Goal: Task Accomplishment & Management: Use online tool/utility

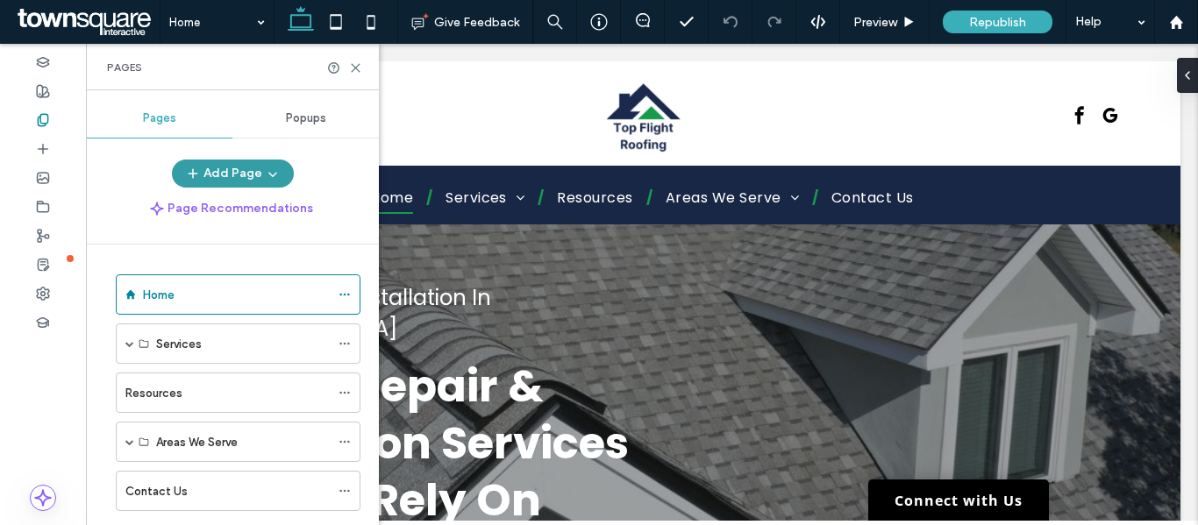
click at [228, 173] on button "Add Page" at bounding box center [233, 174] width 122 height 28
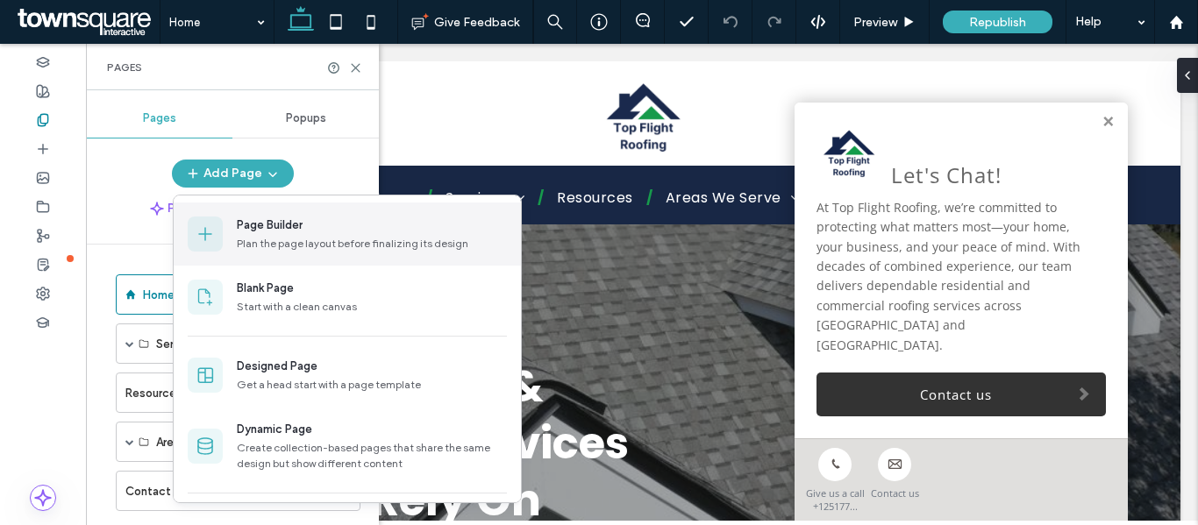
click at [318, 231] on div "Page Builder" at bounding box center [372, 226] width 270 height 18
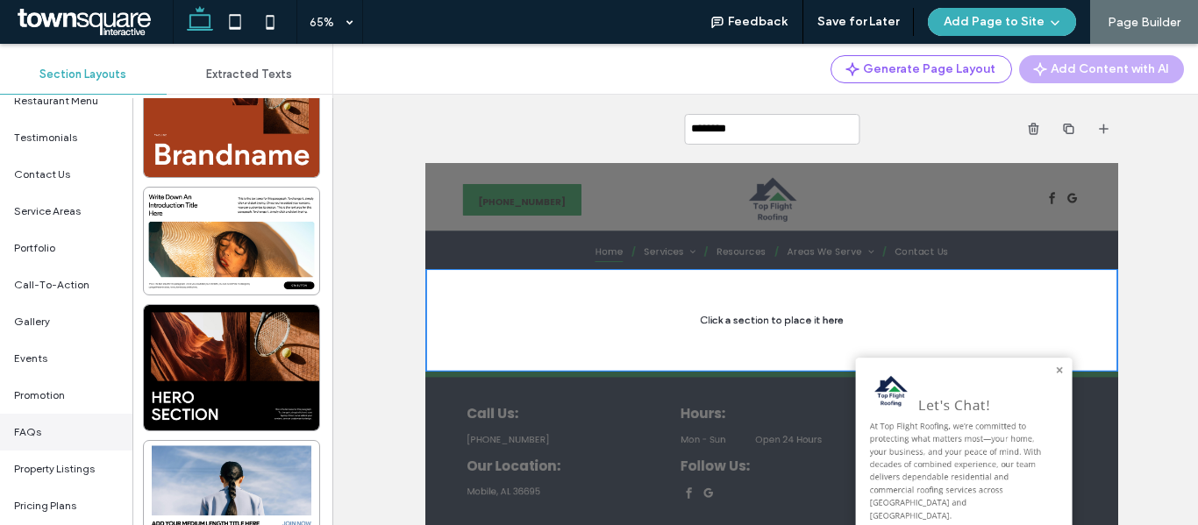
scroll to position [439, 0]
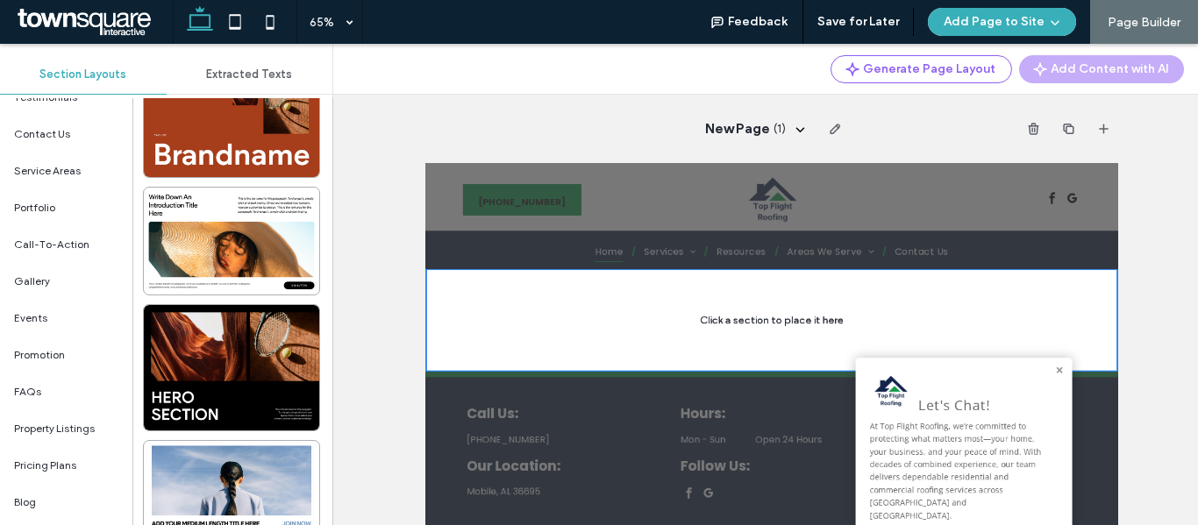
click at [595, 64] on div "Generate Page Layout Add Content with AI" at bounding box center [765, 69] width 865 height 51
click at [650, 80] on div "Generate Page Layout Add Content with AI" at bounding box center [765, 69] width 865 height 51
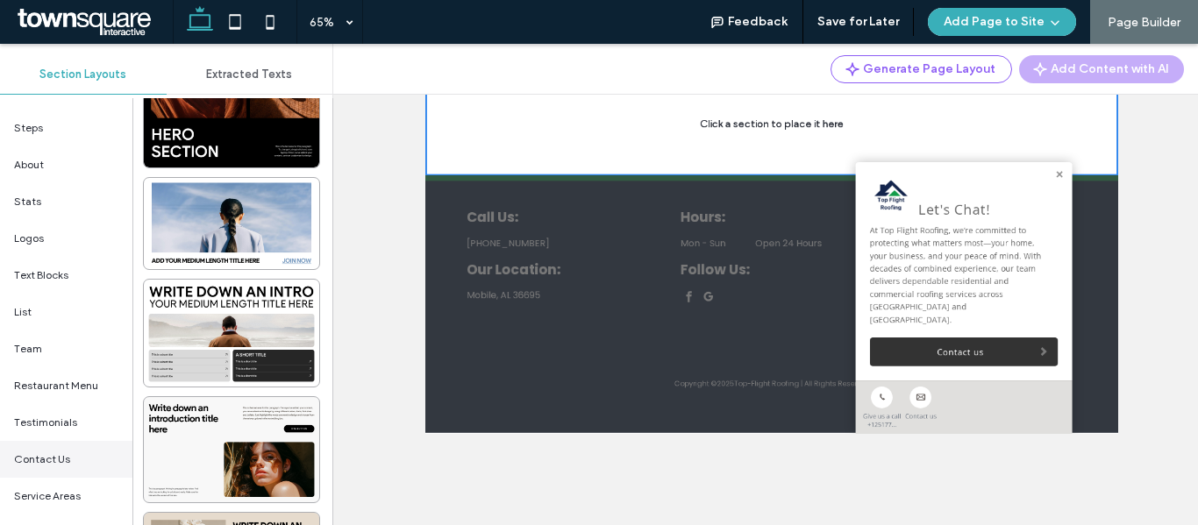
scroll to position [201, 0]
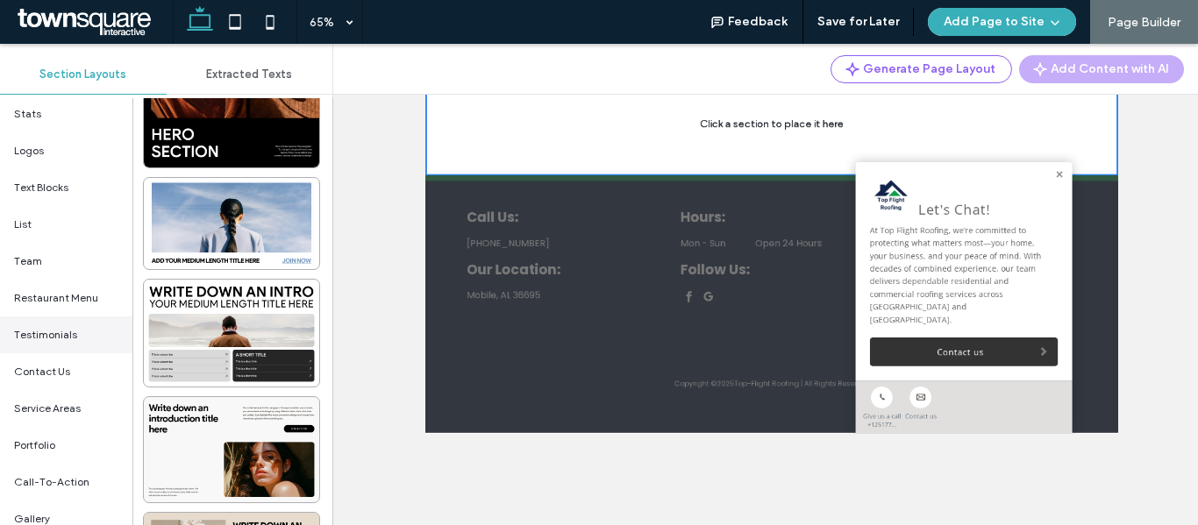
click at [66, 339] on span "Testimonials" at bounding box center [45, 335] width 63 height 16
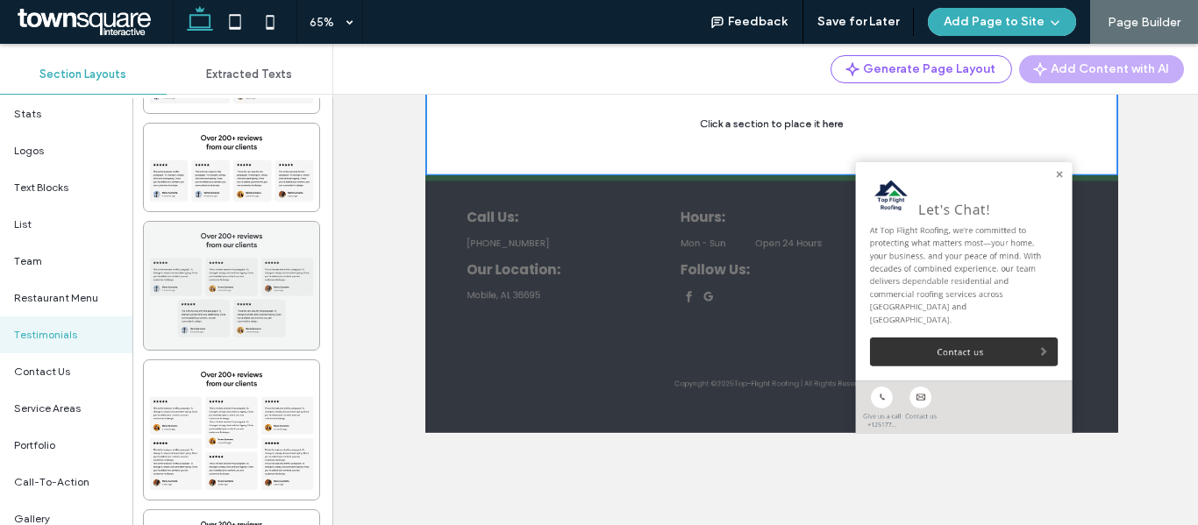
scroll to position [1140, 0]
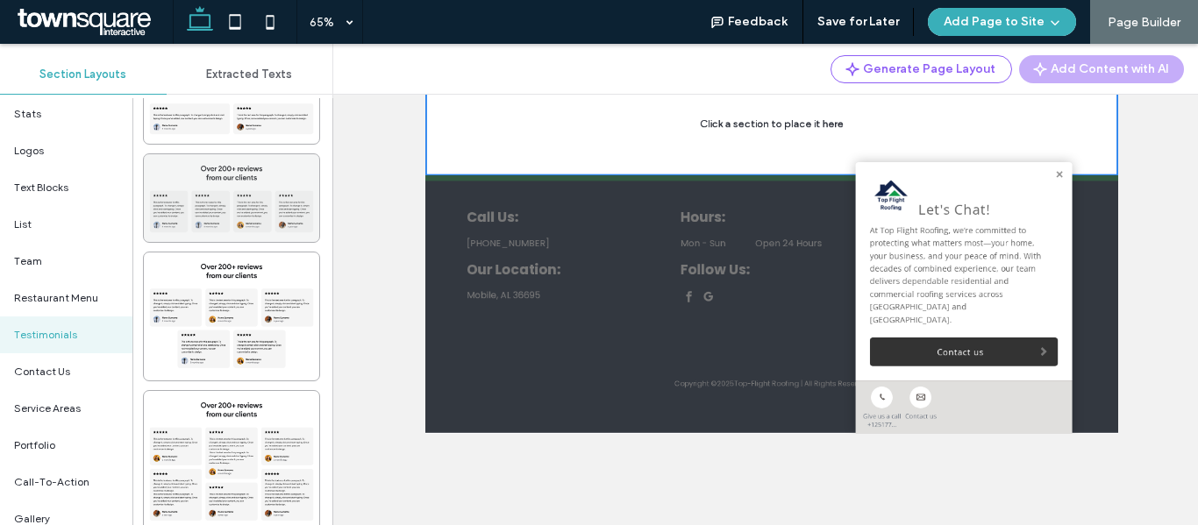
click at [258, 207] on div at bounding box center [231, 198] width 175 height 88
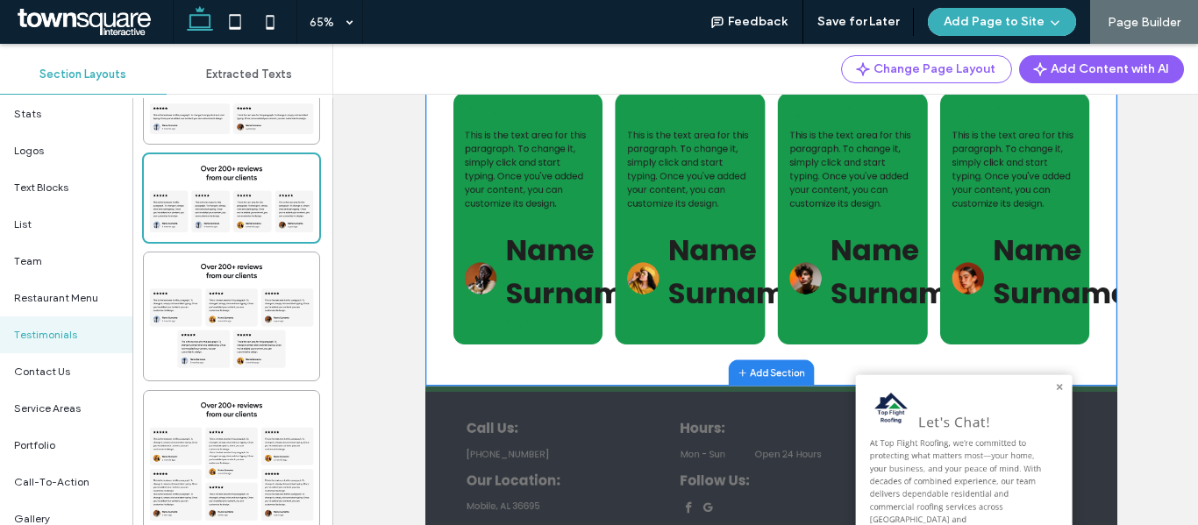
scroll to position [303, 0]
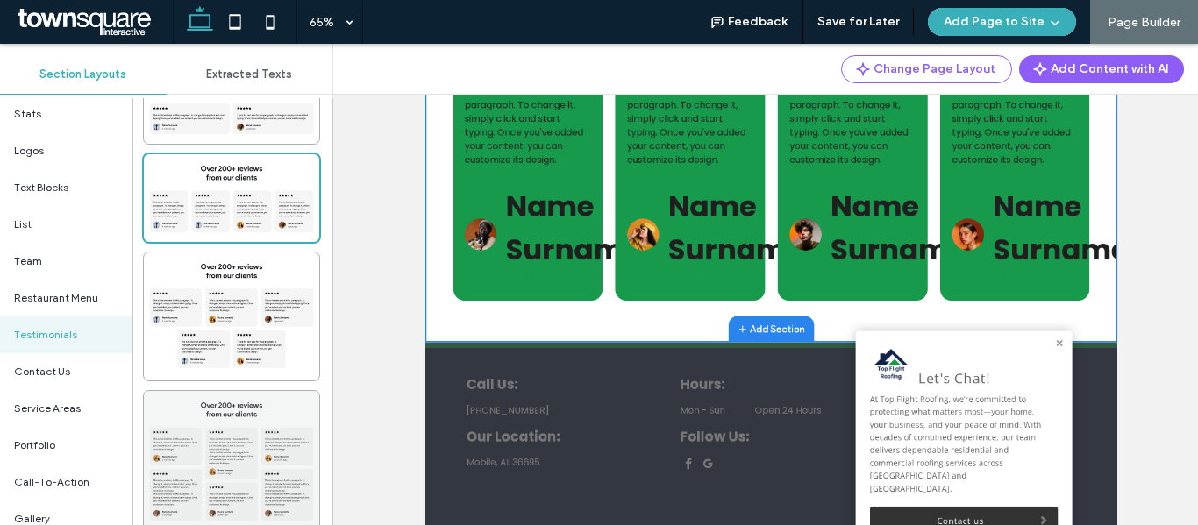
click at [204, 462] on div at bounding box center [231, 460] width 175 height 139
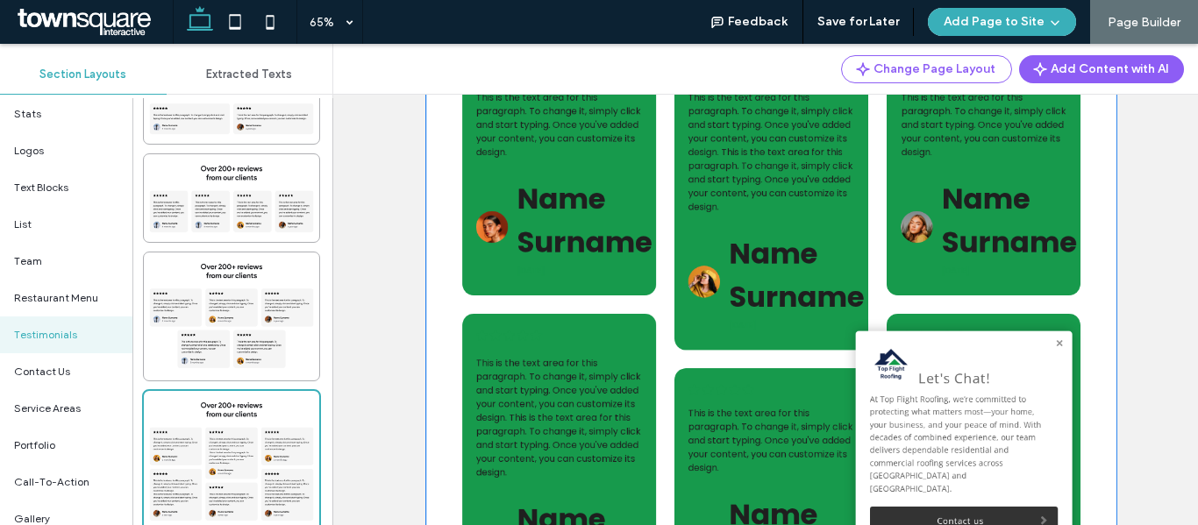
scroll to position [0, 0]
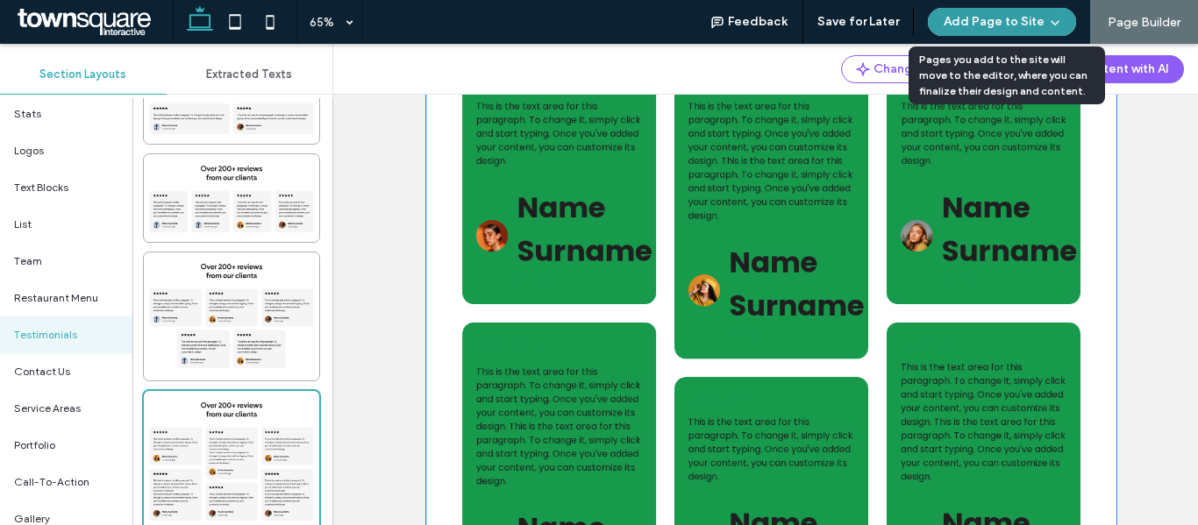
click at [1003, 12] on button "Add Page to Site" at bounding box center [1002, 22] width 148 height 28
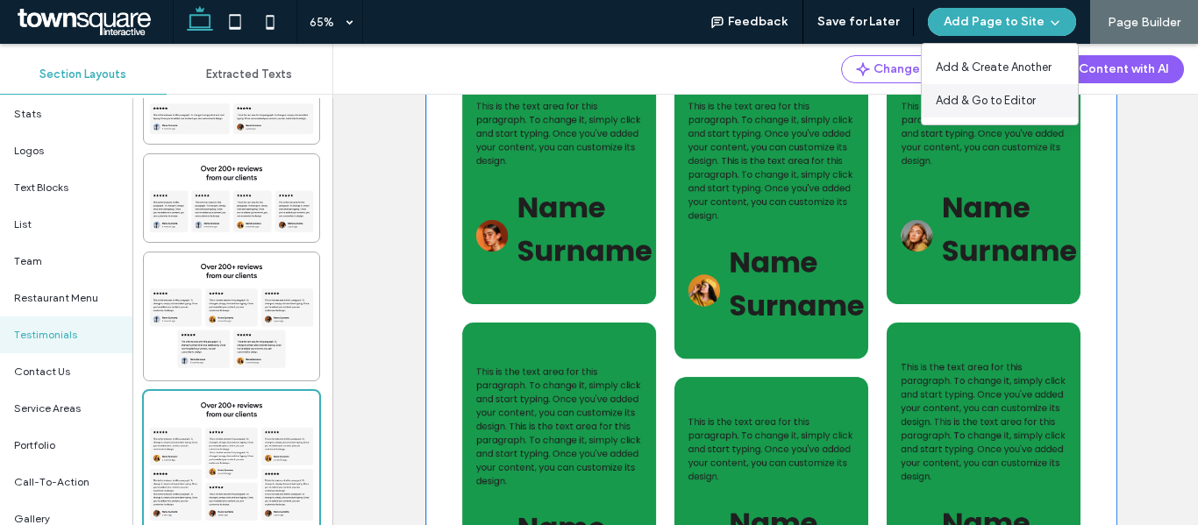
click at [966, 105] on span "Add & Go to Editor" at bounding box center [986, 101] width 100 height 18
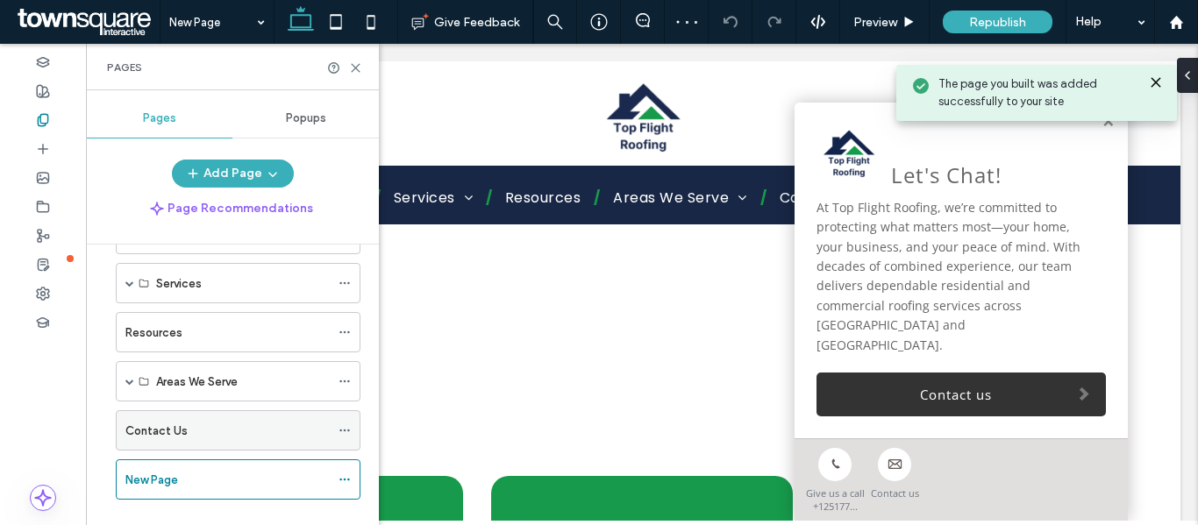
scroll to position [88, 0]
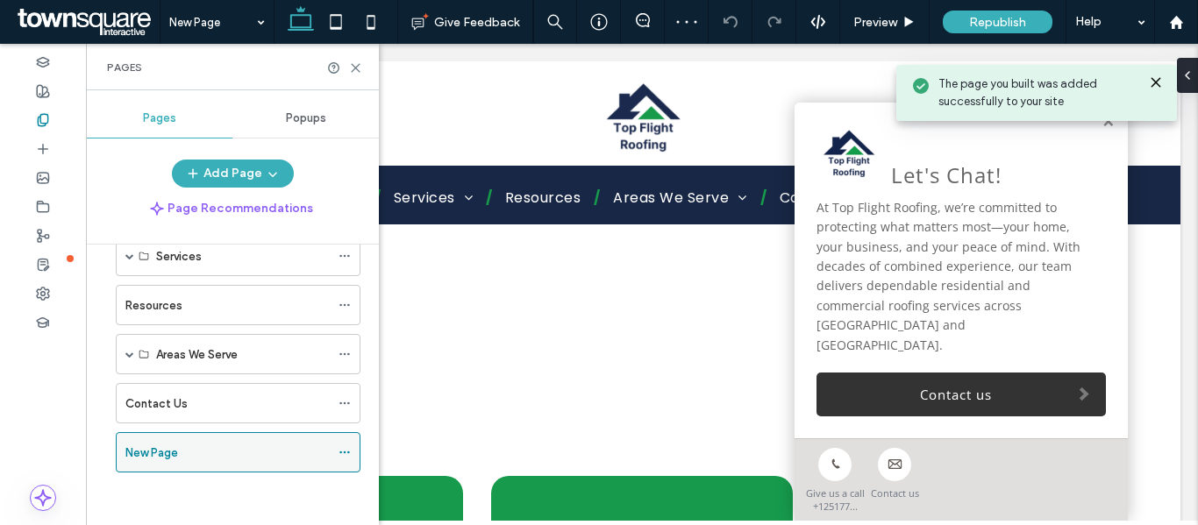
click at [351, 450] on div at bounding box center [349, 452] width 21 height 26
click at [339, 448] on icon at bounding box center [345, 452] width 12 height 12
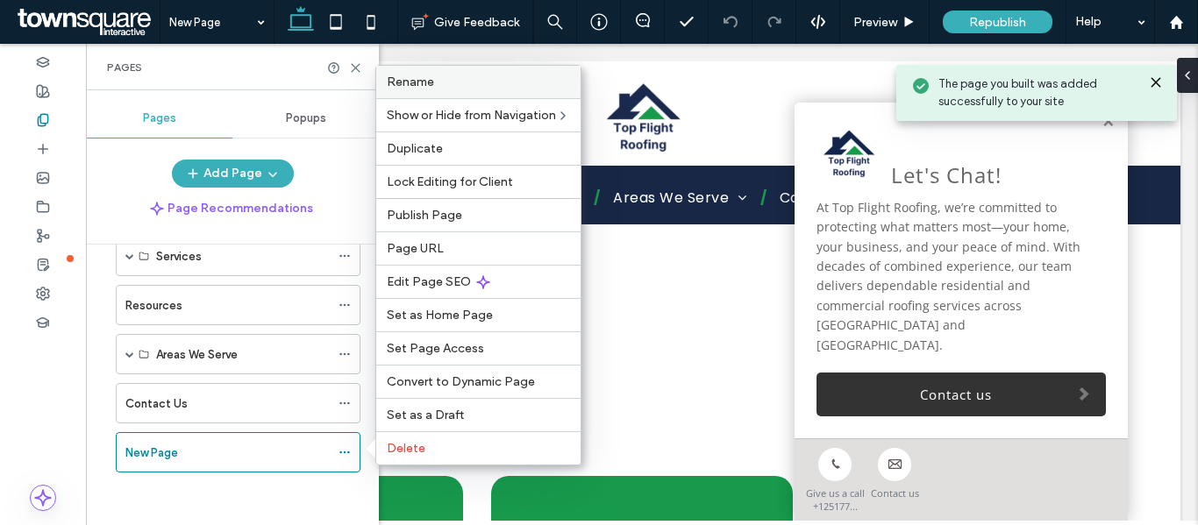
click at [443, 87] on label "Rename" at bounding box center [478, 82] width 183 height 15
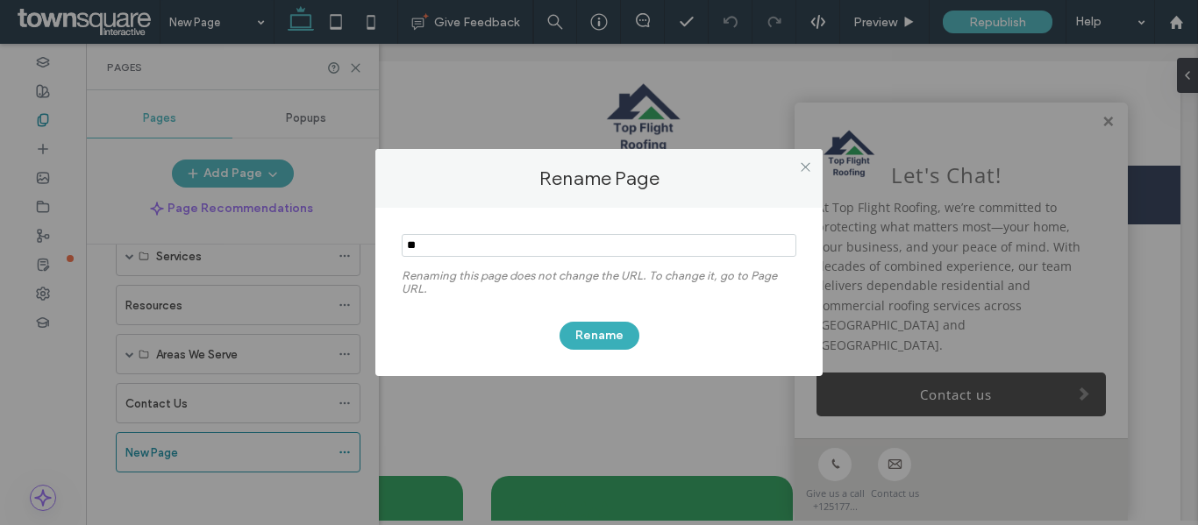
type input "*"
type input "**********"
click at [610, 333] on button "Rename" at bounding box center [600, 336] width 80 height 28
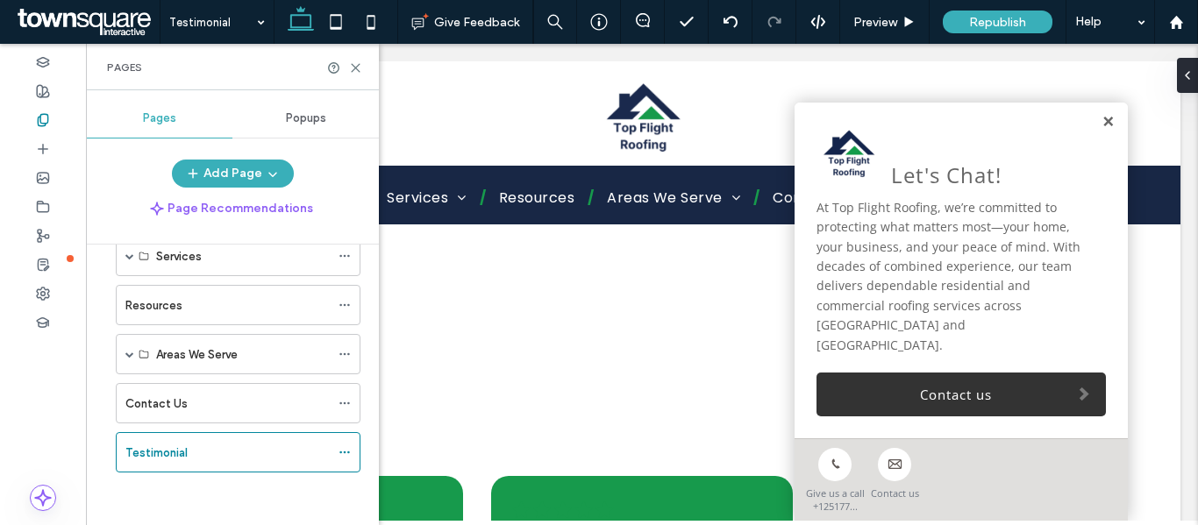
click at [1102, 130] on link at bounding box center [1108, 122] width 13 height 15
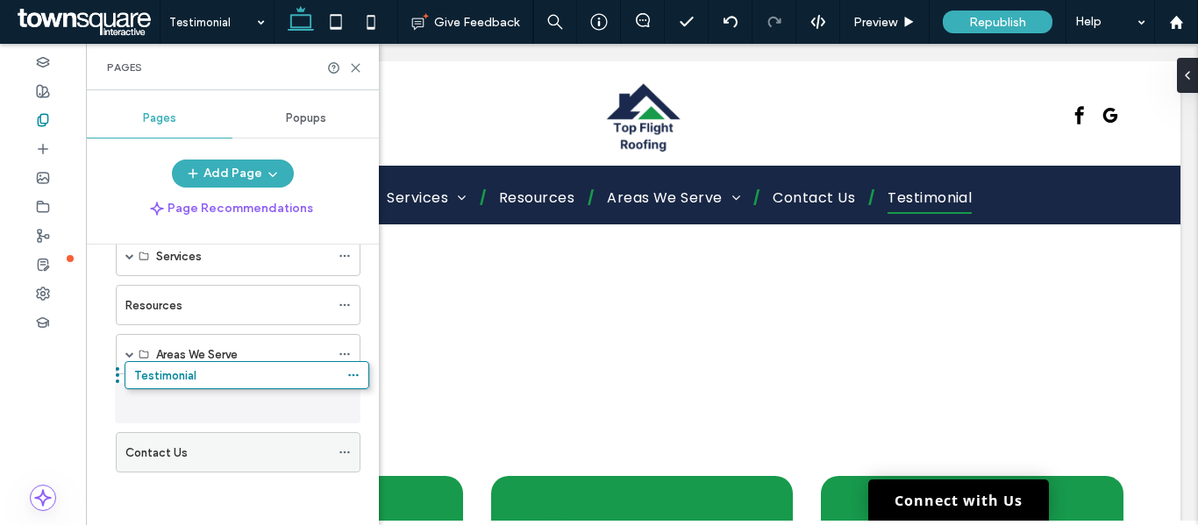
drag, startPoint x: 252, startPoint y: 460, endPoint x: 257, endPoint y: 389, distance: 71.2
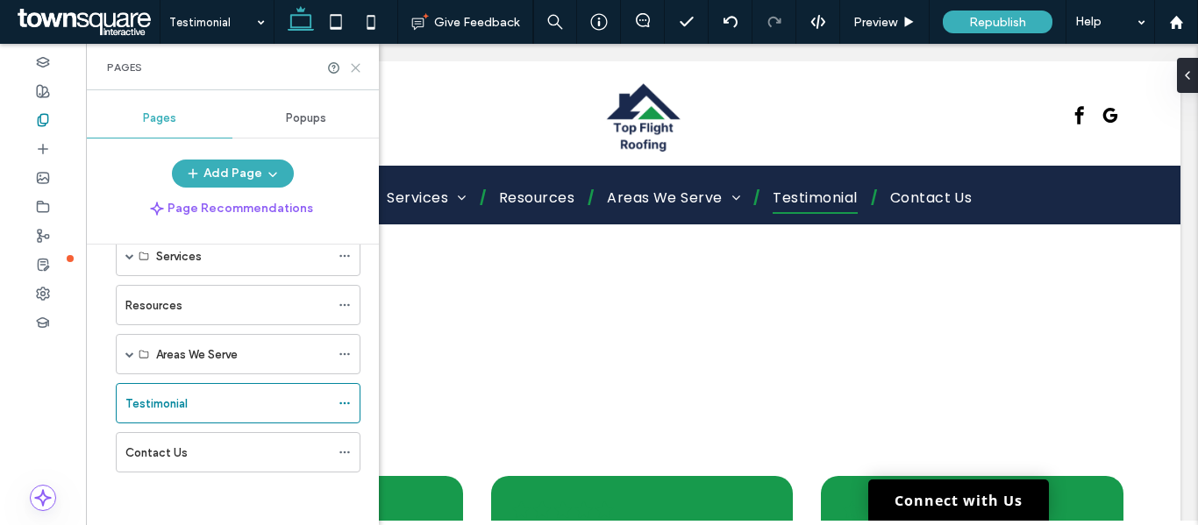
click at [353, 63] on icon at bounding box center [355, 67] width 13 height 13
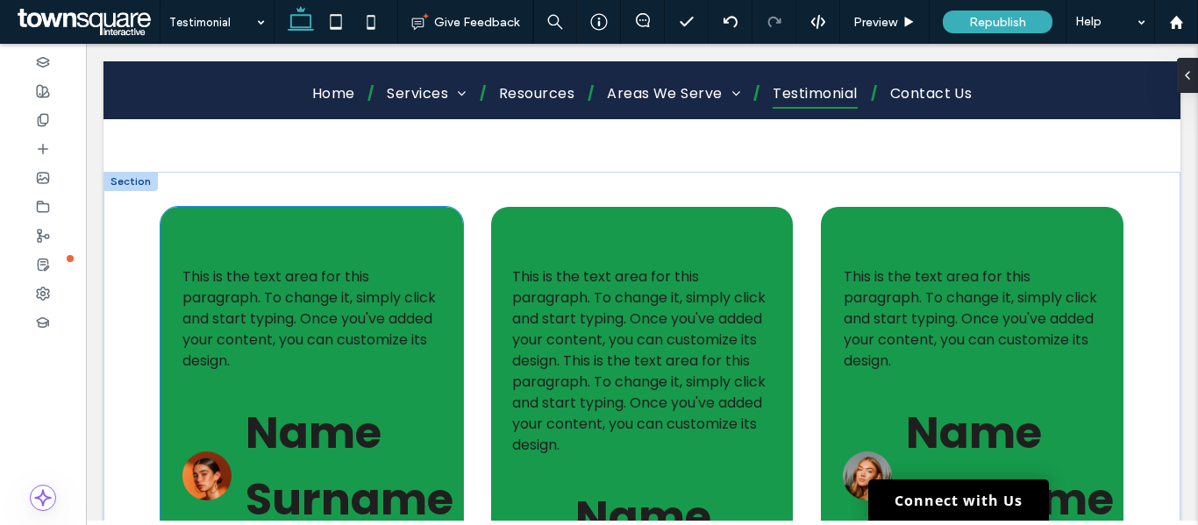
scroll to position [263, 0]
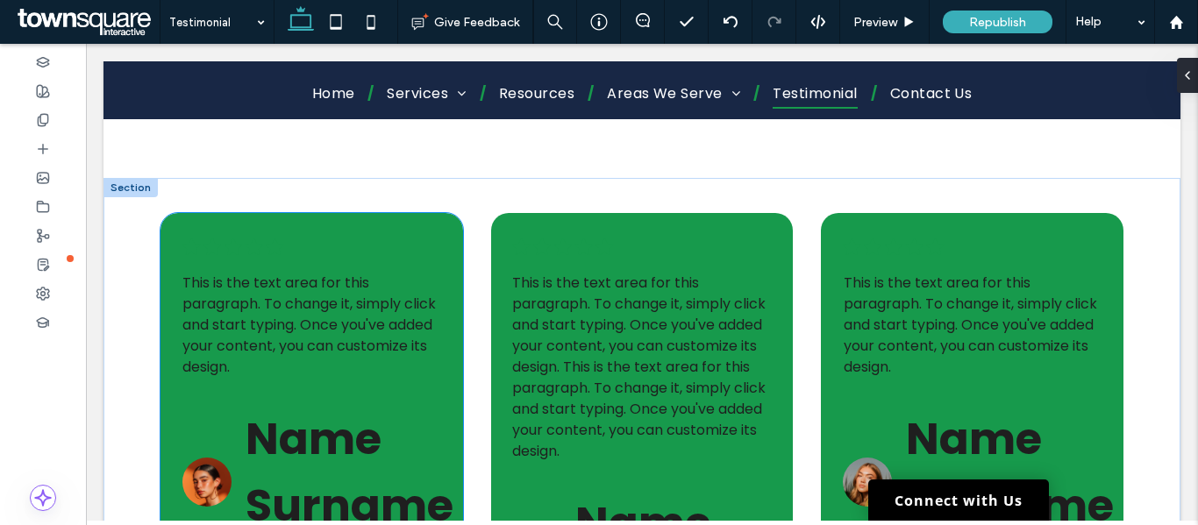
click at [311, 304] on span "This is the text area for this paragraph. To change it, simply click and start …" at bounding box center [308, 325] width 253 height 104
click at [311, 304] on div ".cls-1-1788903176-1788903176 { fill: #00000; stroke-width: 0px; } This is the t…" at bounding box center [312, 400] width 303 height 375
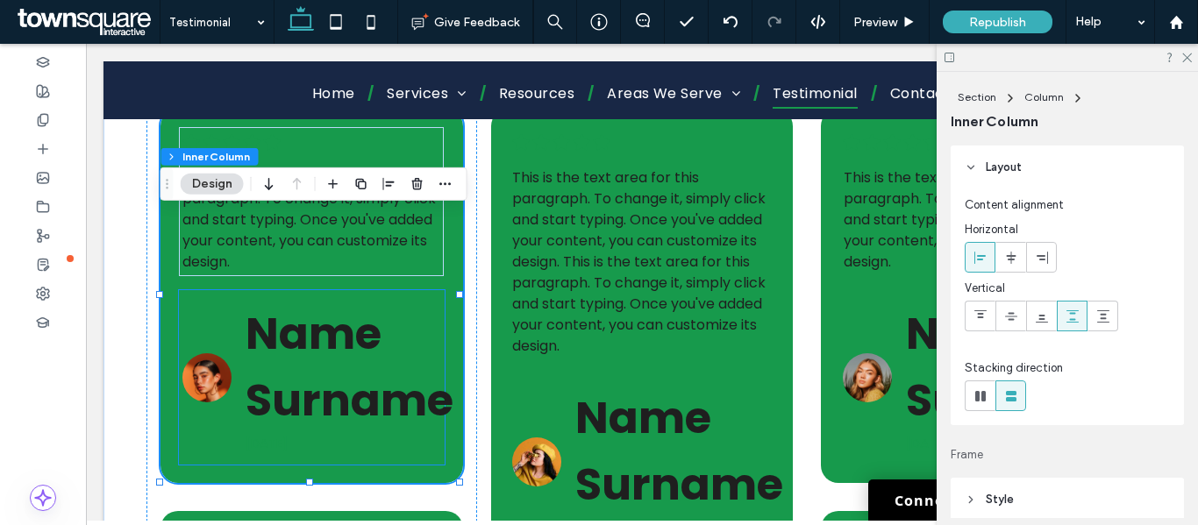
click at [311, 304] on span "Name Surname" at bounding box center [350, 367] width 208 height 129
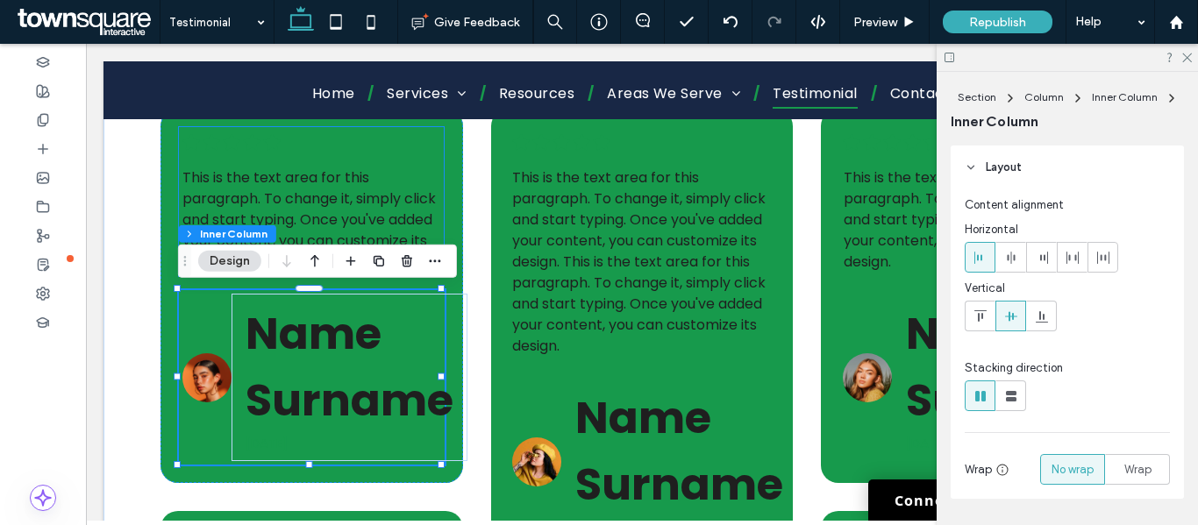
click at [311, 191] on span "This is the text area for this paragraph. To change it, simply click and start …" at bounding box center [308, 220] width 253 height 104
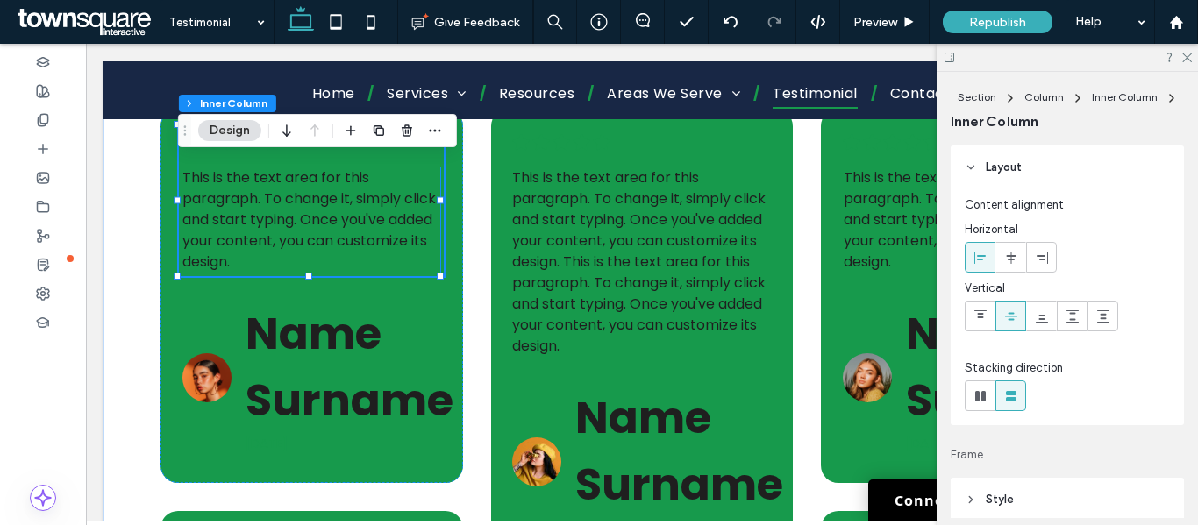
click at [311, 192] on span "This is the text area for this paragraph. To change it, simply click and start …" at bounding box center [308, 220] width 253 height 104
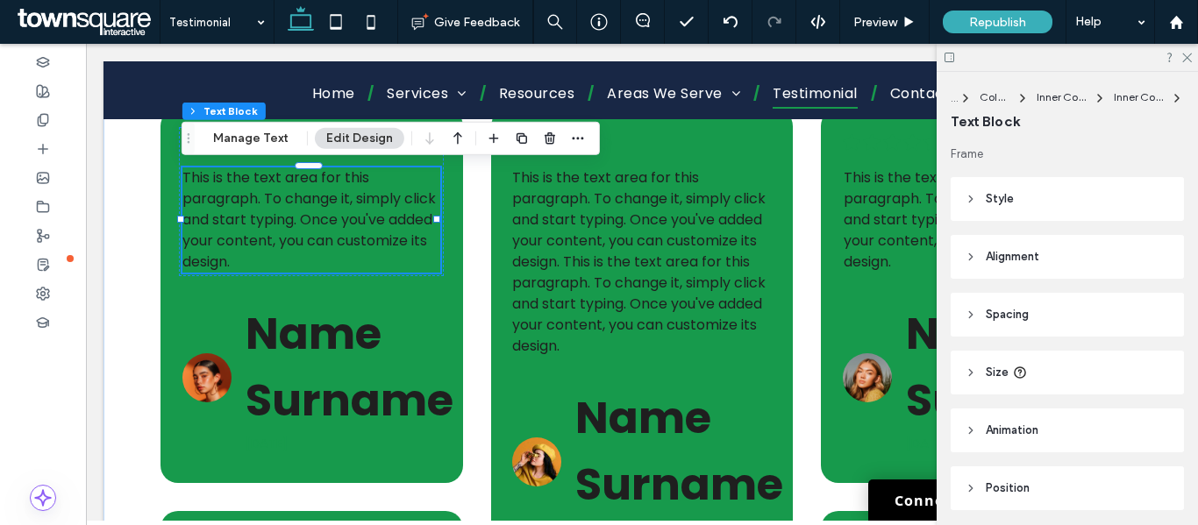
click at [311, 192] on div "This is the text area for this paragraph. To change it, simply click and start …" at bounding box center [311, 220] width 258 height 105
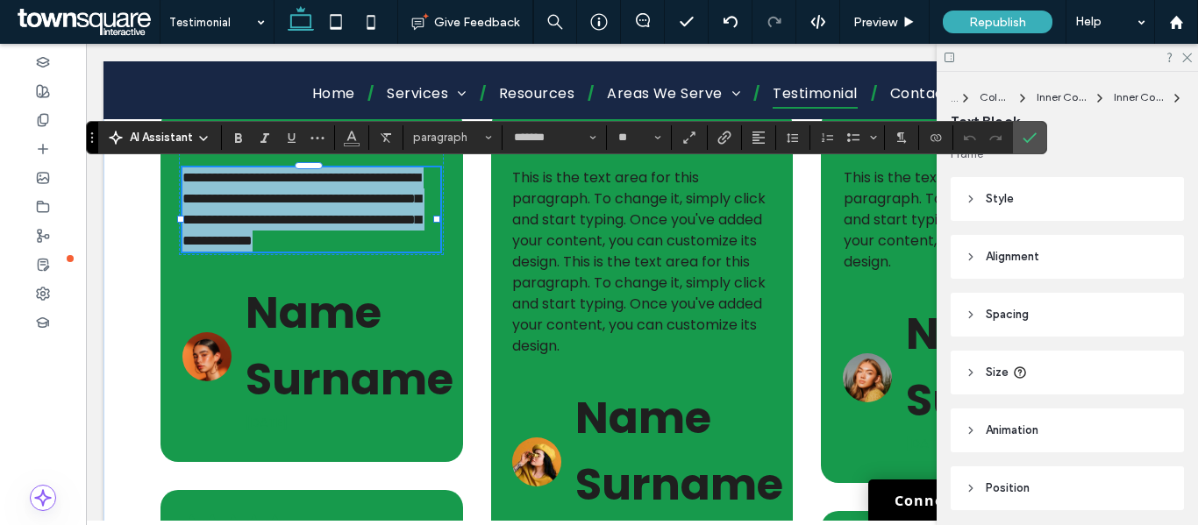
paste div
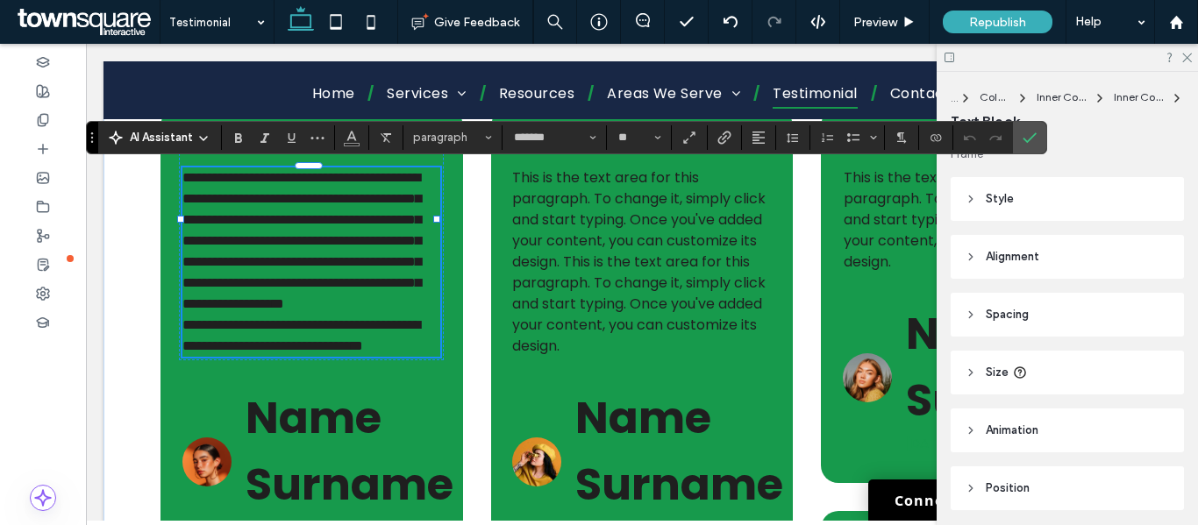
type input "**"
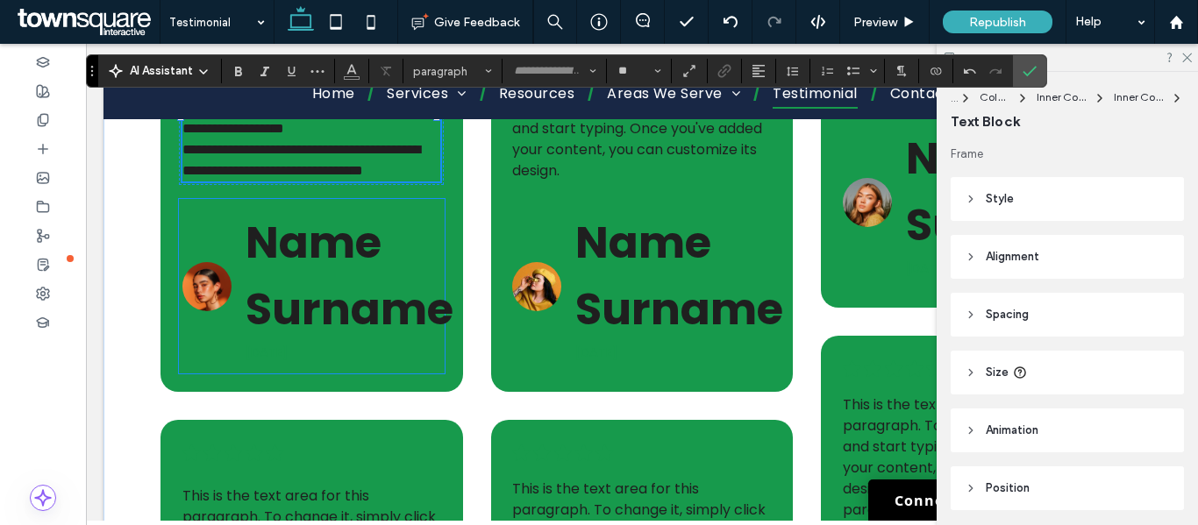
click at [315, 329] on span "Name Surname" at bounding box center [350, 275] width 208 height 129
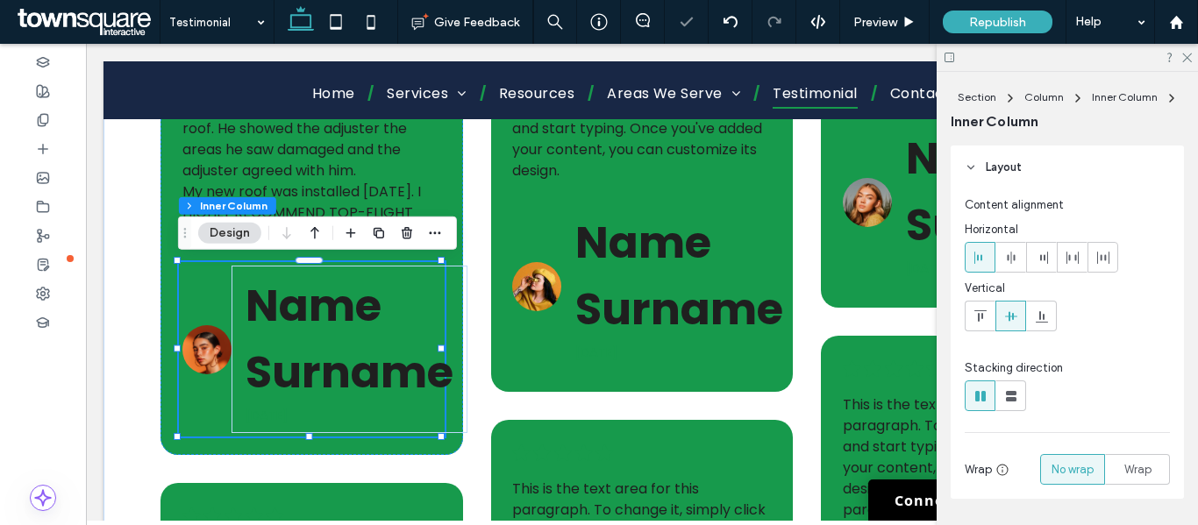
click at [219, 301] on div "Name Surname 6 months ago" at bounding box center [312, 349] width 266 height 175
click at [196, 296] on div "Name Surname 6 months ago" at bounding box center [312, 349] width 266 height 175
click at [200, 426] on div "Name Surname 6 months ago" at bounding box center [312, 349] width 266 height 175
click at [403, 230] on use "button" at bounding box center [407, 232] width 11 height 11
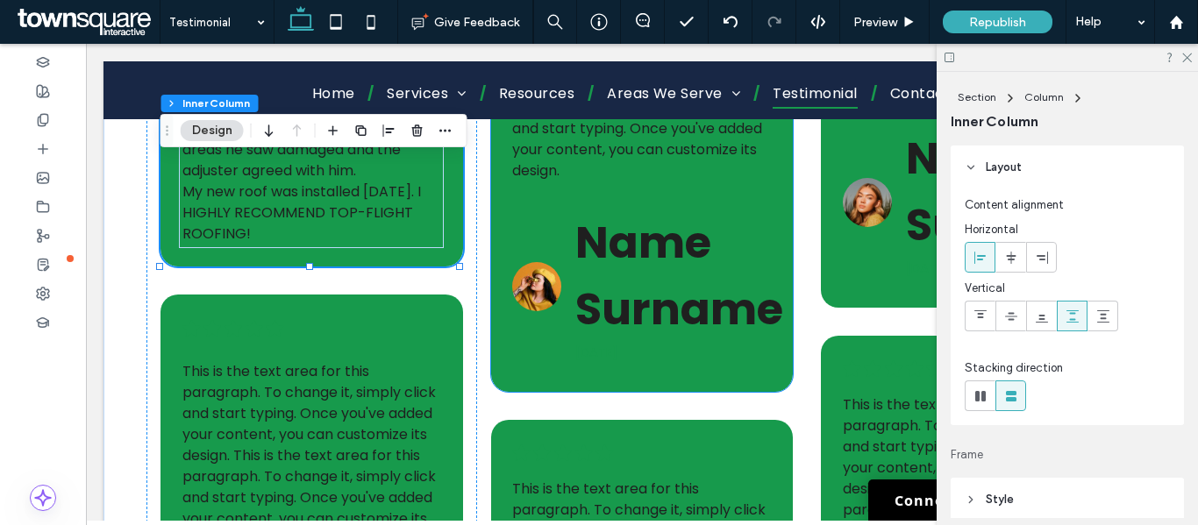
click at [639, 289] on span "Name Surname" at bounding box center [679, 275] width 208 height 129
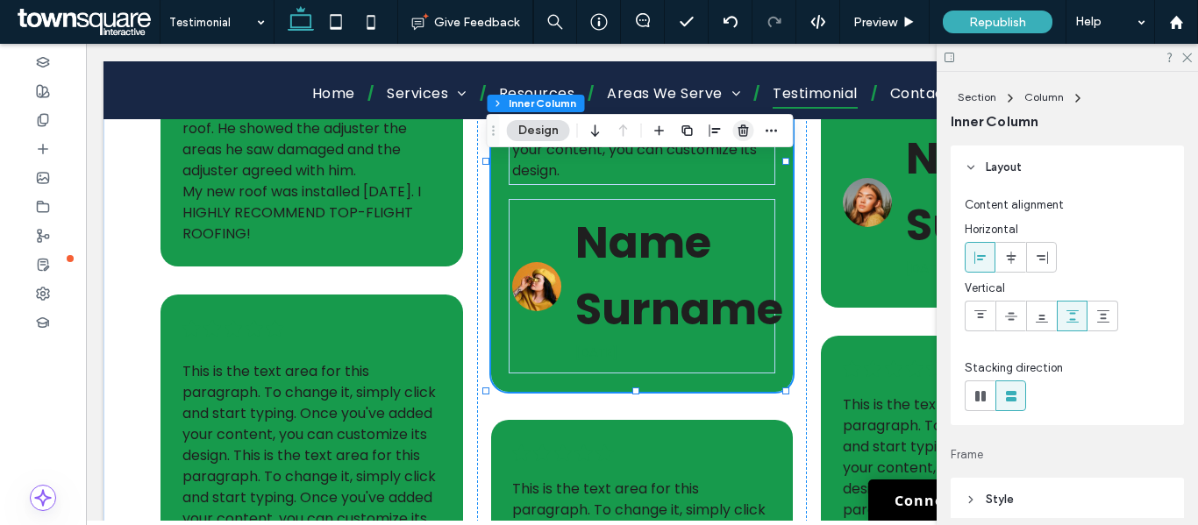
click at [747, 131] on icon "button" at bounding box center [744, 131] width 14 height 14
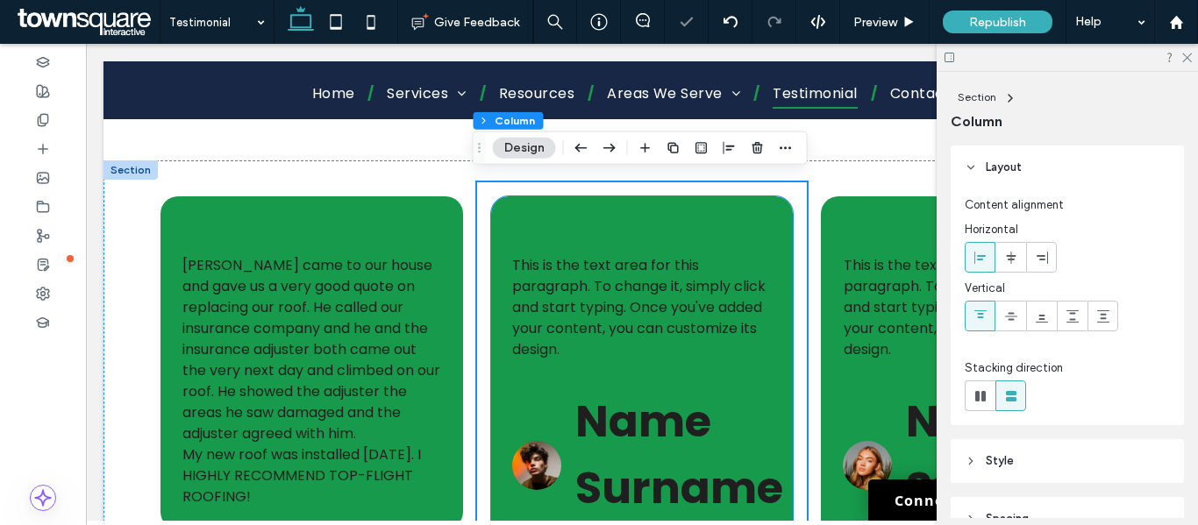
scroll to position [263, 0]
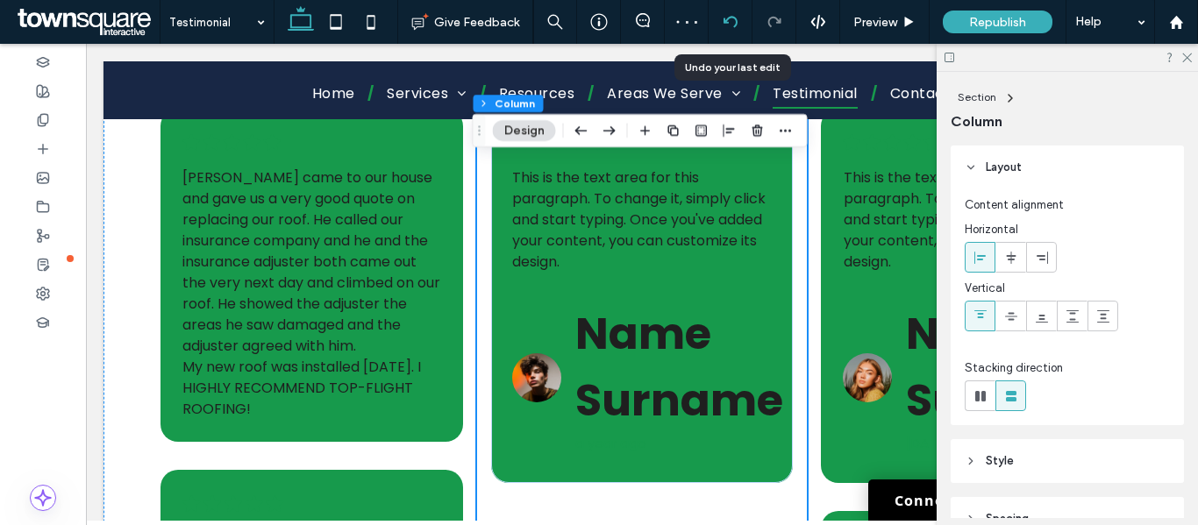
click at [727, 18] on use at bounding box center [730, 21] width 14 height 11
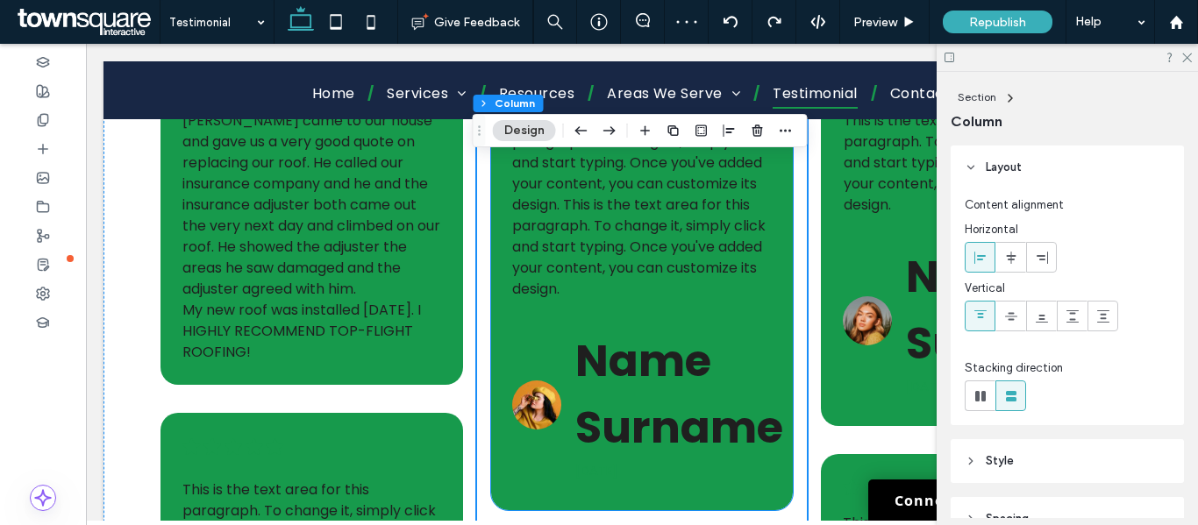
scroll to position [351, 0]
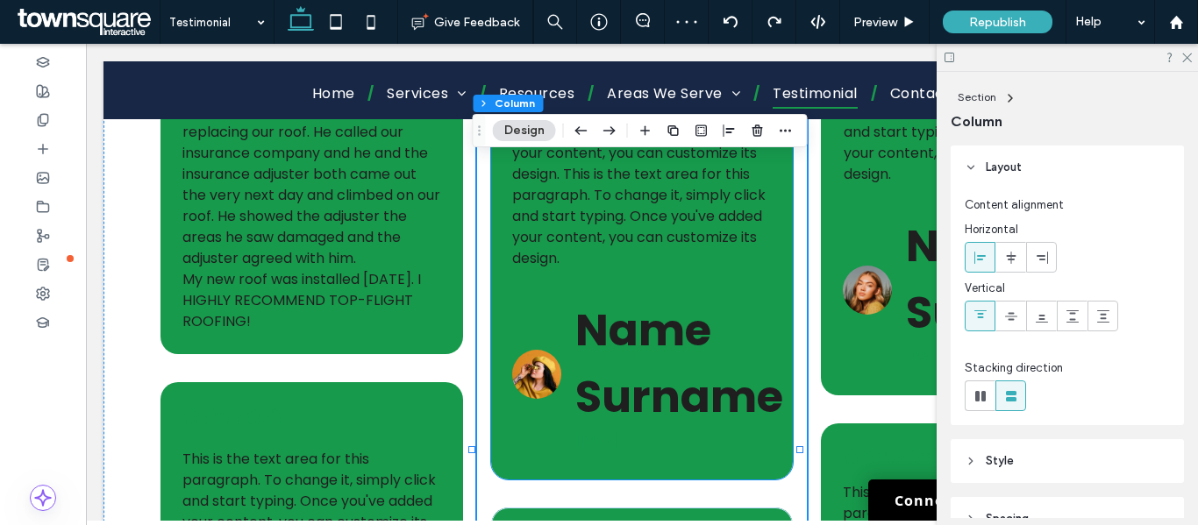
click at [603, 338] on span "Name Surname" at bounding box center [679, 363] width 208 height 129
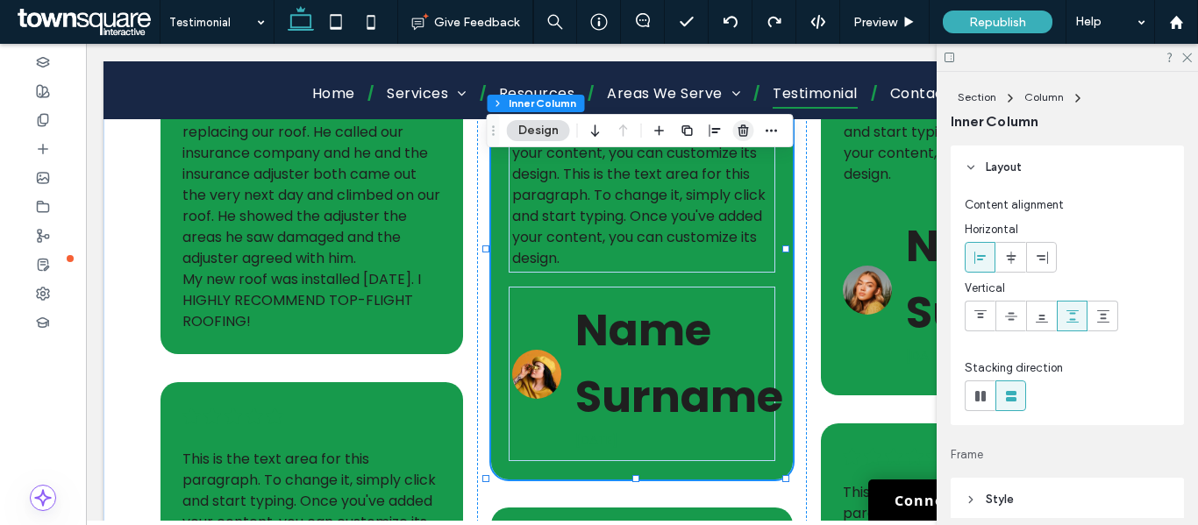
click at [743, 129] on icon "button" at bounding box center [744, 131] width 14 height 14
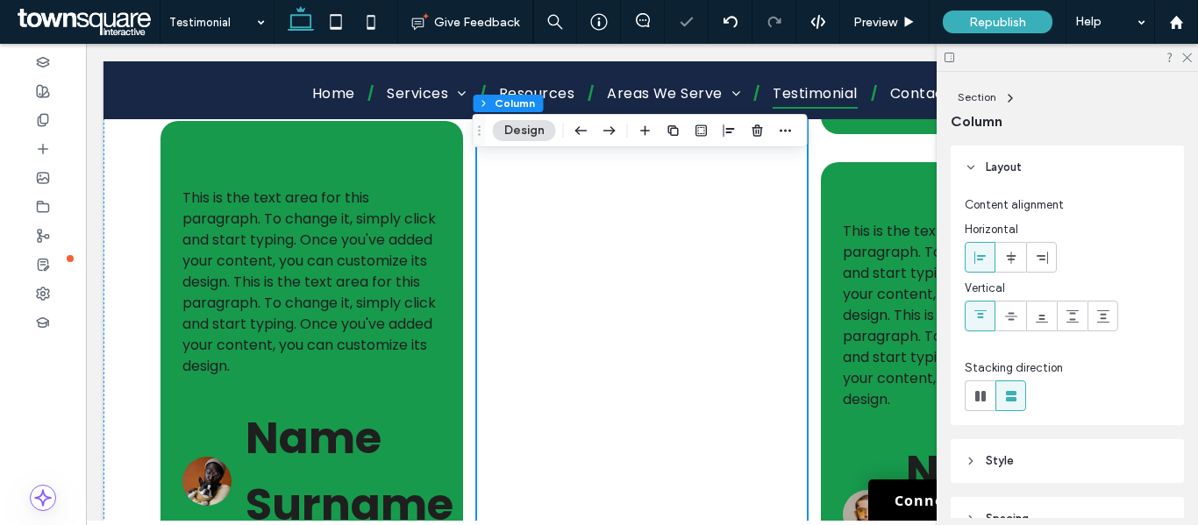
scroll to position [614, 0]
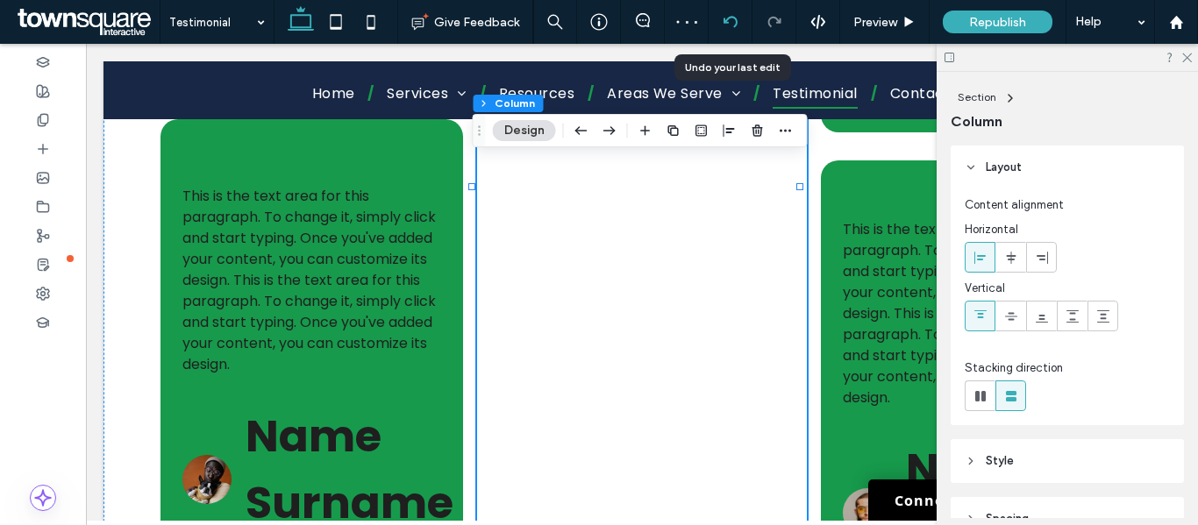
click at [727, 18] on use at bounding box center [730, 21] width 14 height 11
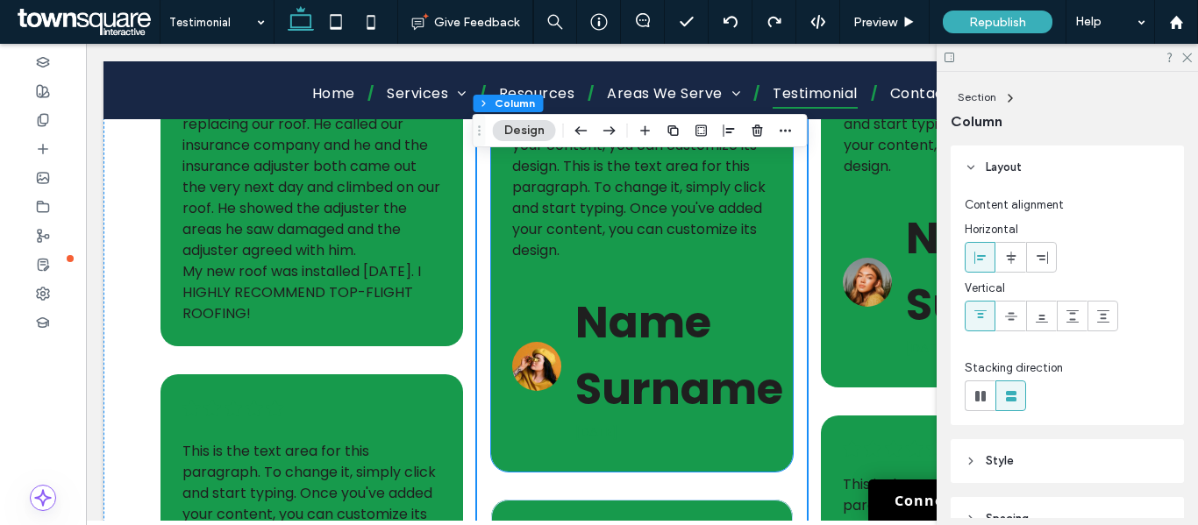
scroll to position [351, 0]
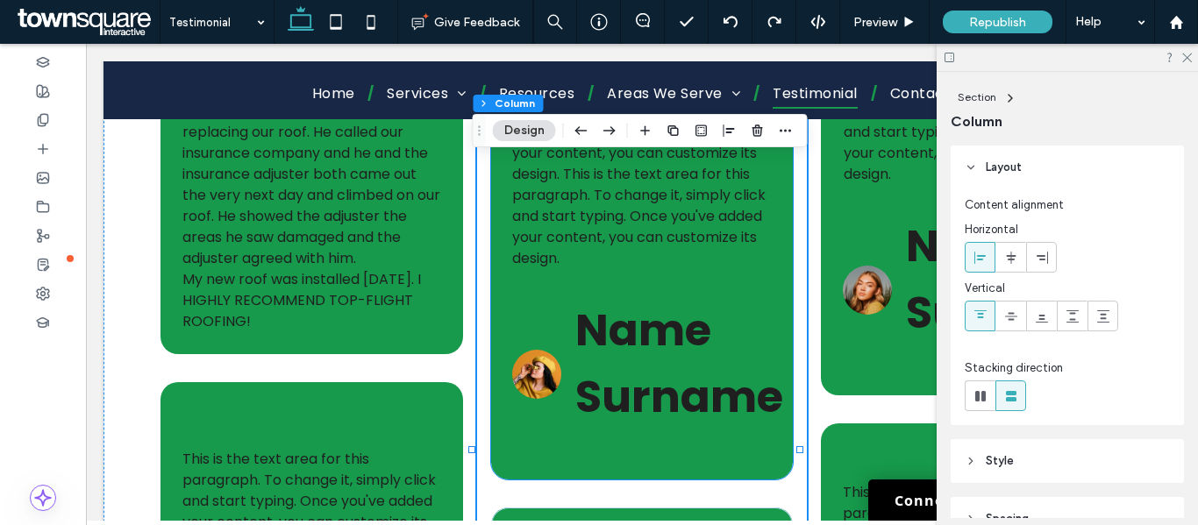
click at [660, 389] on span "Name Surname" at bounding box center [679, 363] width 208 height 129
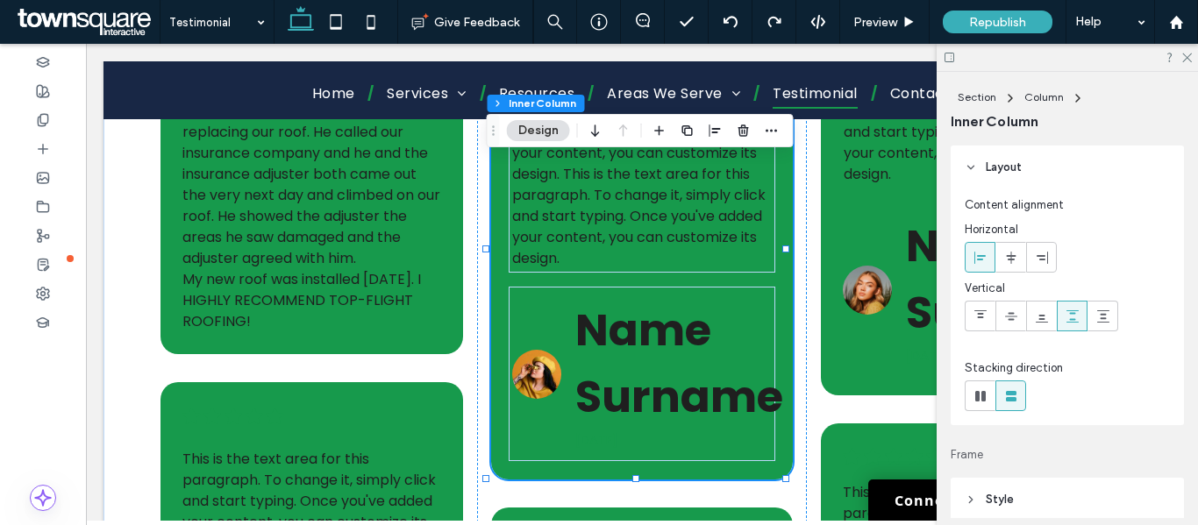
click at [643, 368] on span "Name Surname" at bounding box center [679, 363] width 208 height 129
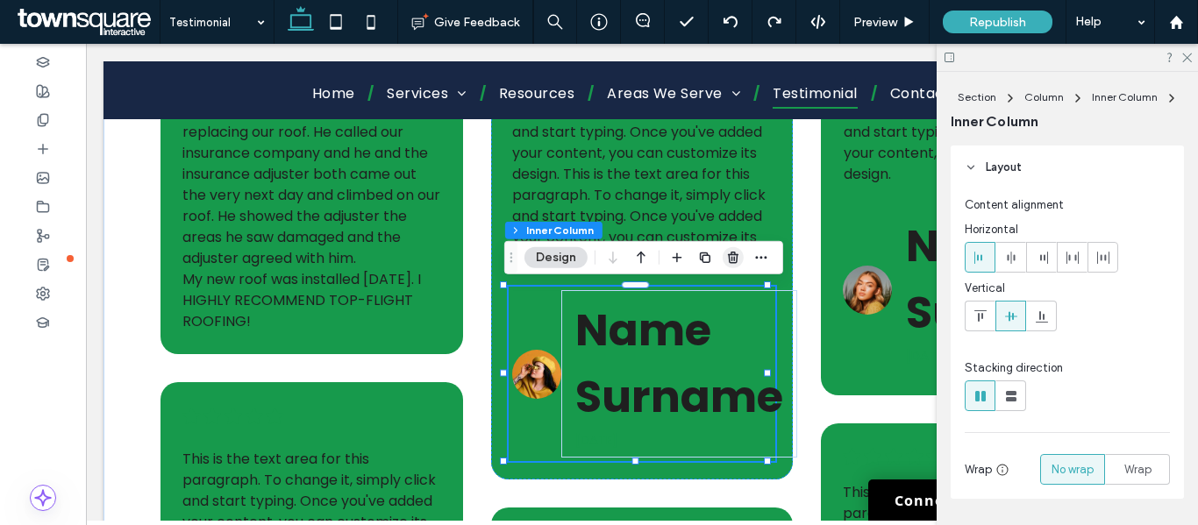
click at [734, 263] on use "button" at bounding box center [733, 257] width 11 height 11
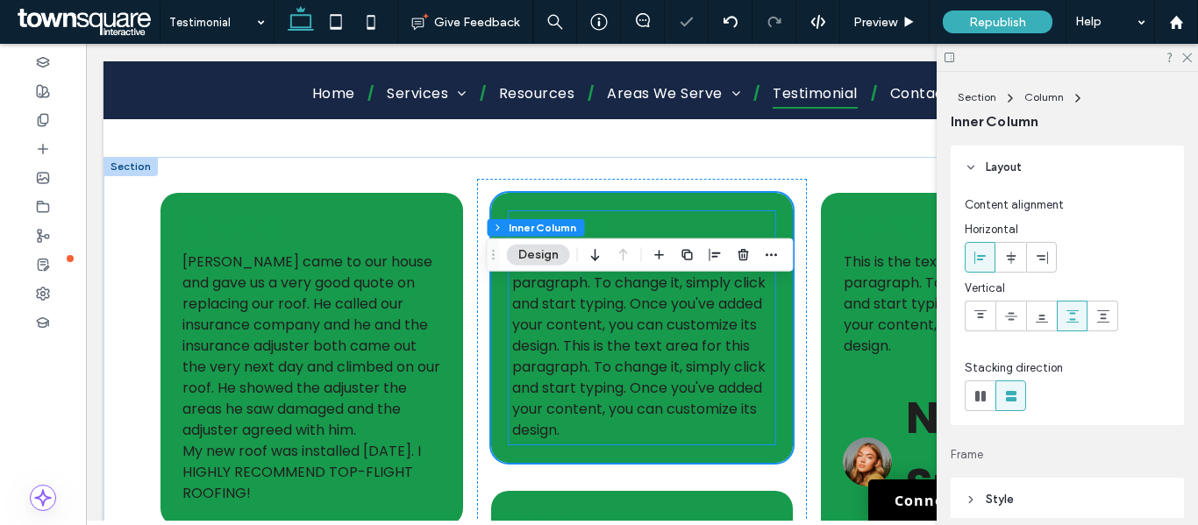
scroll to position [263, 0]
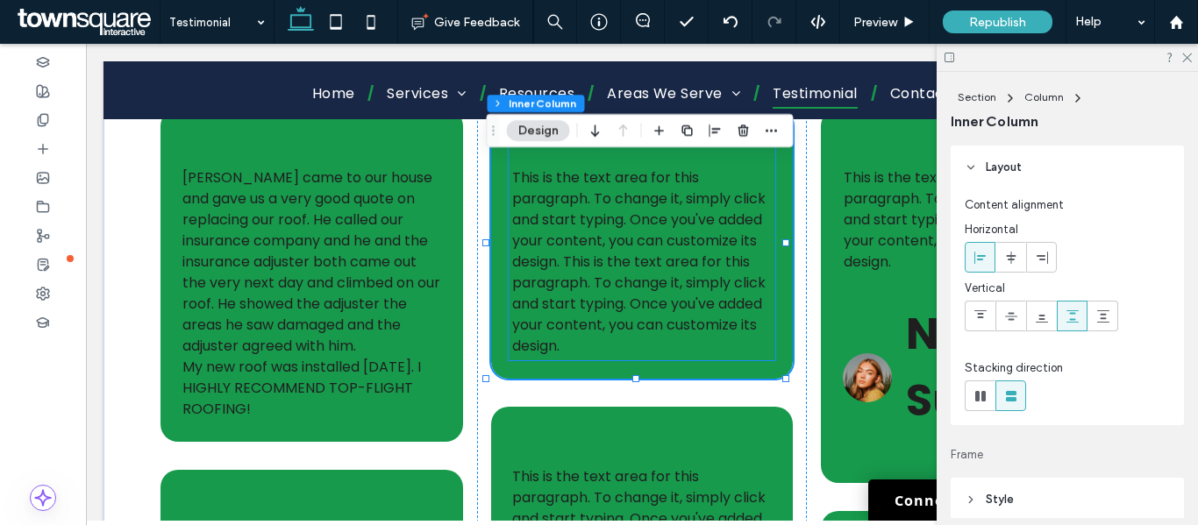
click at [581, 211] on span "This is the text area for this paragraph. To change it, simply click and start …" at bounding box center [638, 220] width 253 height 104
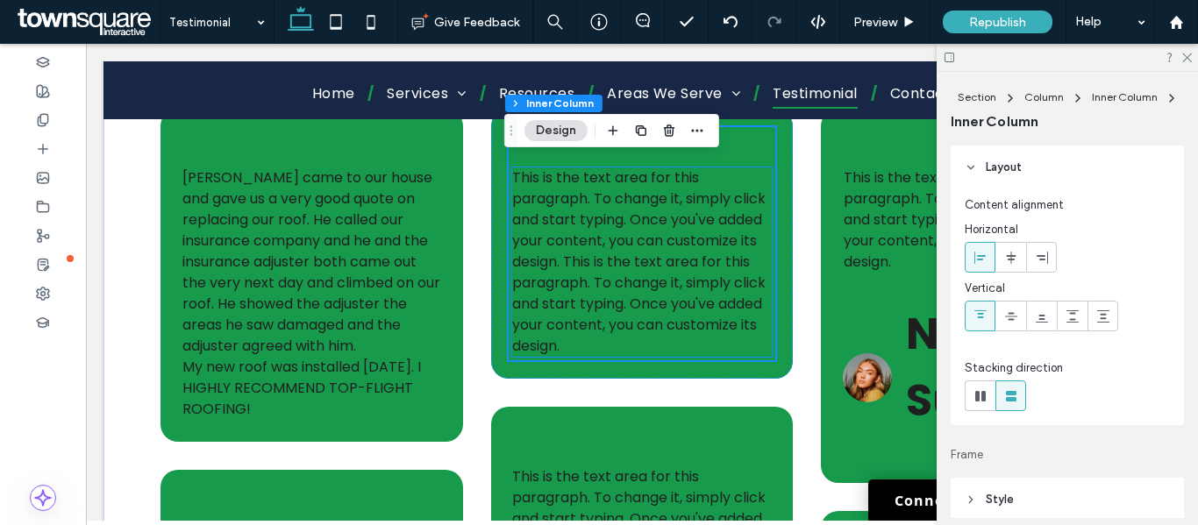
click at [604, 274] on span "This is the text area for this paragraph. To change it, simply click and start …" at bounding box center [638, 304] width 253 height 104
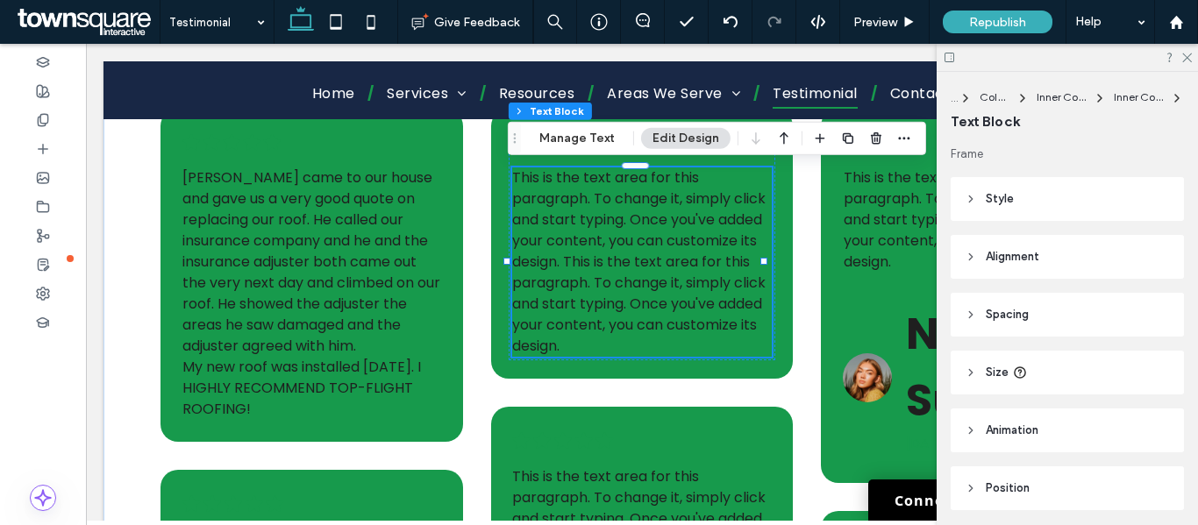
click at [604, 274] on div "This is the text area for this paragraph. To change it, simply click and start …" at bounding box center [641, 262] width 259 height 189
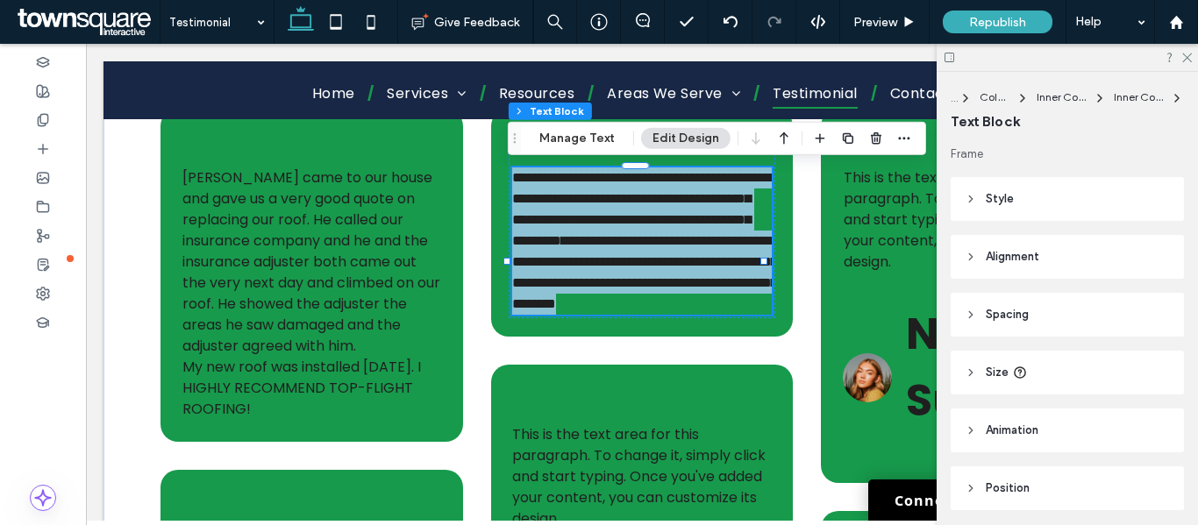
click at [604, 274] on span "**********" at bounding box center [644, 272] width 265 height 76
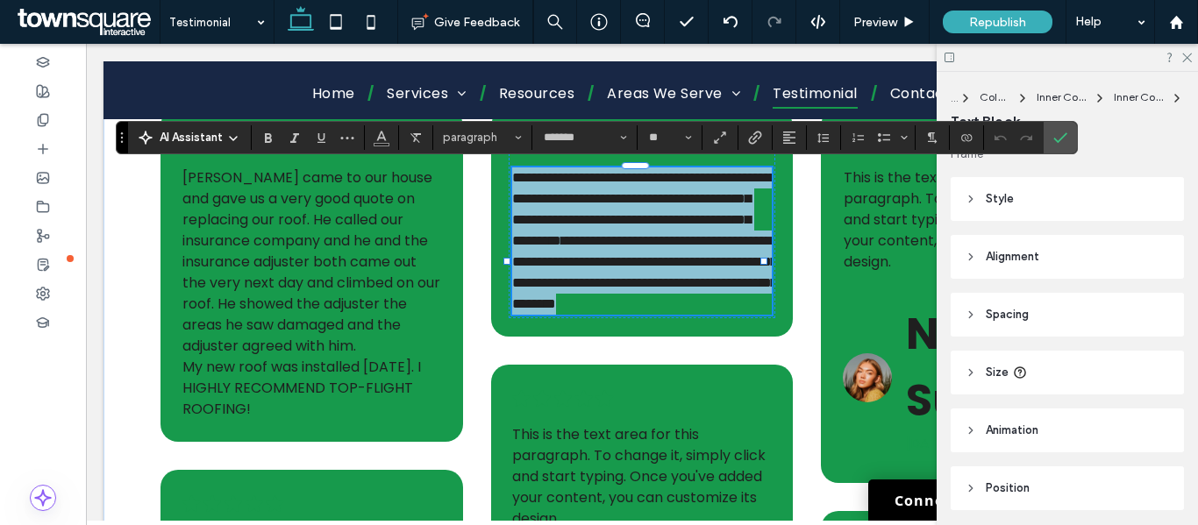
paste div
type input "**"
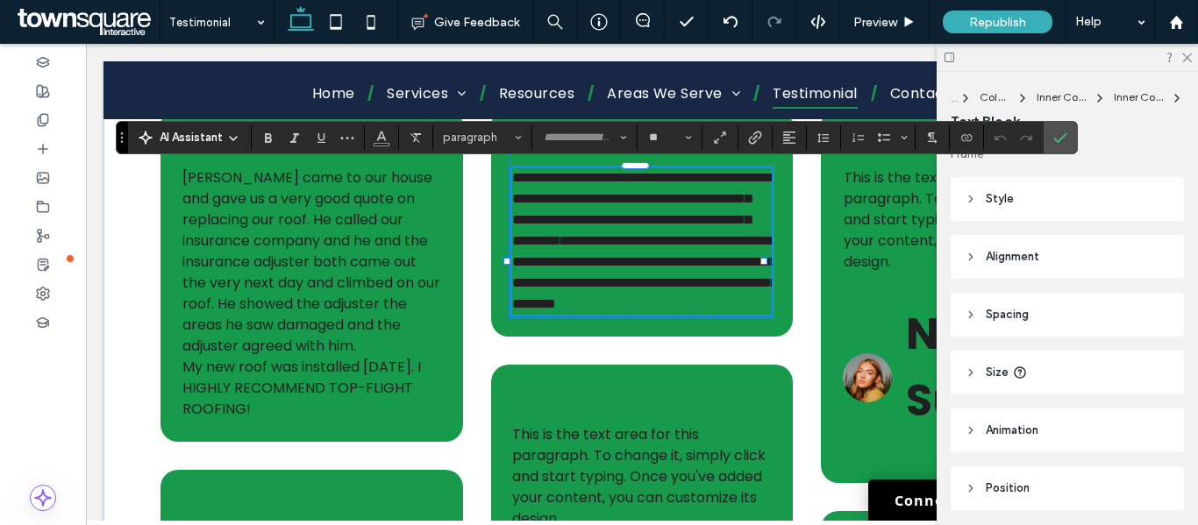
scroll to position [4, 0]
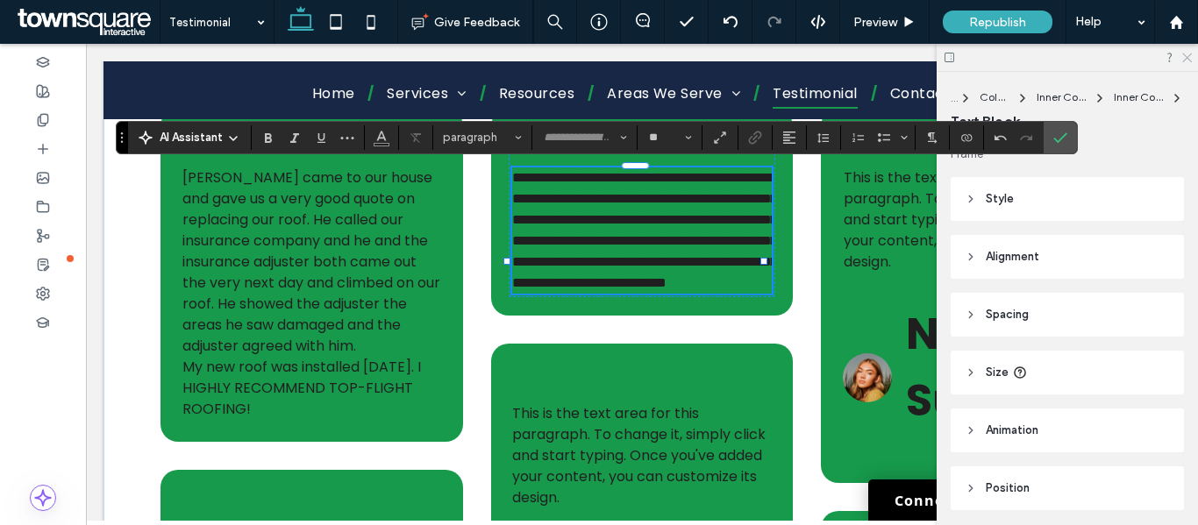
click at [1187, 52] on icon at bounding box center [1186, 56] width 11 height 11
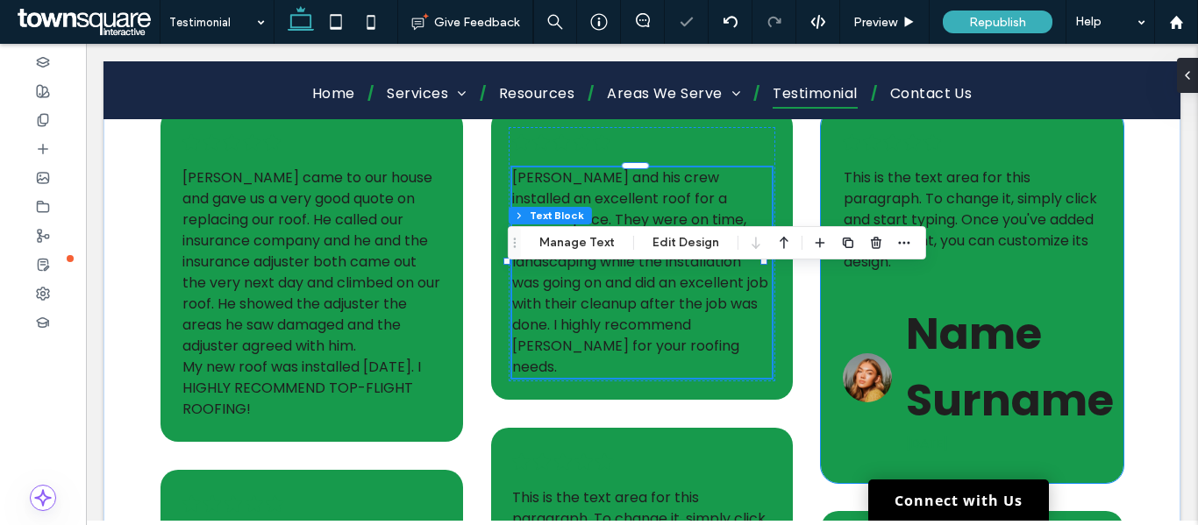
click at [1000, 296] on div "Name Surname 6 months ago" at bounding box center [1010, 378] width 236 height 168
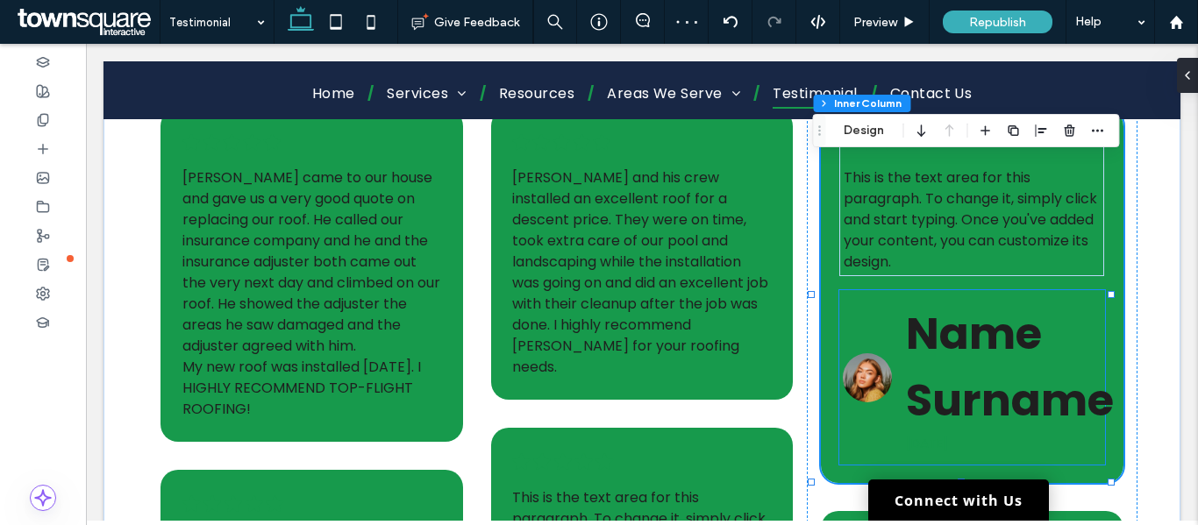
click at [976, 367] on h5 "Name Surname" at bounding box center [1010, 367] width 208 height 133
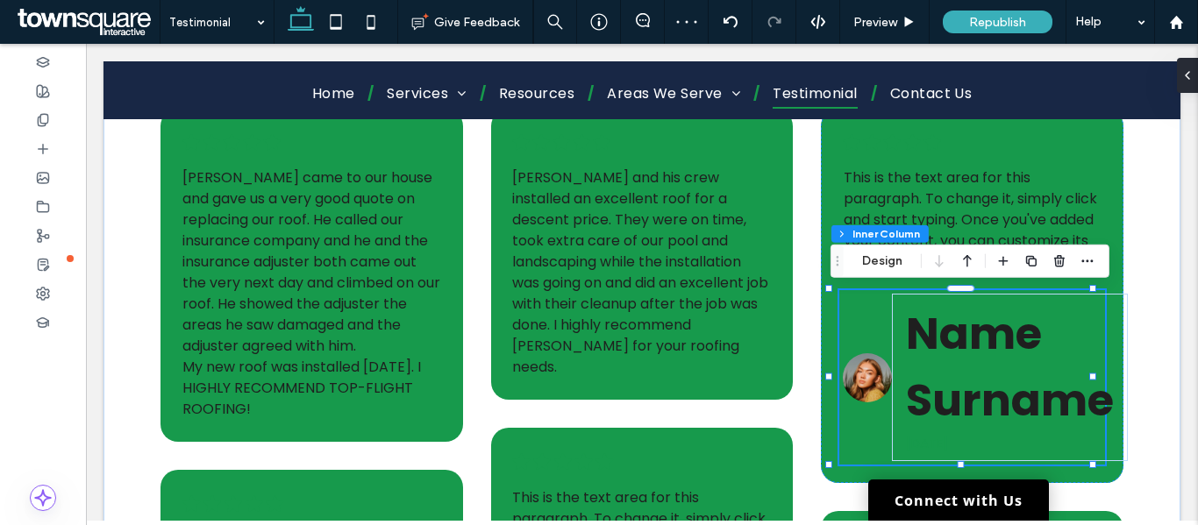
click at [846, 313] on div "Name Surname 6 months ago" at bounding box center [972, 377] width 266 height 175
click at [1058, 263] on use "button" at bounding box center [1059, 260] width 11 height 11
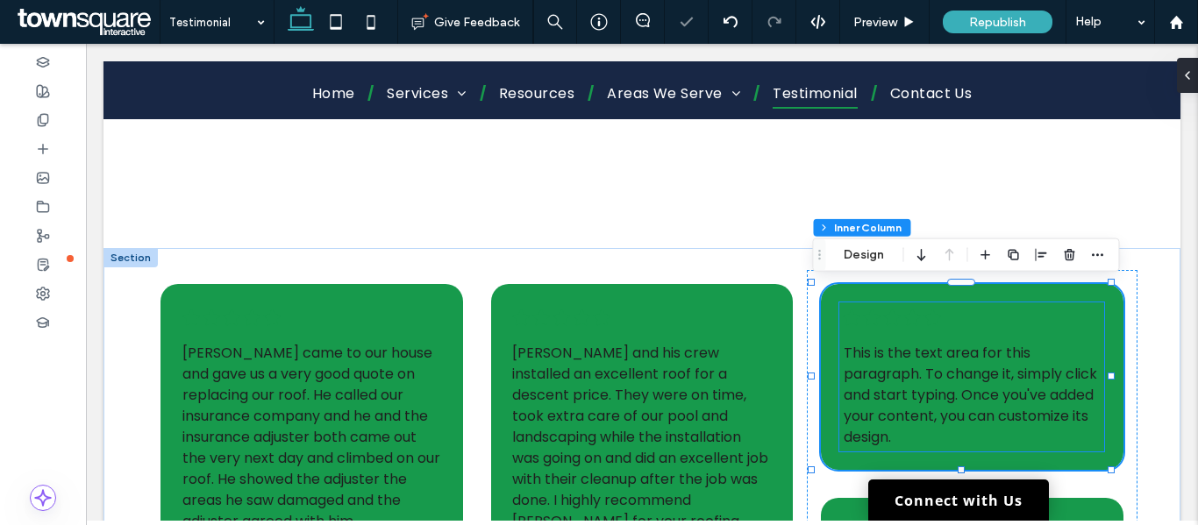
click at [944, 379] on span "This is the text area for this paragraph. To change it, simply click and start …" at bounding box center [970, 395] width 253 height 104
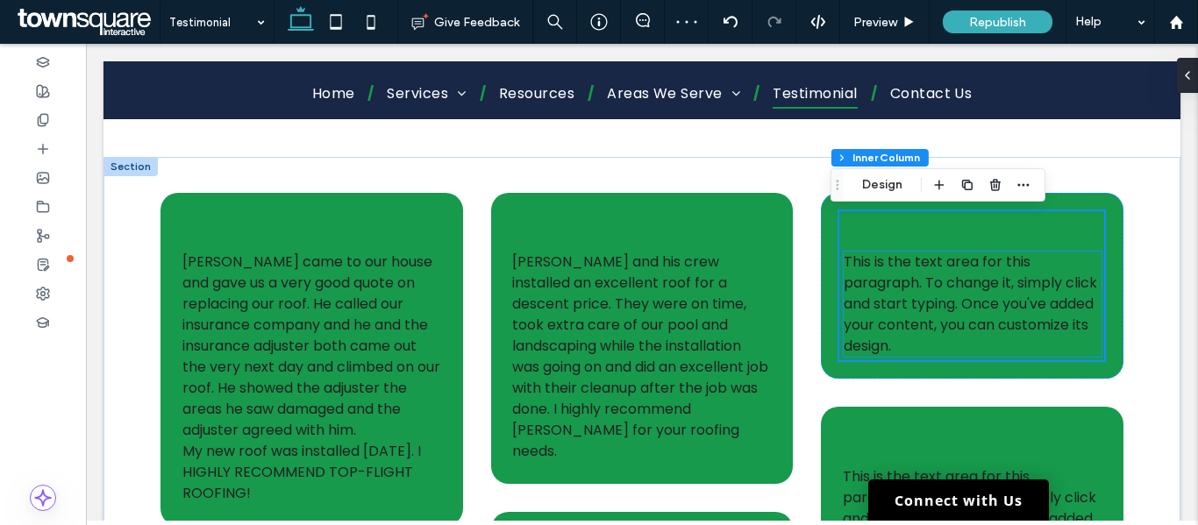
scroll to position [175, 0]
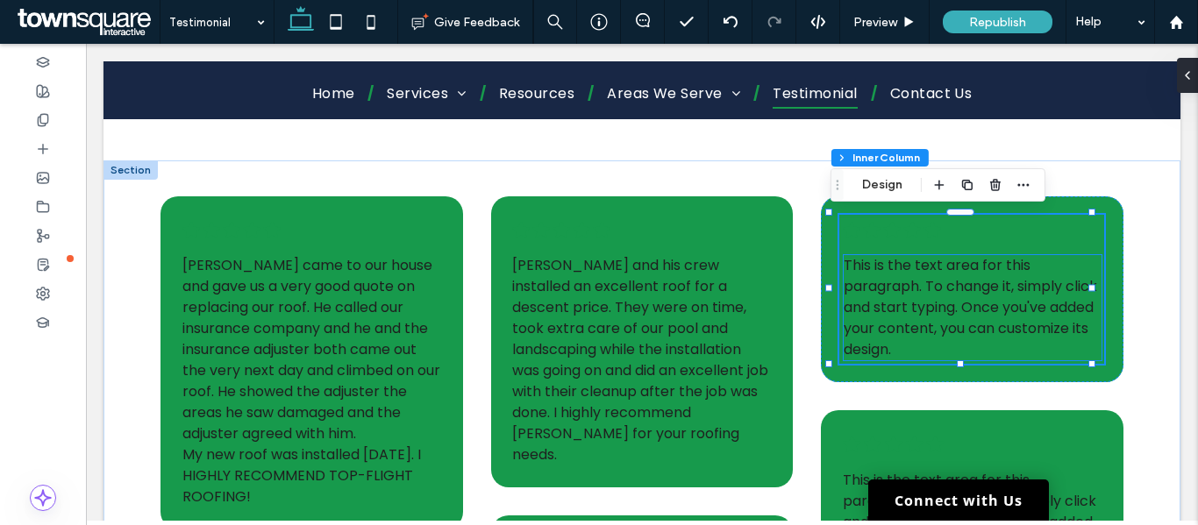
click at [922, 303] on span "This is the text area for this paragraph. To change it, simply click and start …" at bounding box center [970, 307] width 253 height 104
click at [922, 303] on div "This is the text area for this paragraph. To change it, simply click and start …" at bounding box center [973, 307] width 258 height 105
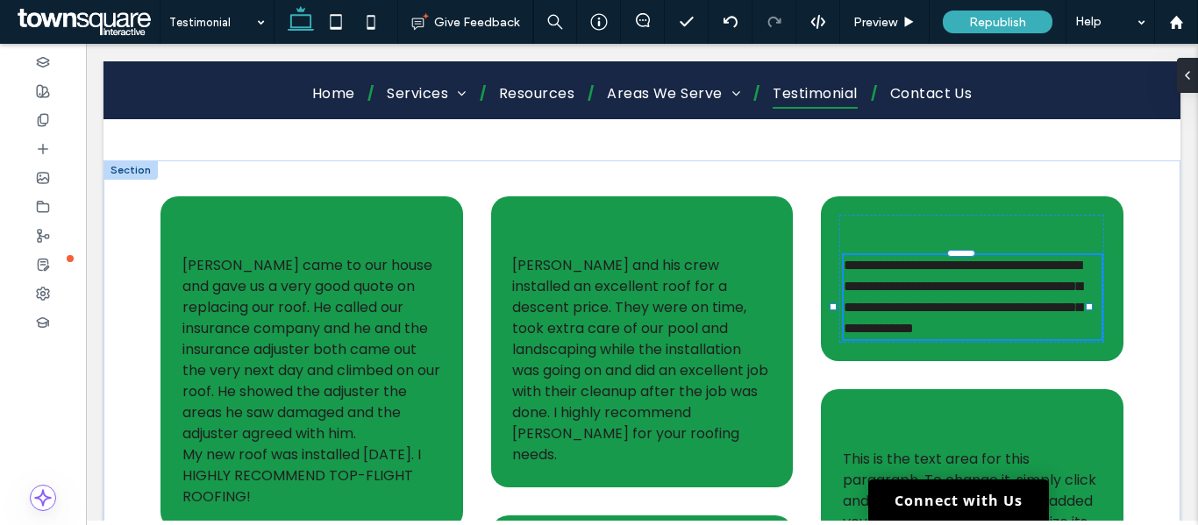
click at [922, 303] on span "**********" at bounding box center [963, 297] width 239 height 76
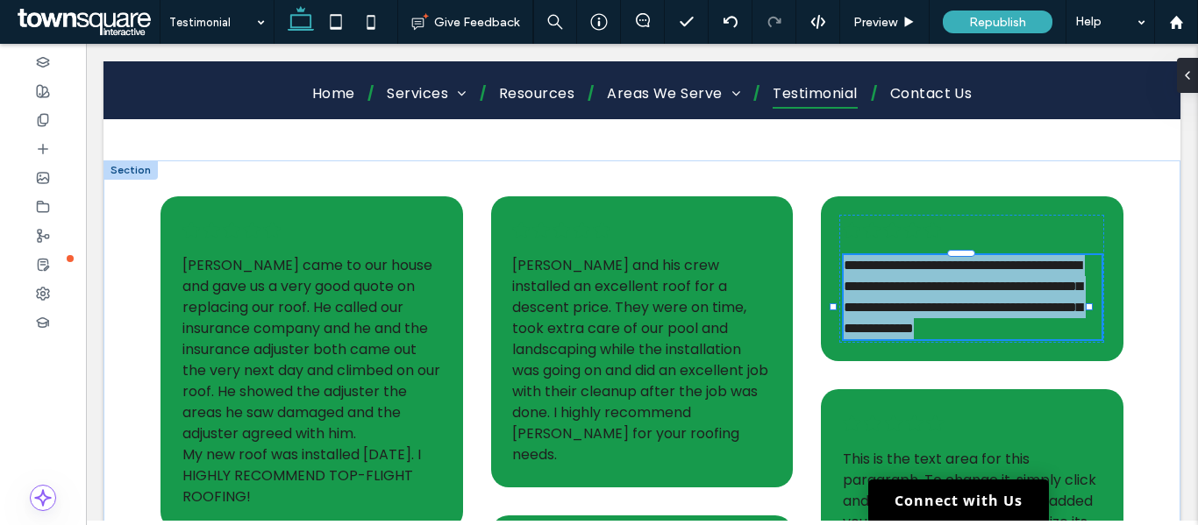
type input "*******"
type input "**"
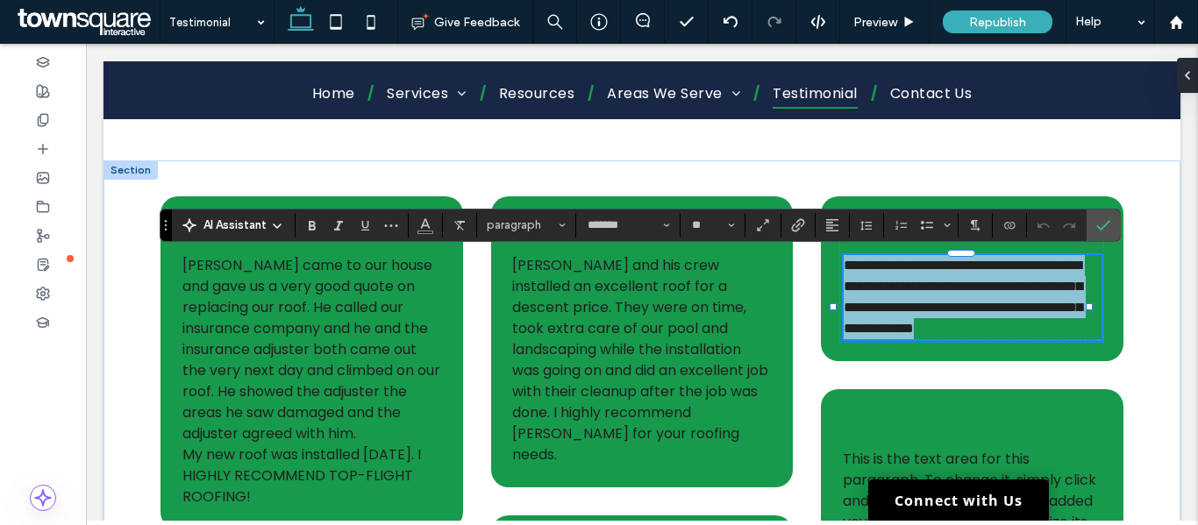
paste div
type input "**"
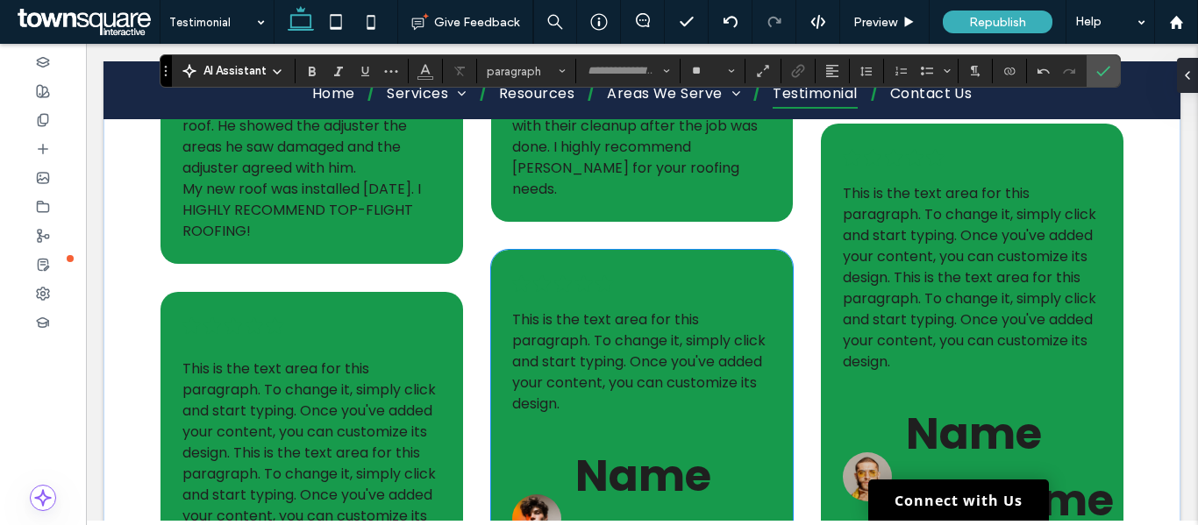
scroll to position [526, 0]
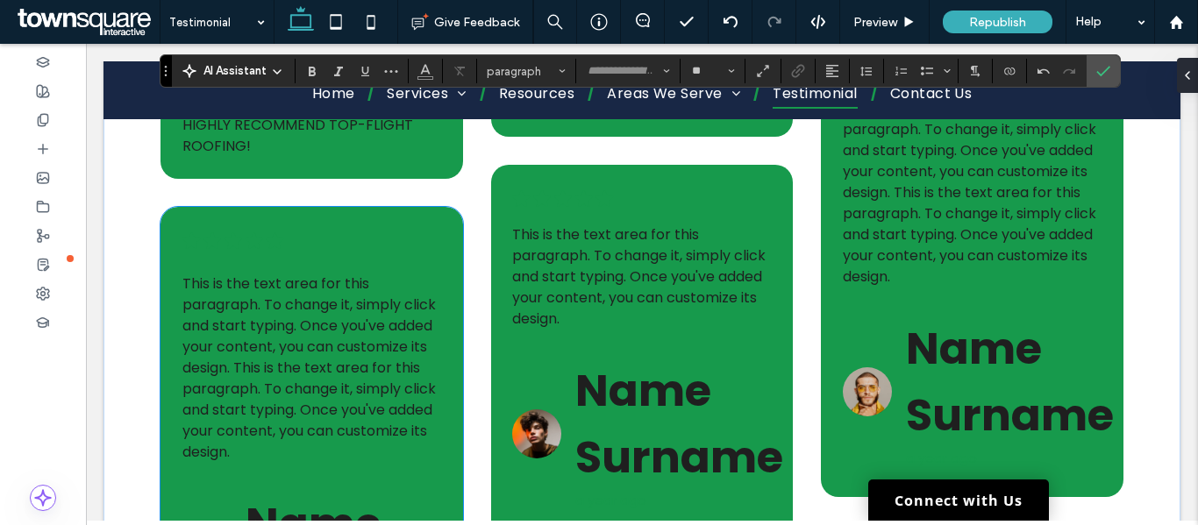
click at [339, 307] on span "This is the text area for this paragraph. To change it, simply click and start …" at bounding box center [308, 326] width 253 height 104
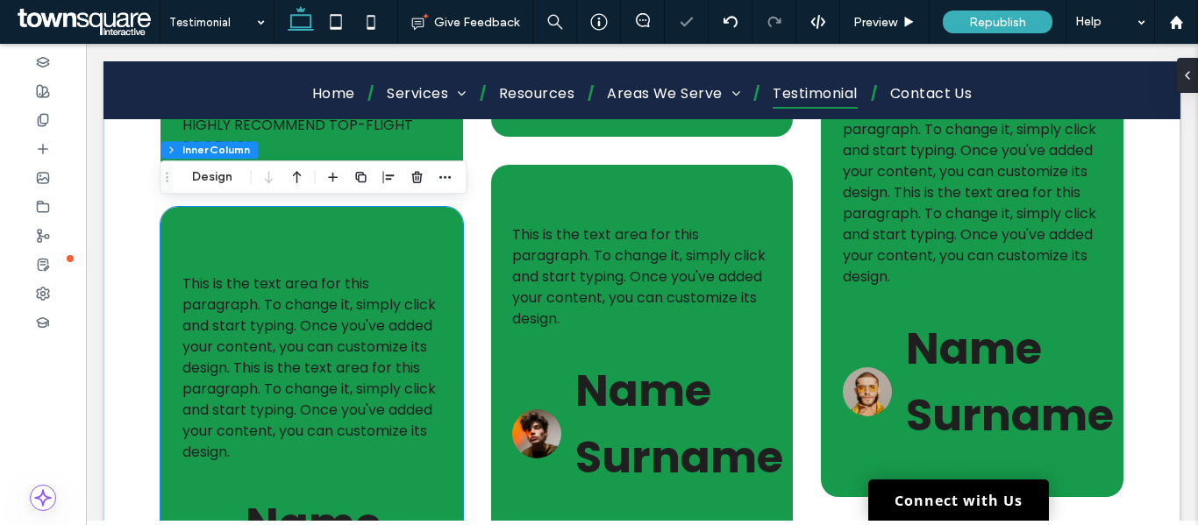
click at [339, 307] on span "This is the text area for this paragraph. To change it, simply click and start …" at bounding box center [308, 326] width 253 height 104
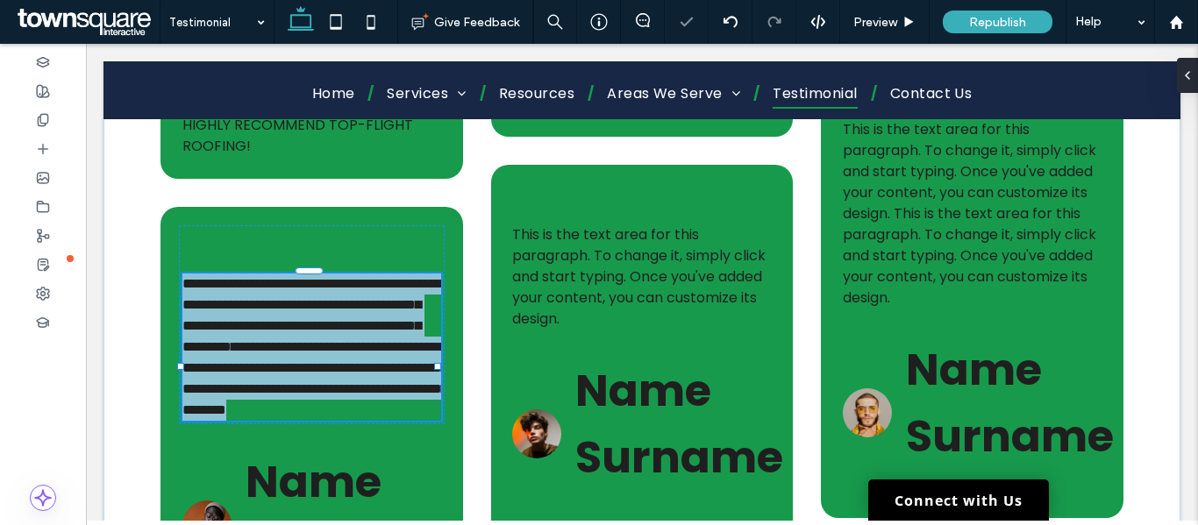
type input "*******"
type input "**"
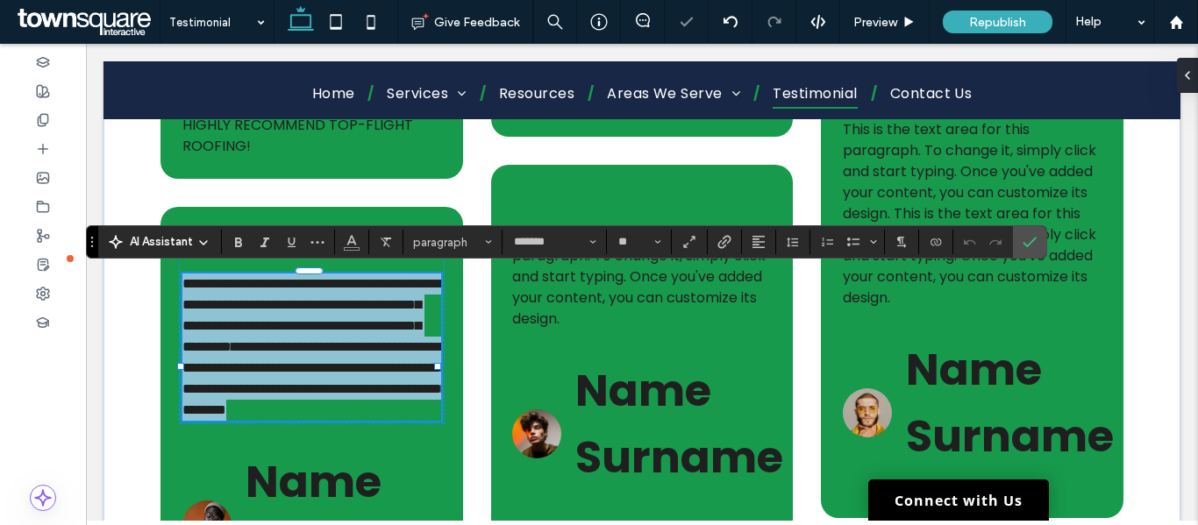
paste div
type input "**"
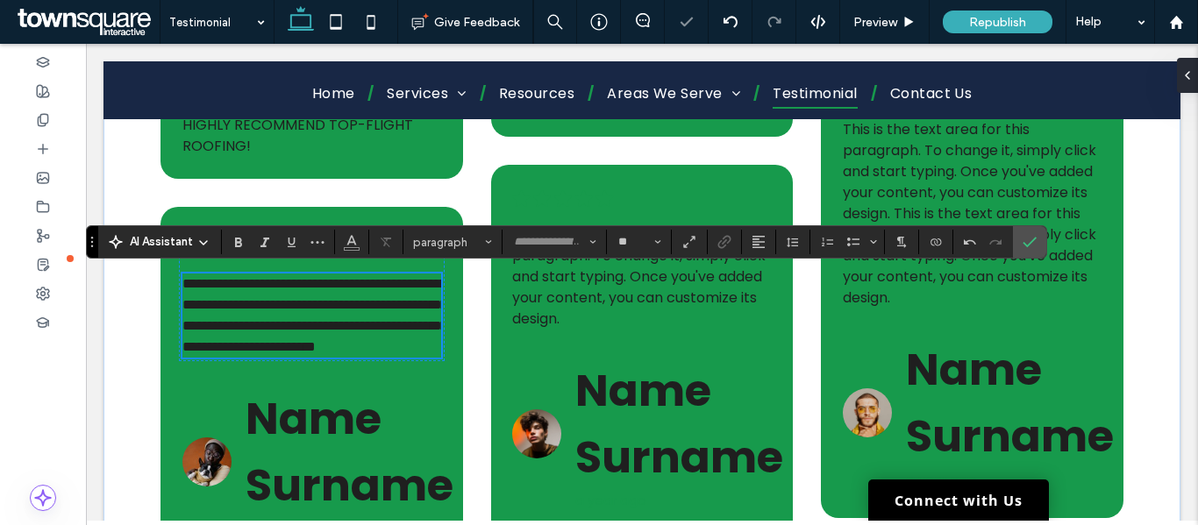
scroll to position [702, 0]
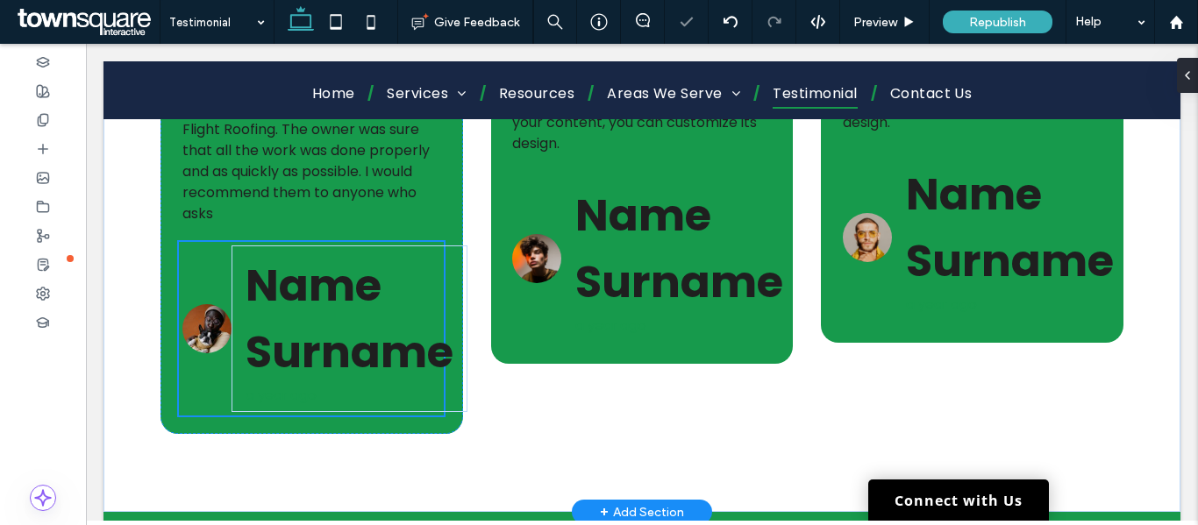
type input "**"
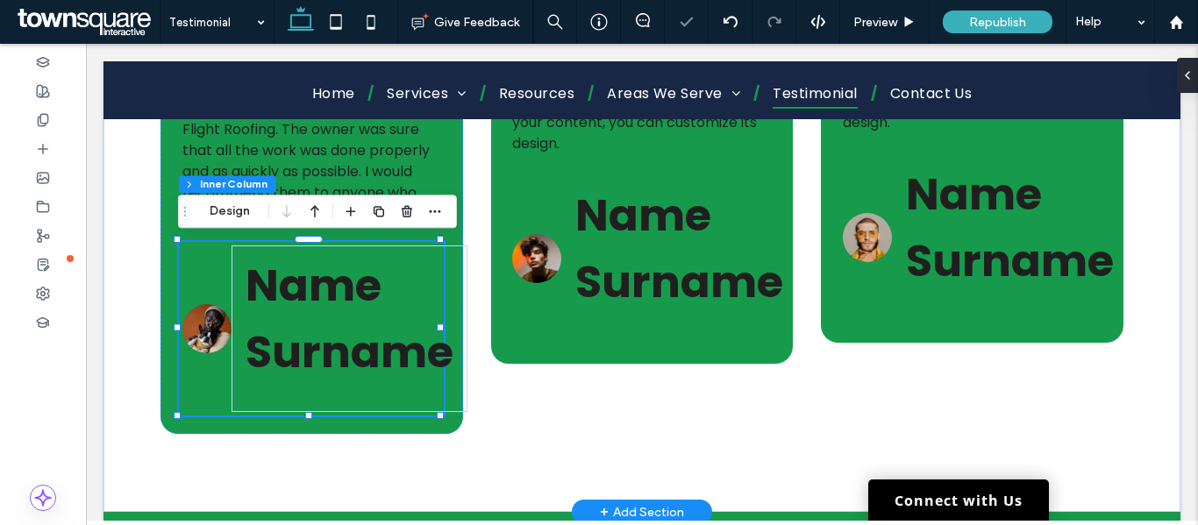
click at [206, 279] on div "Name Surname a year ago" at bounding box center [311, 329] width 265 height 175
click at [410, 212] on icon "button" at bounding box center [407, 211] width 14 height 14
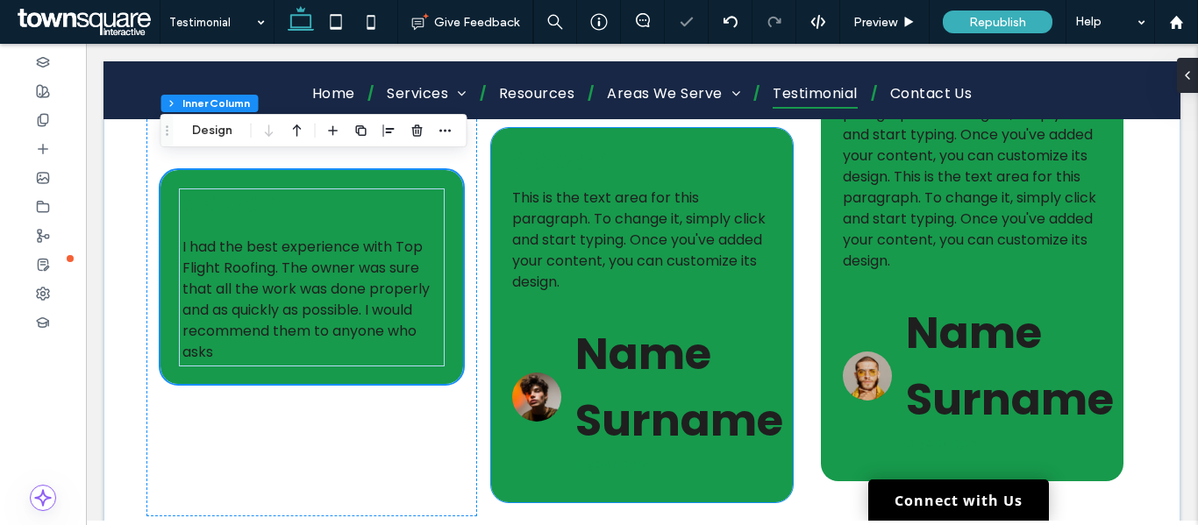
scroll to position [526, 0]
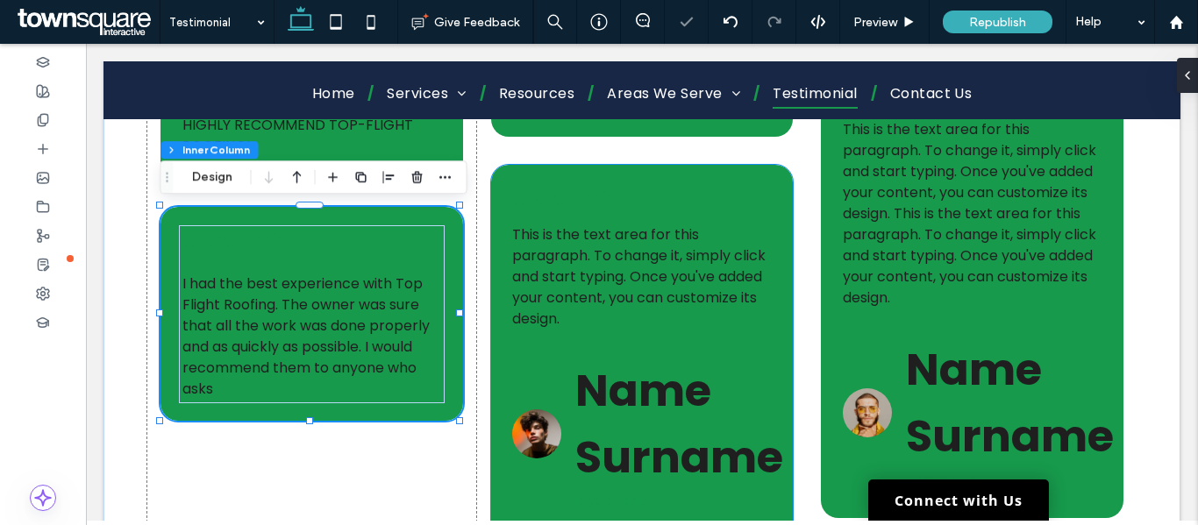
click at [608, 399] on span "Name Surname" at bounding box center [679, 424] width 208 height 129
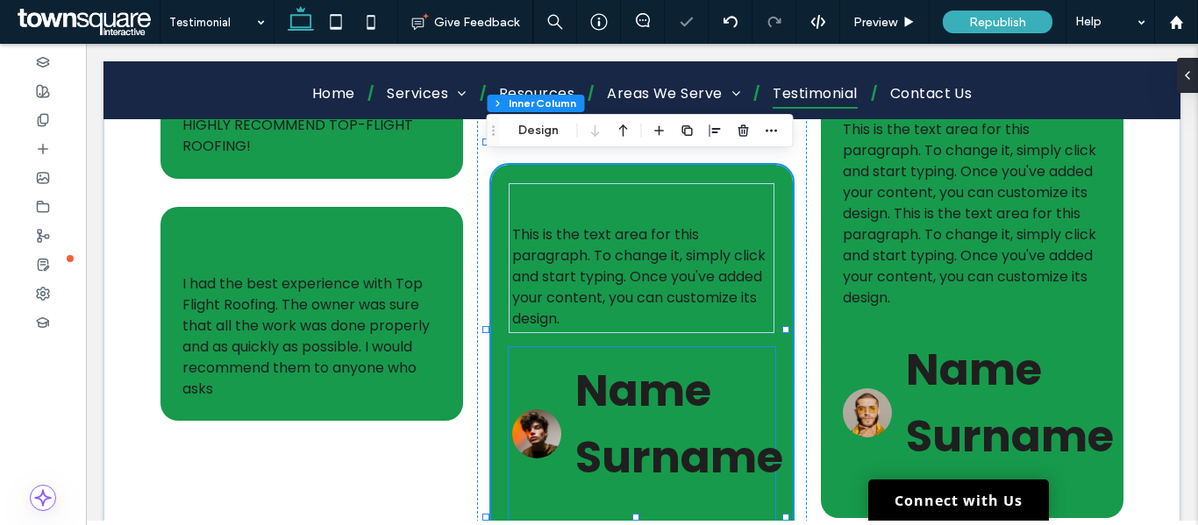
click at [536, 361] on div "Name Surname a year ago" at bounding box center [642, 434] width 266 height 175
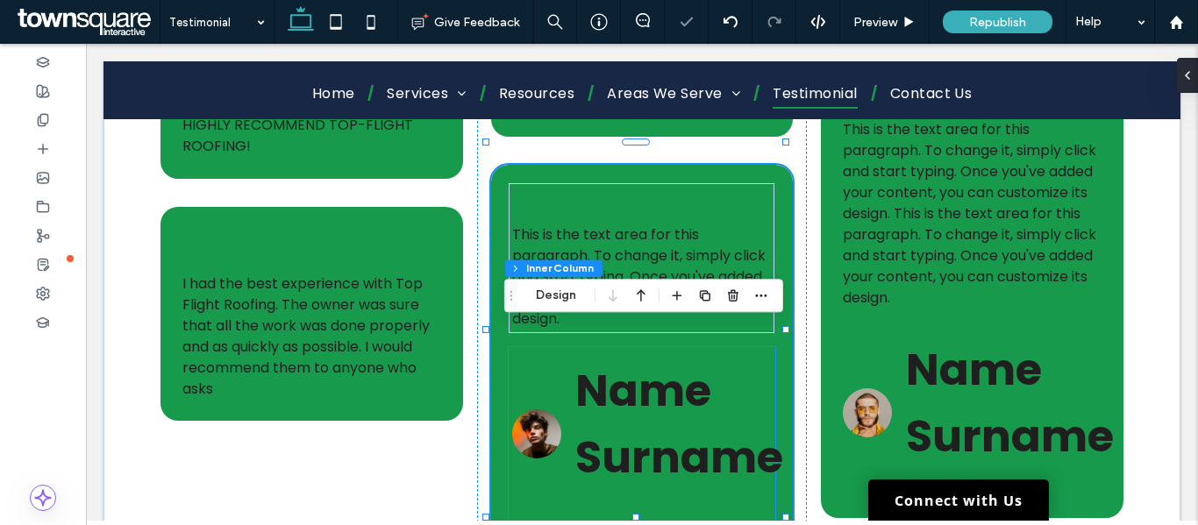
type input "**"
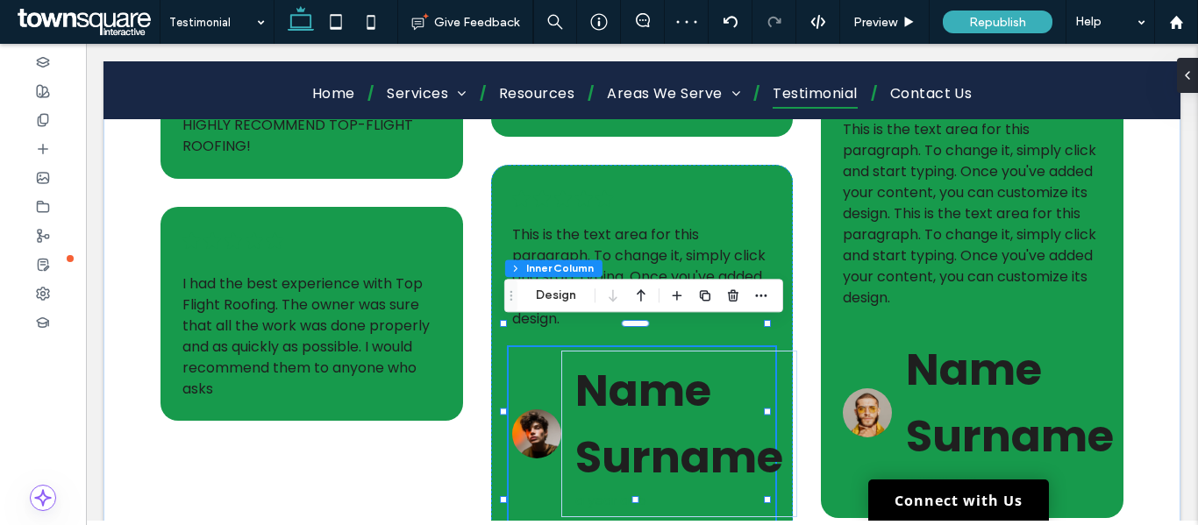
click at [737, 307] on div at bounding box center [733, 296] width 21 height 32
click at [731, 301] on use "button" at bounding box center [733, 295] width 11 height 11
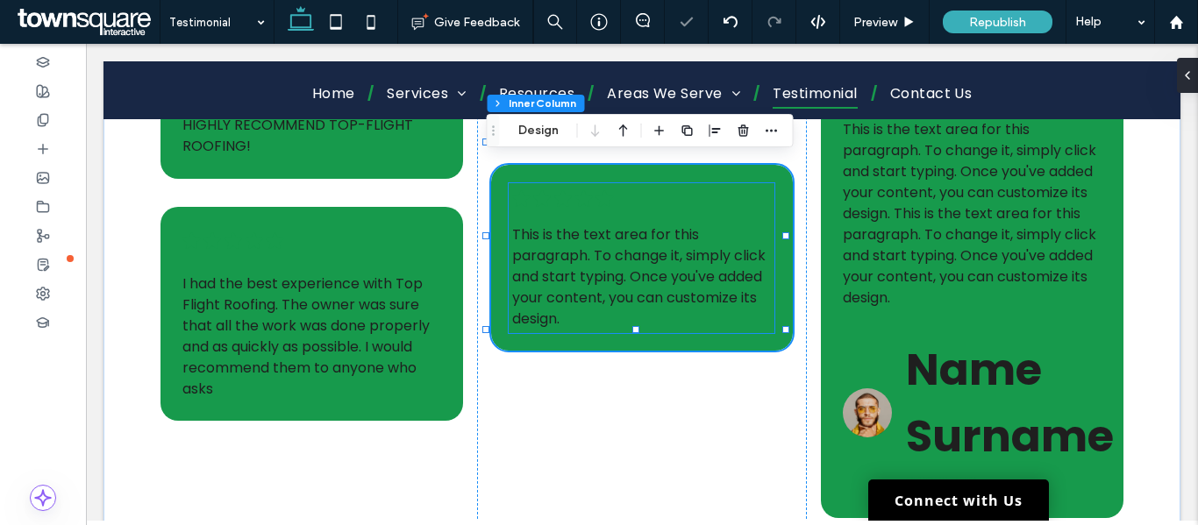
click at [625, 239] on span "This is the text area for this paragraph. To change it, simply click and start …" at bounding box center [638, 277] width 253 height 104
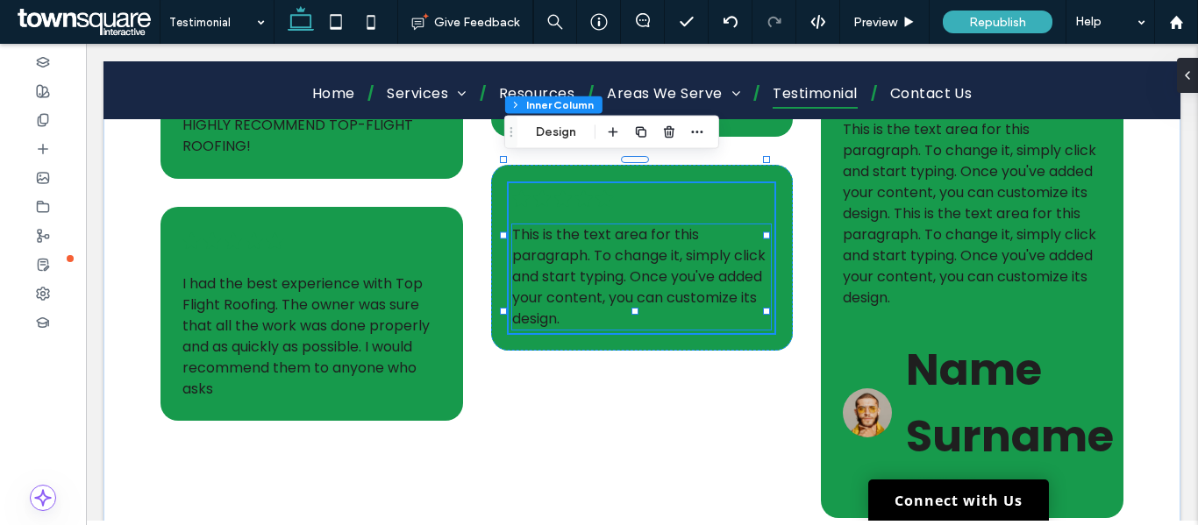
click at [591, 233] on span "This is the text area for this paragraph. To change it, simply click and start …" at bounding box center [638, 277] width 253 height 104
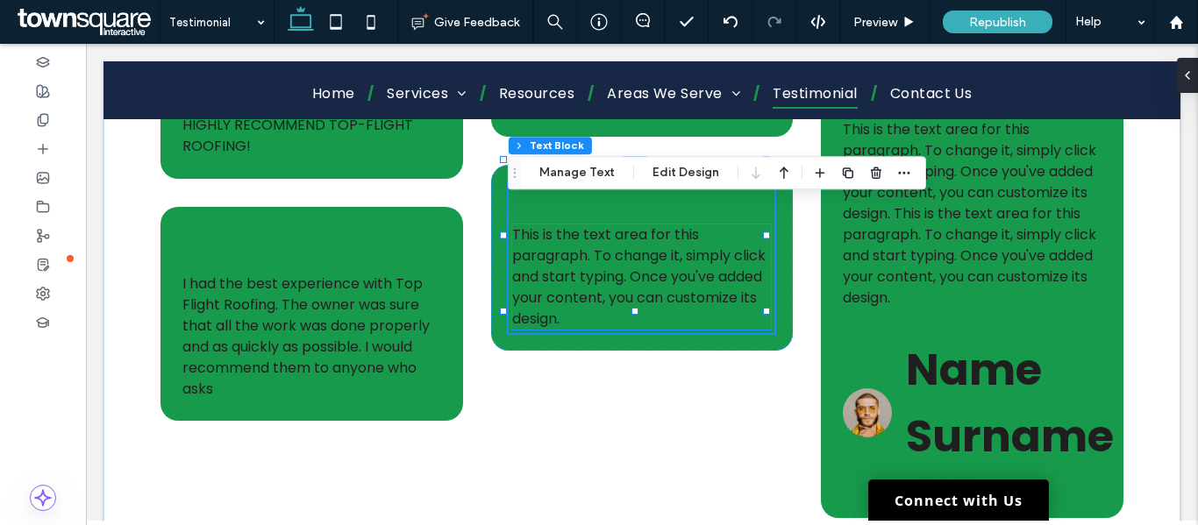
click at [591, 233] on div "This is the text area for this paragraph. To change it, simply click and start …" at bounding box center [641, 277] width 258 height 105
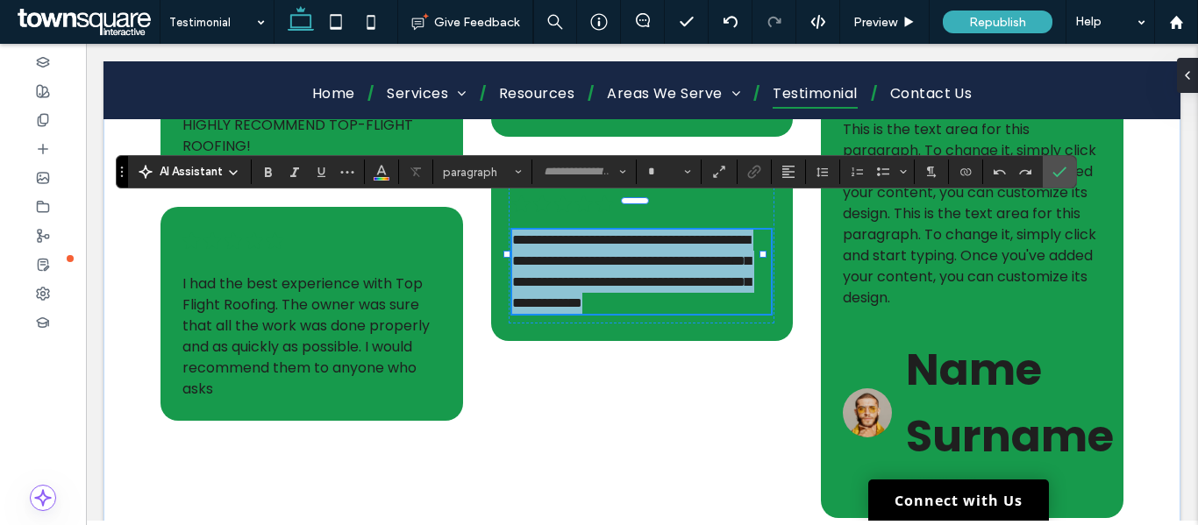
click at [591, 233] on span "**********" at bounding box center [631, 271] width 239 height 76
type input "*******"
type input "**"
paste div
type input "**"
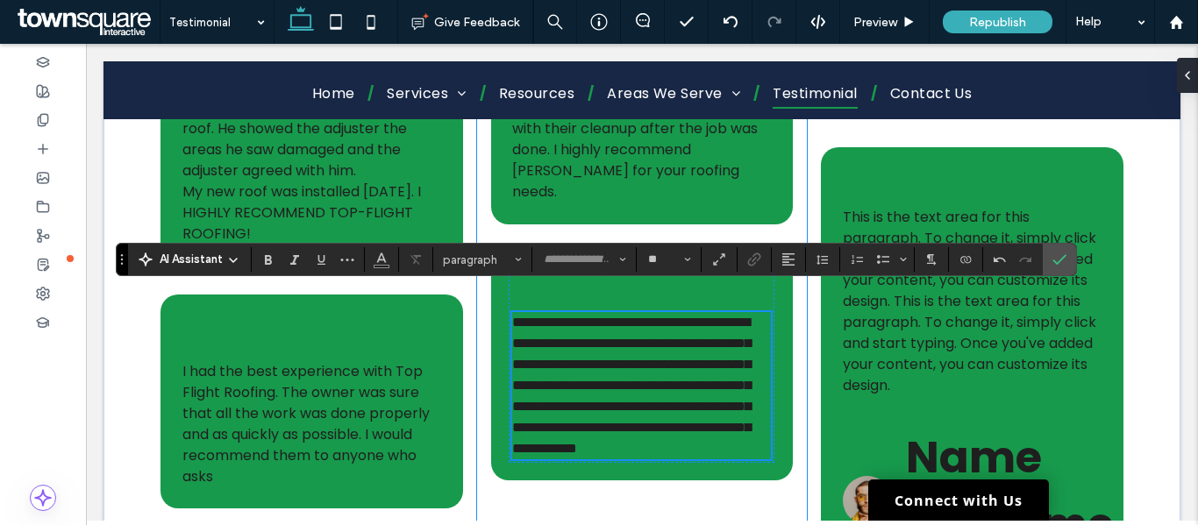
scroll to position [614, 0]
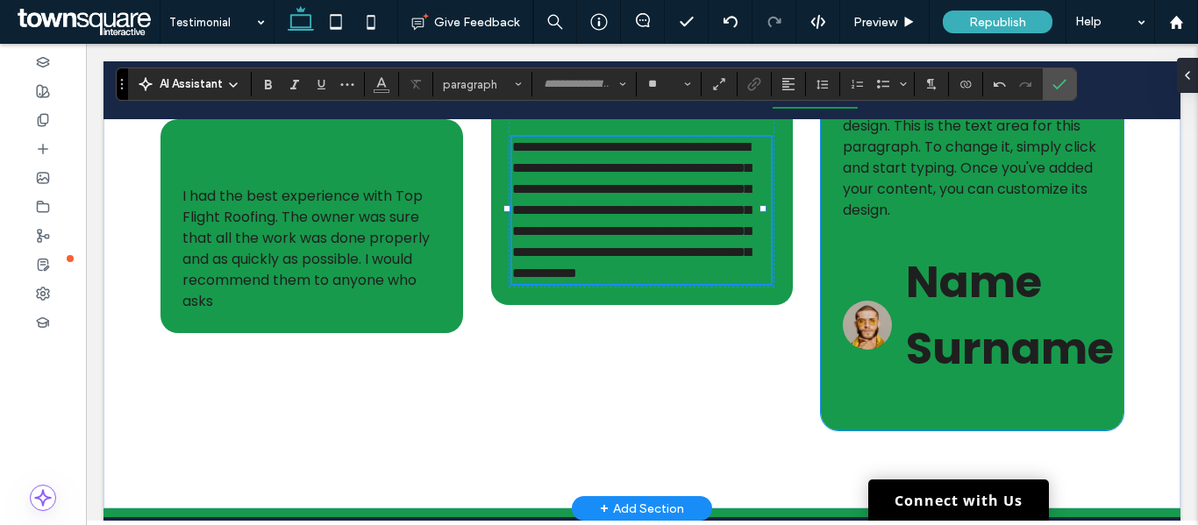
click at [963, 299] on span "Name Surname" at bounding box center [1010, 315] width 208 height 129
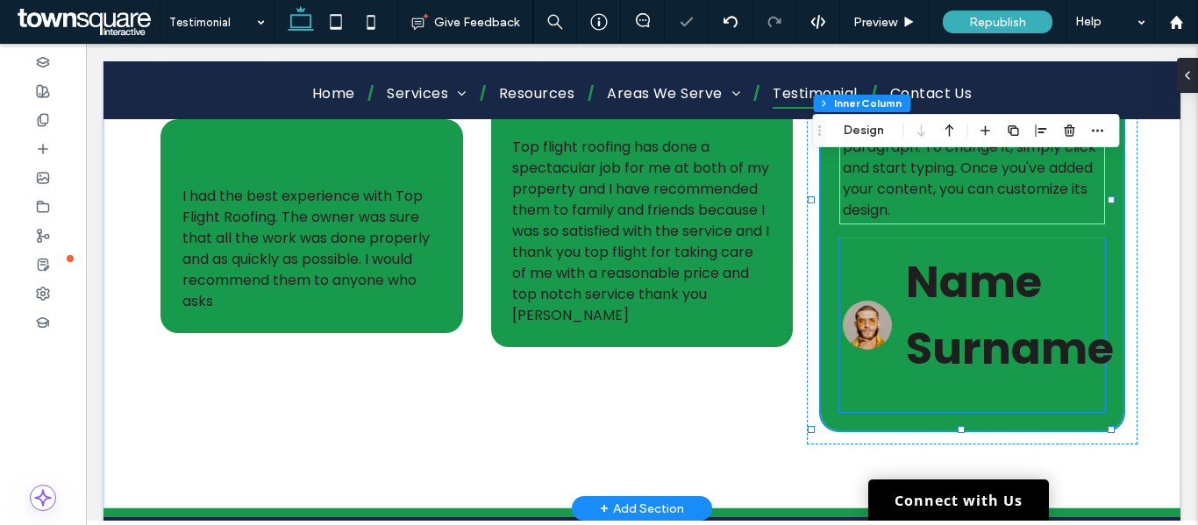
click at [858, 258] on div "Name Surname a year ago" at bounding box center [972, 326] width 266 height 175
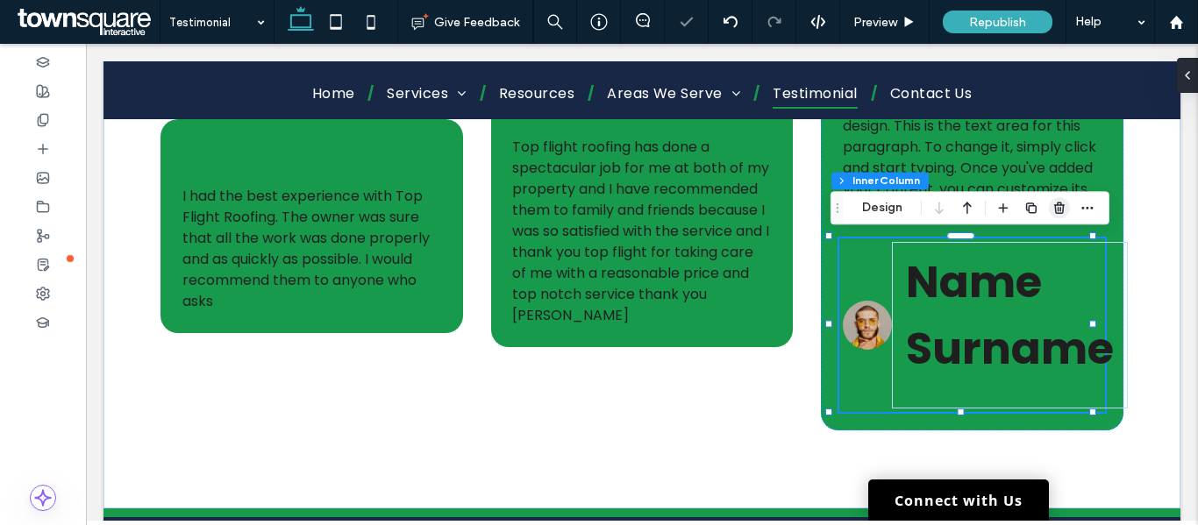
drag, startPoint x: 1049, startPoint y: 208, endPoint x: 966, endPoint y: 164, distance: 94.2
click at [1049, 208] on span "button" at bounding box center [1059, 207] width 21 height 21
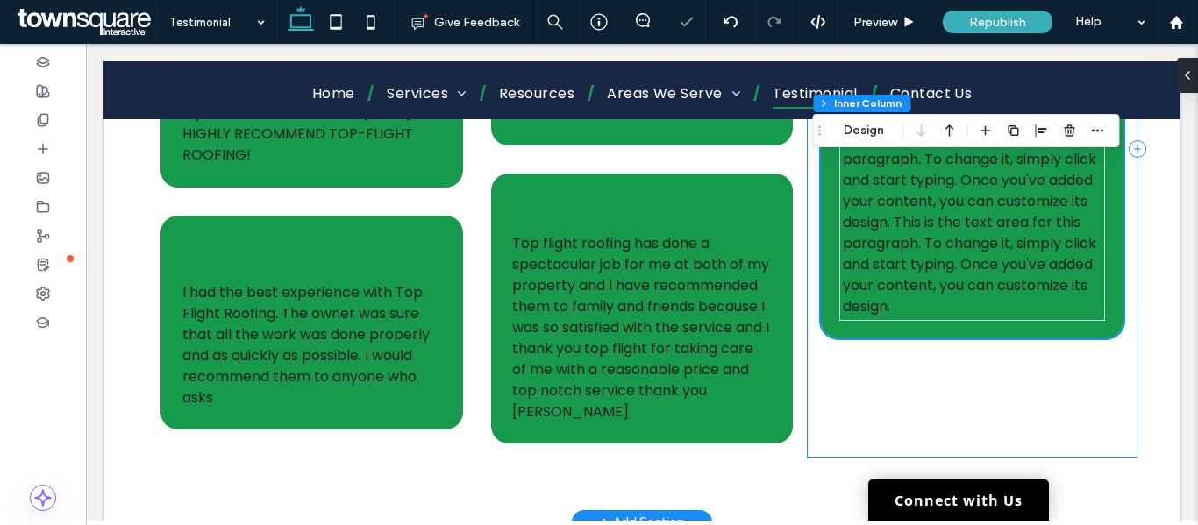
scroll to position [439, 0]
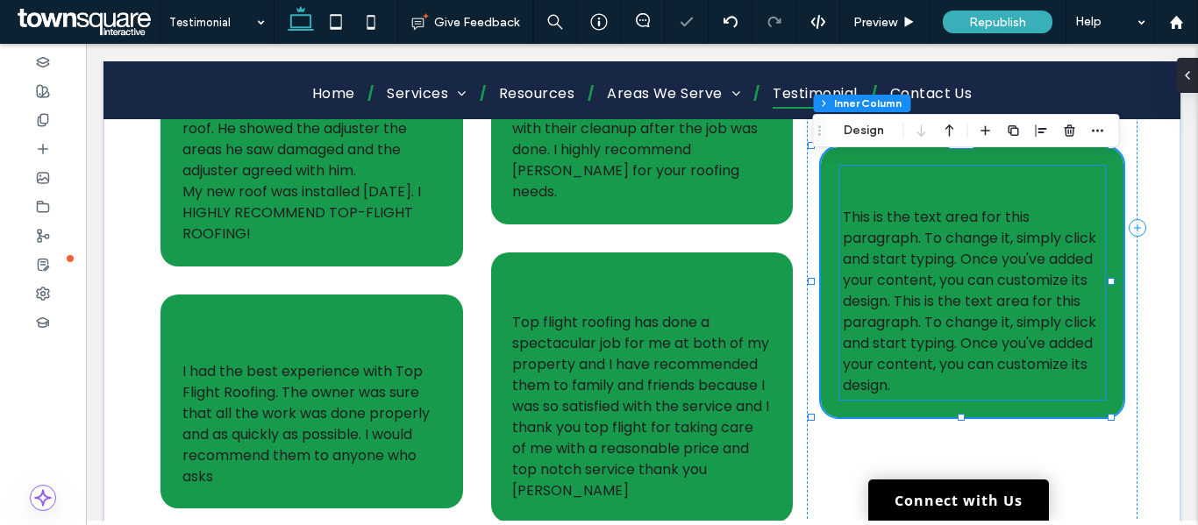
click at [953, 319] on span "This is the text area for this paragraph. To change it, simply click and start …" at bounding box center [969, 343] width 253 height 104
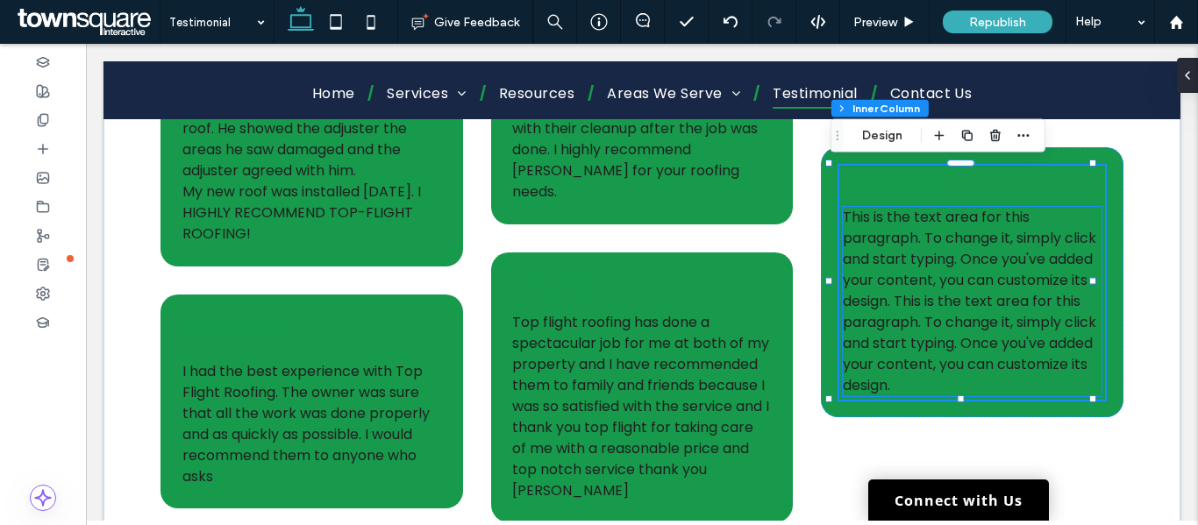
click at [952, 252] on span "This is the text area for this paragraph. To change it, simply click and start …" at bounding box center [969, 259] width 253 height 104
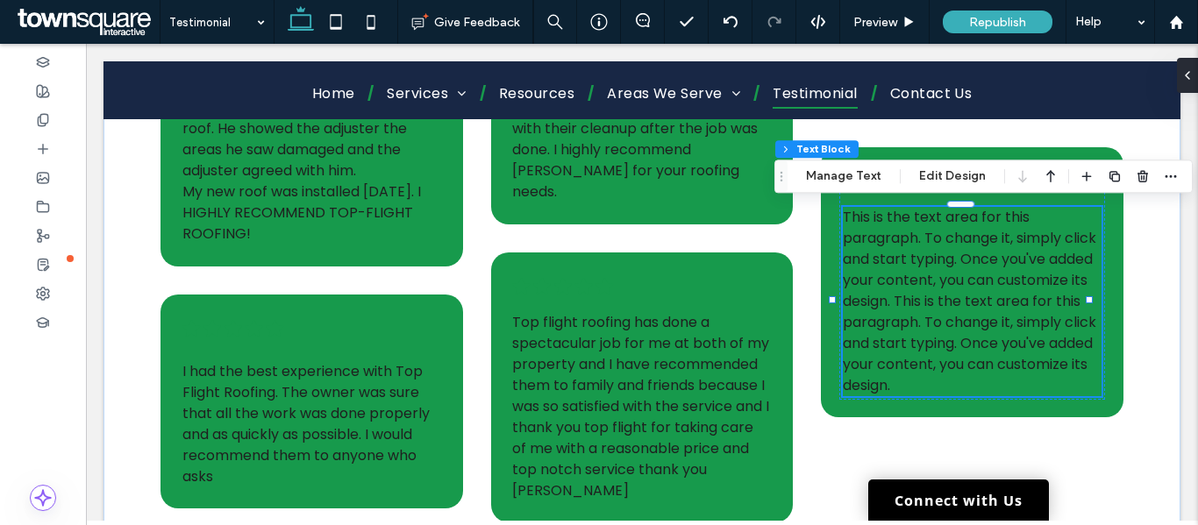
click at [952, 252] on div "This is the text area for this paragraph. To change it, simply click and start …" at bounding box center [972, 301] width 259 height 189
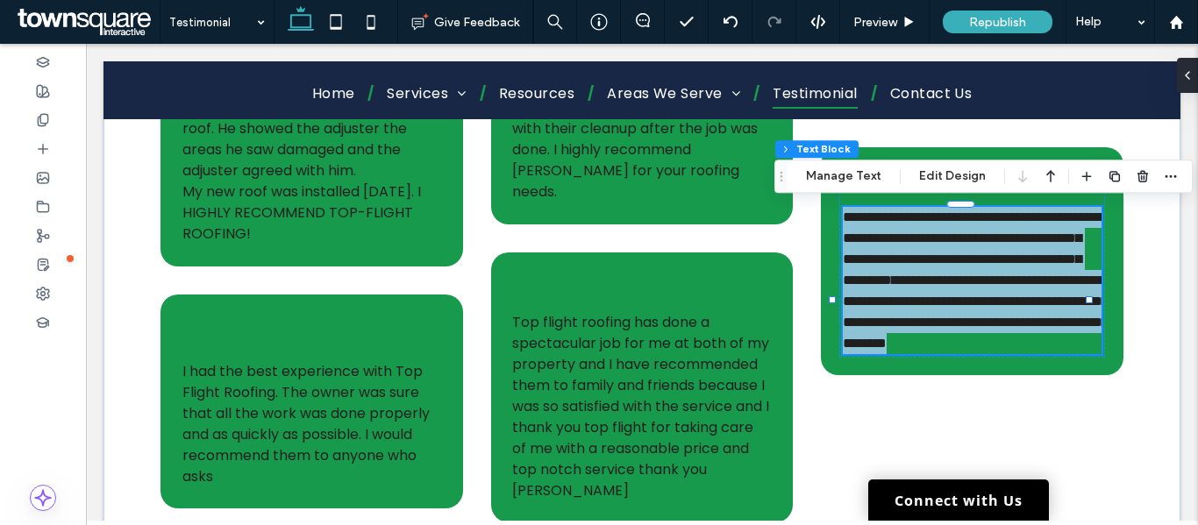
click at [952, 252] on span "**********" at bounding box center [975, 249] width 264 height 76
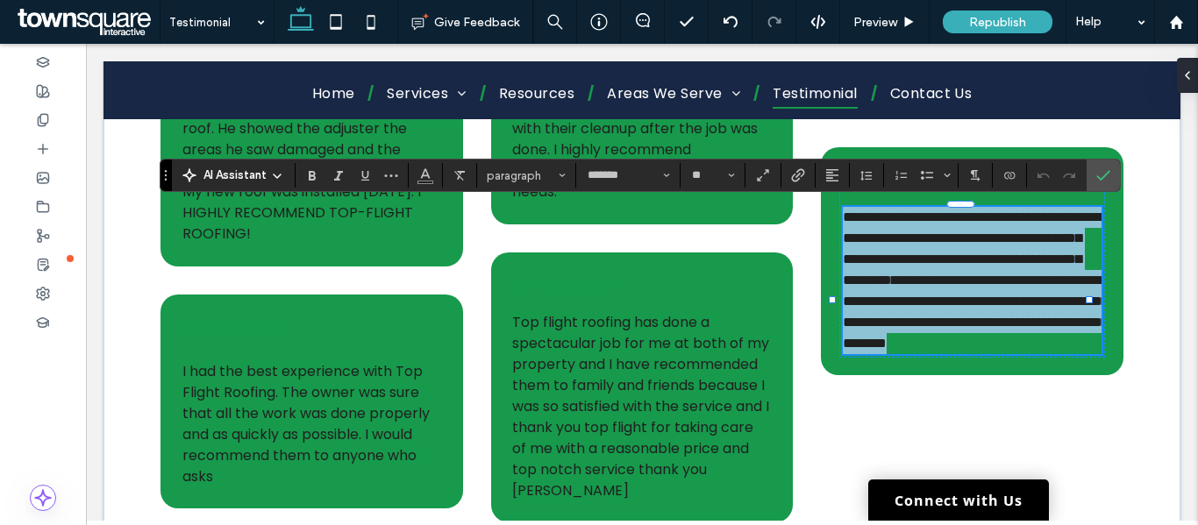
paste div
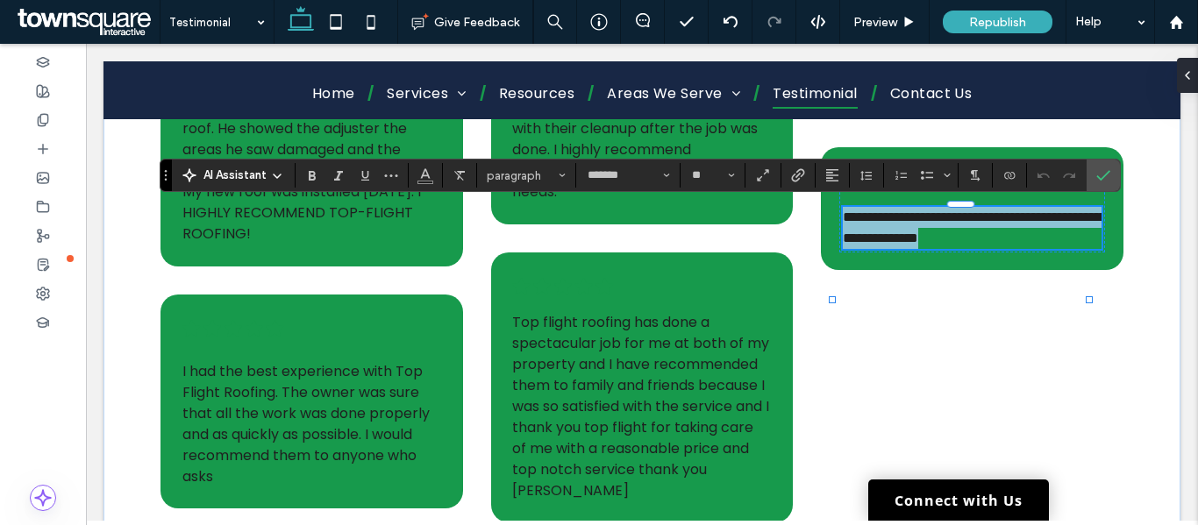
type input "**"
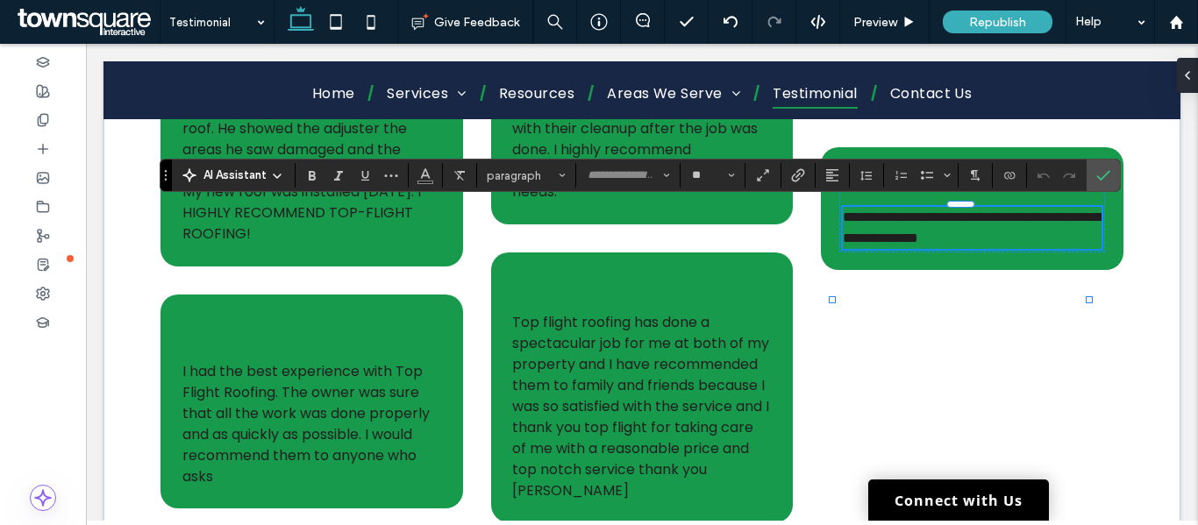
scroll to position [4, 0]
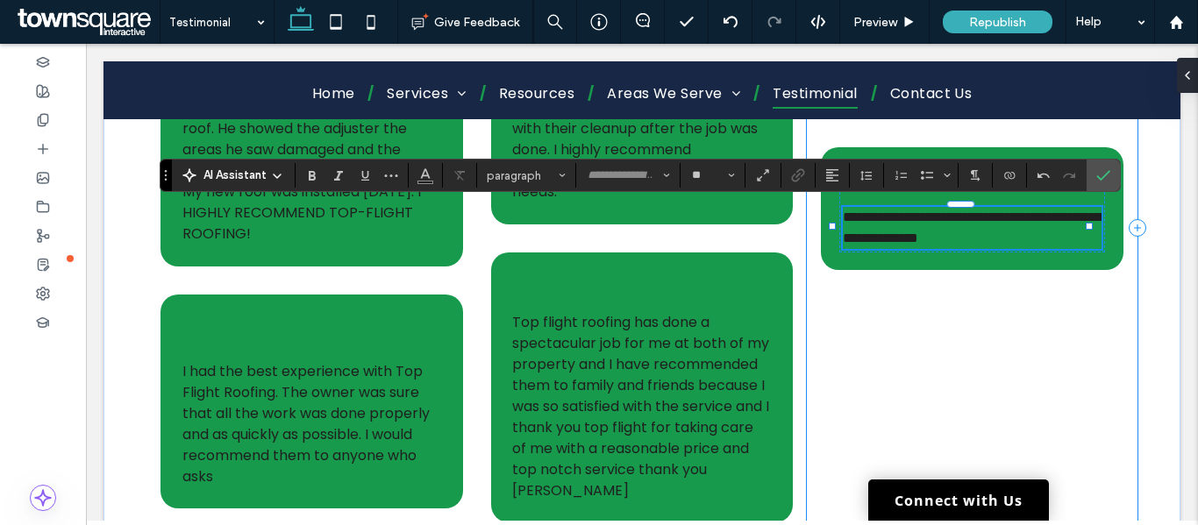
click at [960, 323] on div "**********" at bounding box center [972, 228] width 331 height 618
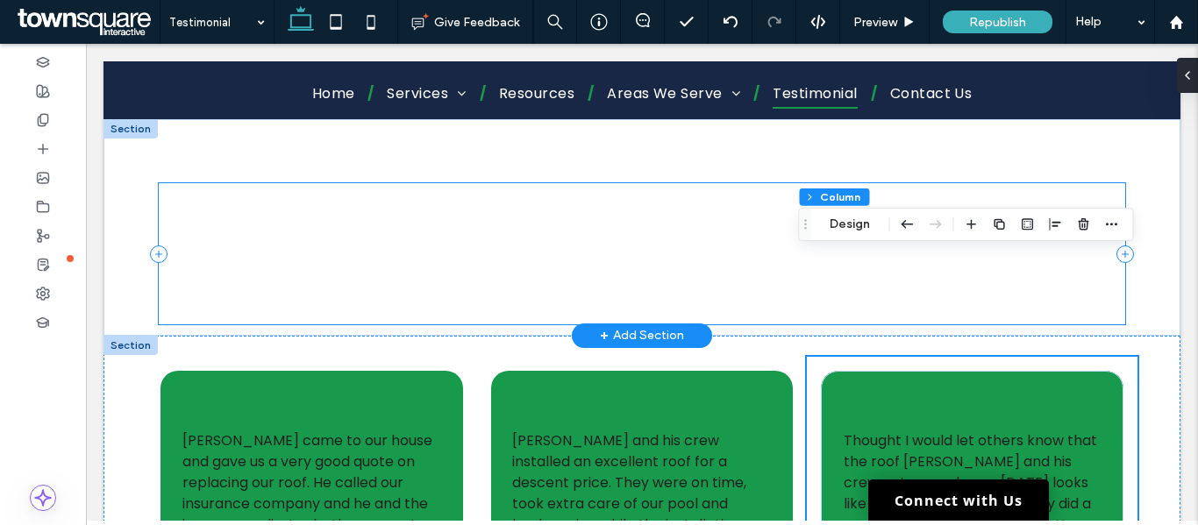
scroll to position [88, 0]
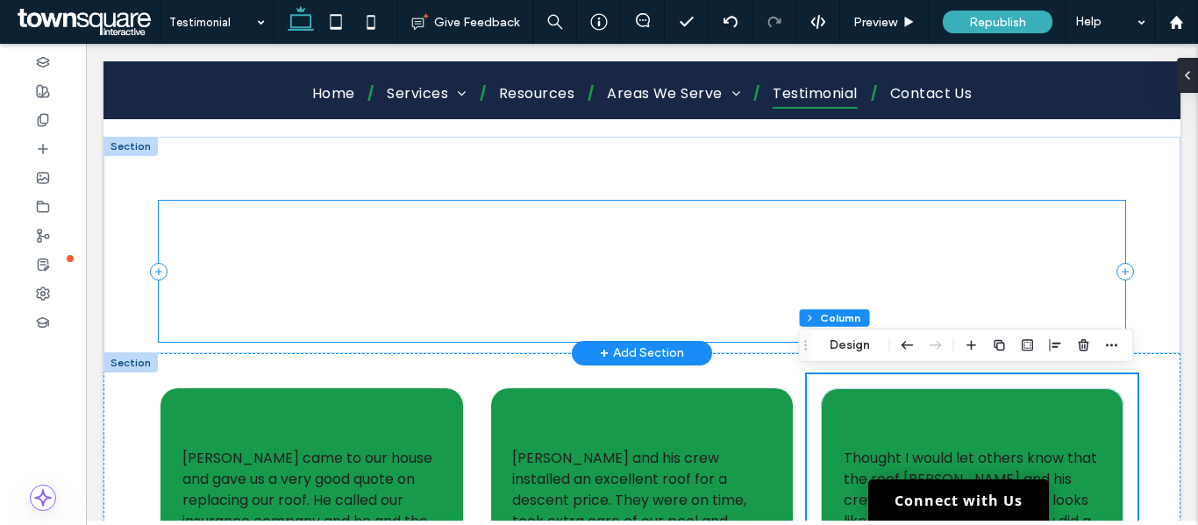
click at [571, 279] on div "Add your medium length title here" at bounding box center [642, 271] width 967 height 141
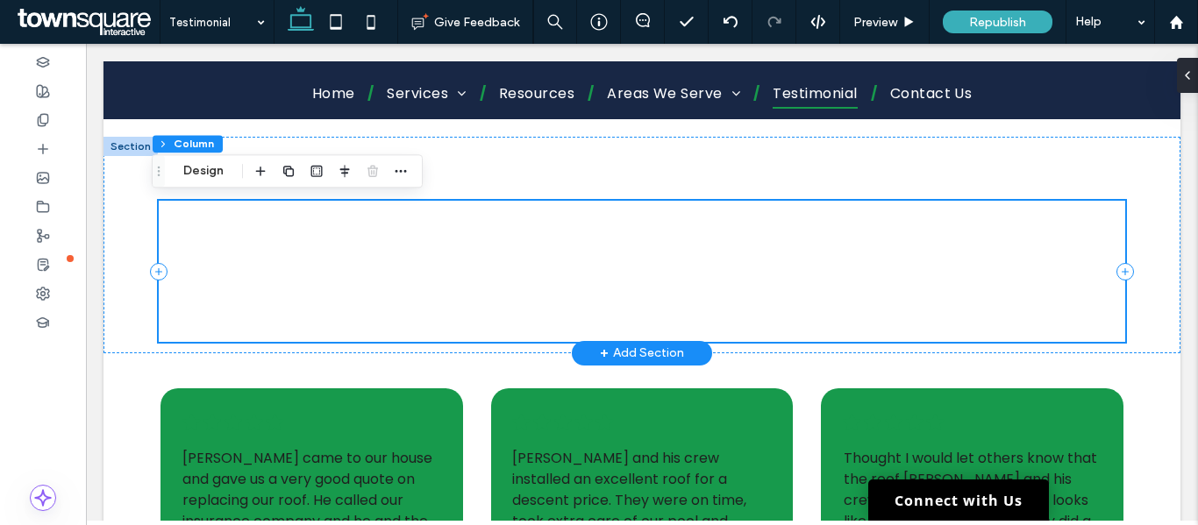
click at [605, 247] on div "Add your medium length title here" at bounding box center [642, 271] width 967 height 141
click at [611, 257] on div "Add your medium length title here" at bounding box center [642, 271] width 967 height 141
click at [639, 266] on div "Add your medium length title here" at bounding box center [642, 271] width 967 height 141
click at [659, 274] on div "Add your medium length title here" at bounding box center [642, 271] width 967 height 141
click at [618, 277] on div "Add your medium length title here" at bounding box center [642, 271] width 967 height 141
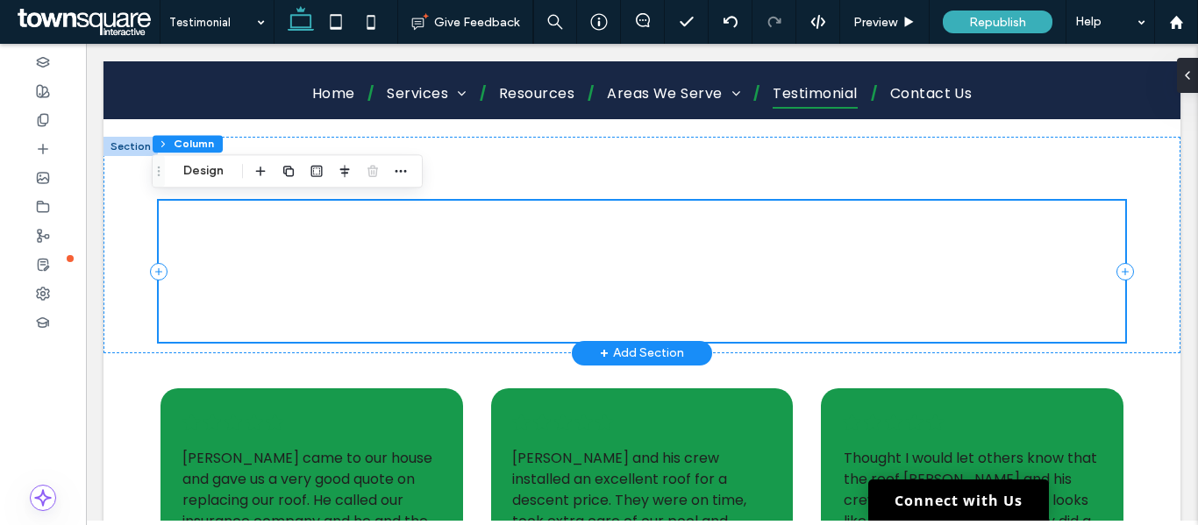
click at [624, 285] on div "Add your medium length title here" at bounding box center [642, 271] width 967 height 141
click at [625, 292] on div "Add your medium length title here" at bounding box center [642, 271] width 967 height 141
click at [629, 292] on div "Add your medium length title here" at bounding box center [642, 271] width 967 height 141
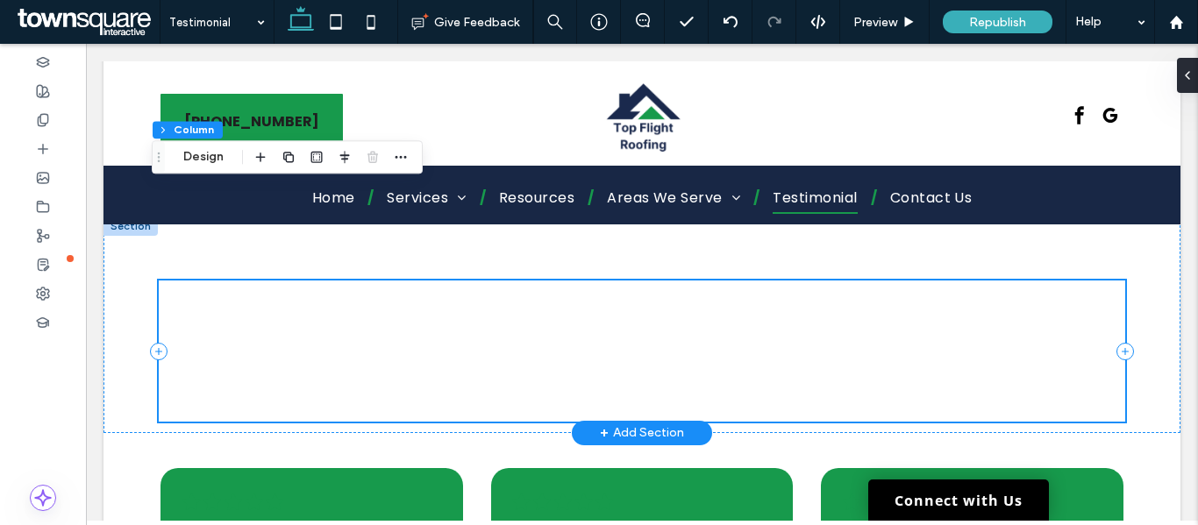
scroll to position [0, 0]
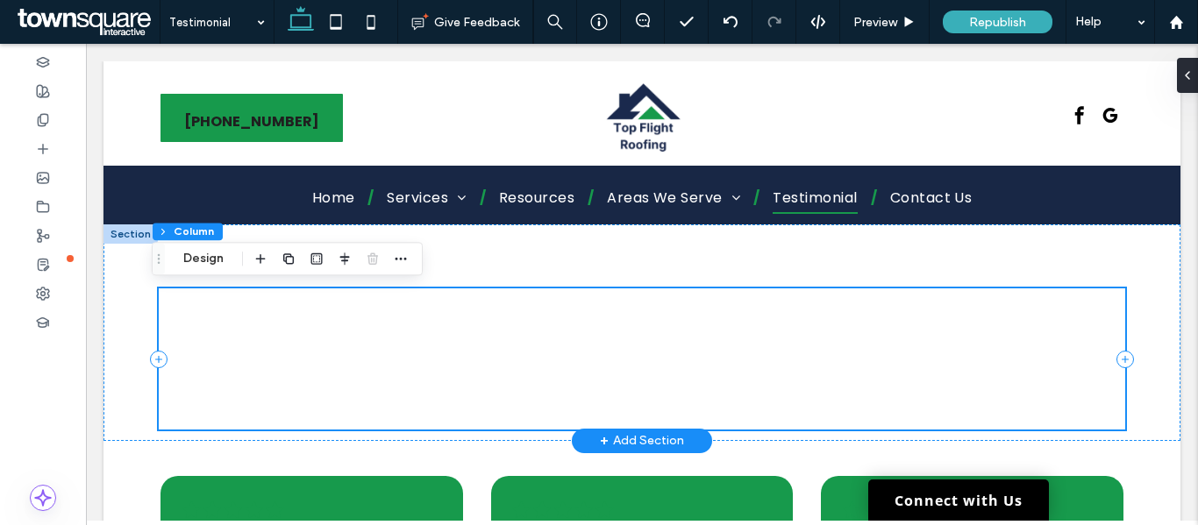
click at [668, 331] on span "Add your medium length title here" at bounding box center [642, 317] width 362 height 29
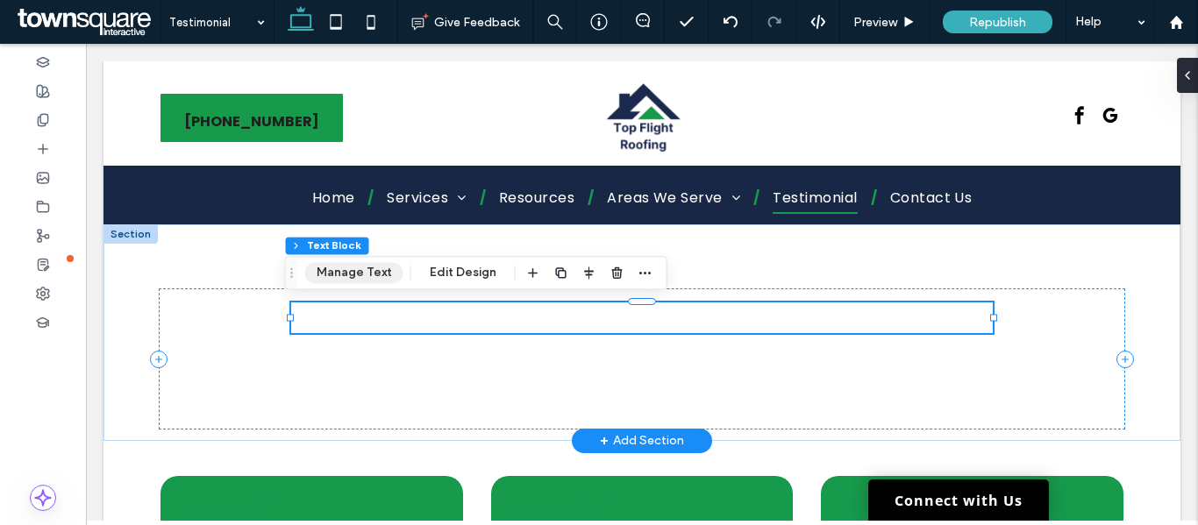
click at [376, 276] on button "Manage Text" at bounding box center [354, 272] width 98 height 21
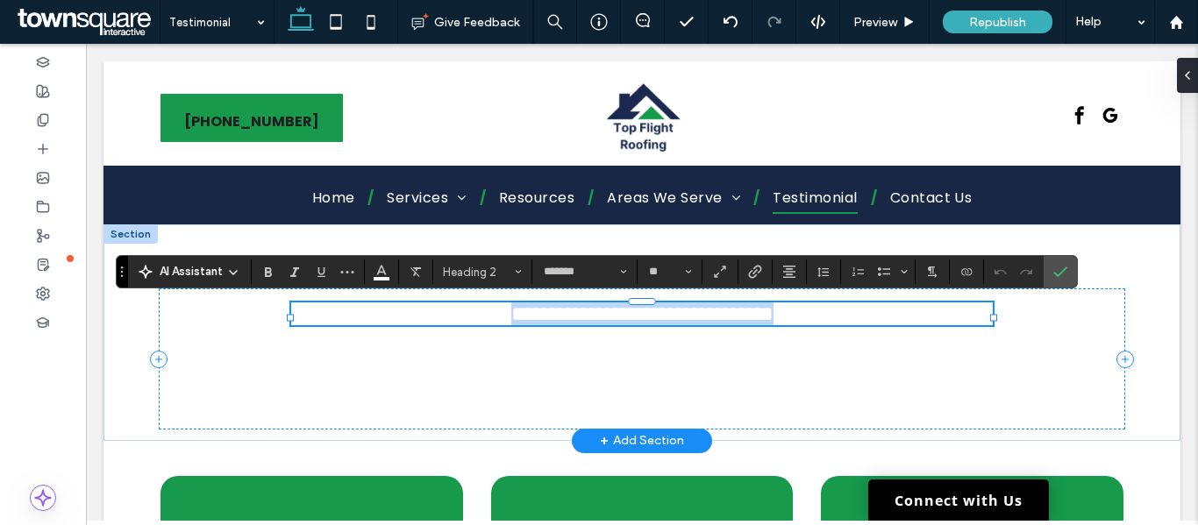
click at [613, 320] on span "**********" at bounding box center [642, 313] width 262 height 21
paste div
type input "**"
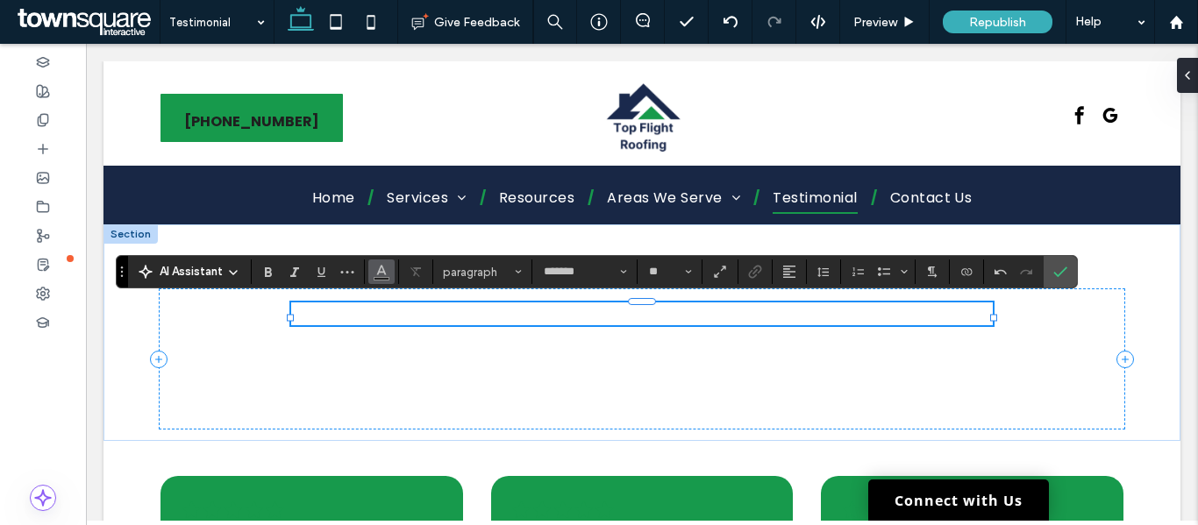
click at [387, 271] on icon "Color" at bounding box center [382, 270] width 14 height 14
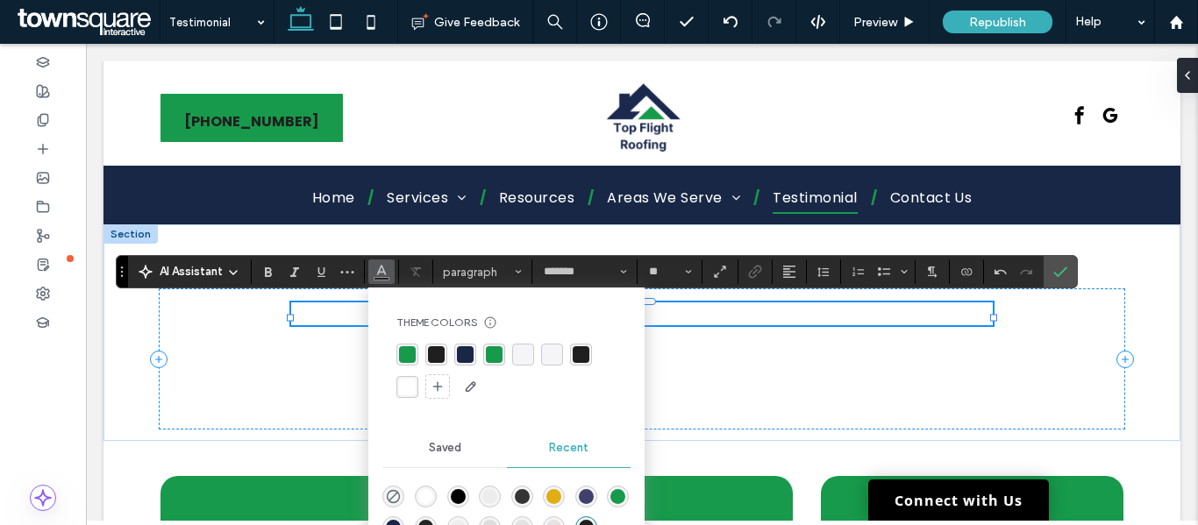
click at [438, 355] on div "rgba(31, 31, 31, 1)" at bounding box center [436, 354] width 17 height 17
click at [758, 315] on h2 "**********" at bounding box center [642, 314] width 702 height 23
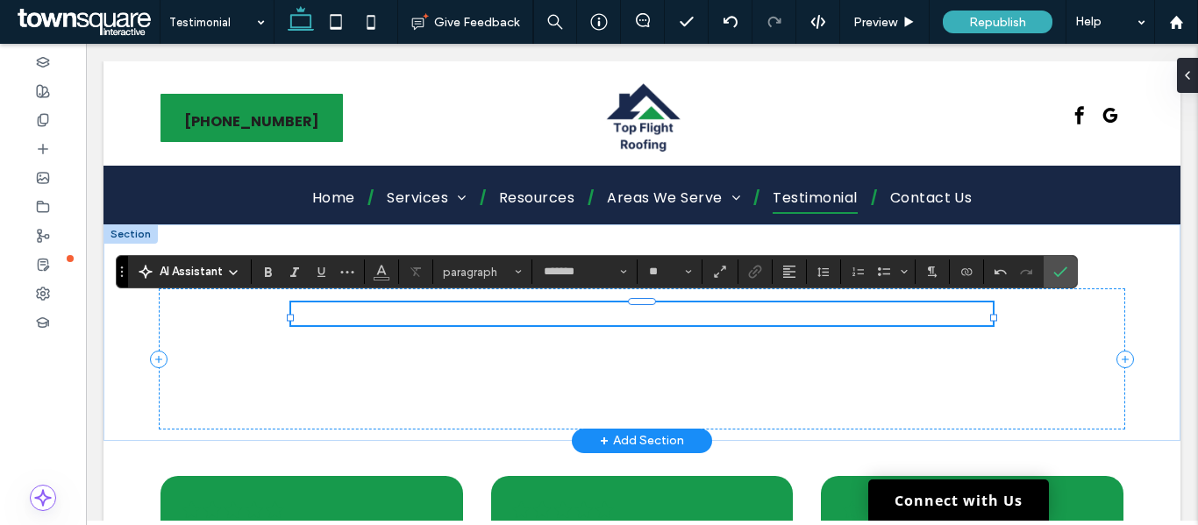
click at [778, 322] on span "**********" at bounding box center [641, 313] width 475 height 21
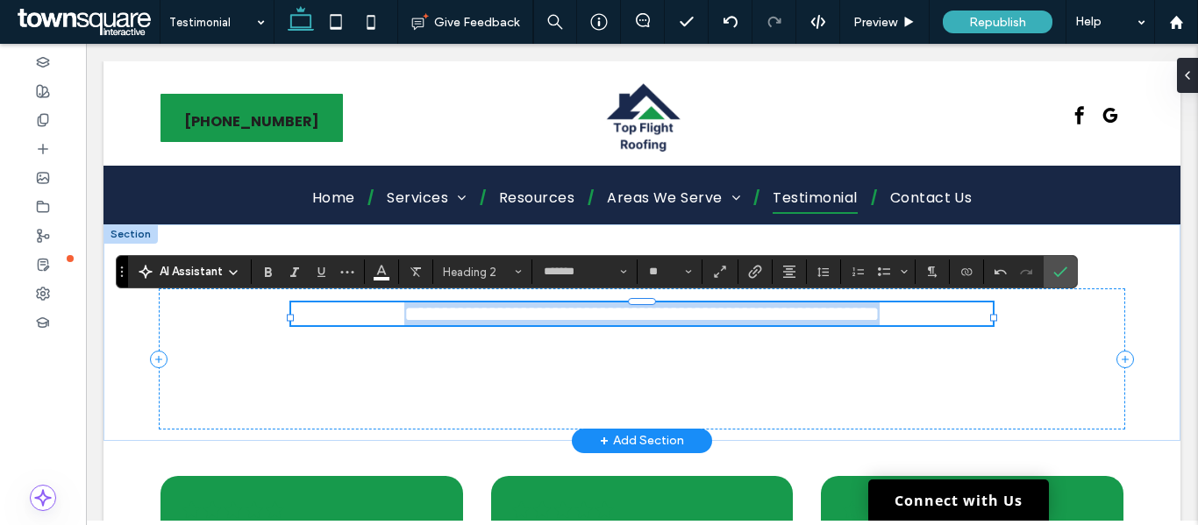
click at [778, 322] on span "**********" at bounding box center [641, 313] width 475 height 21
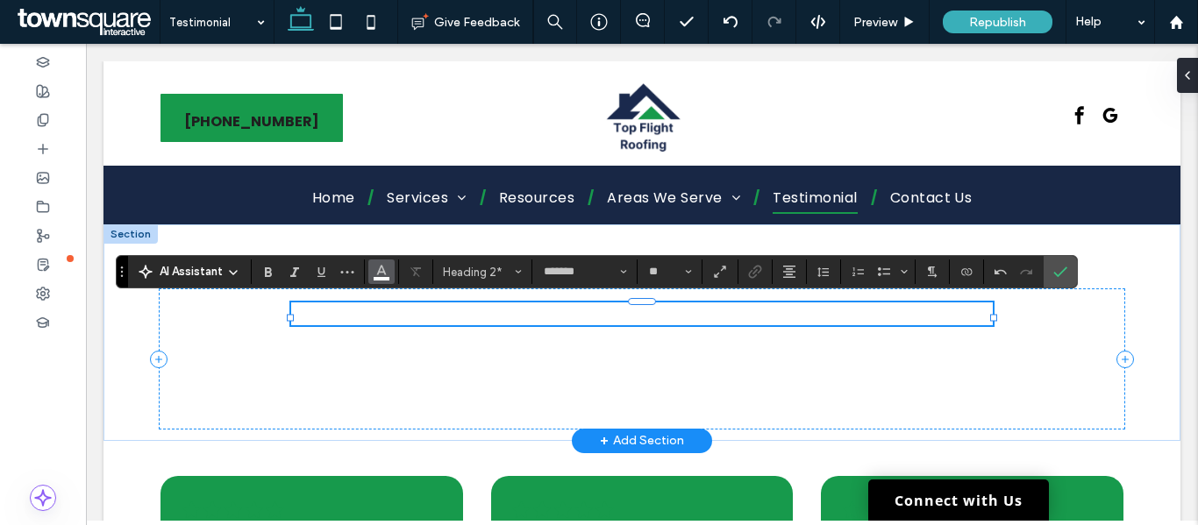
click at [388, 281] on span "Color" at bounding box center [382, 270] width 14 height 23
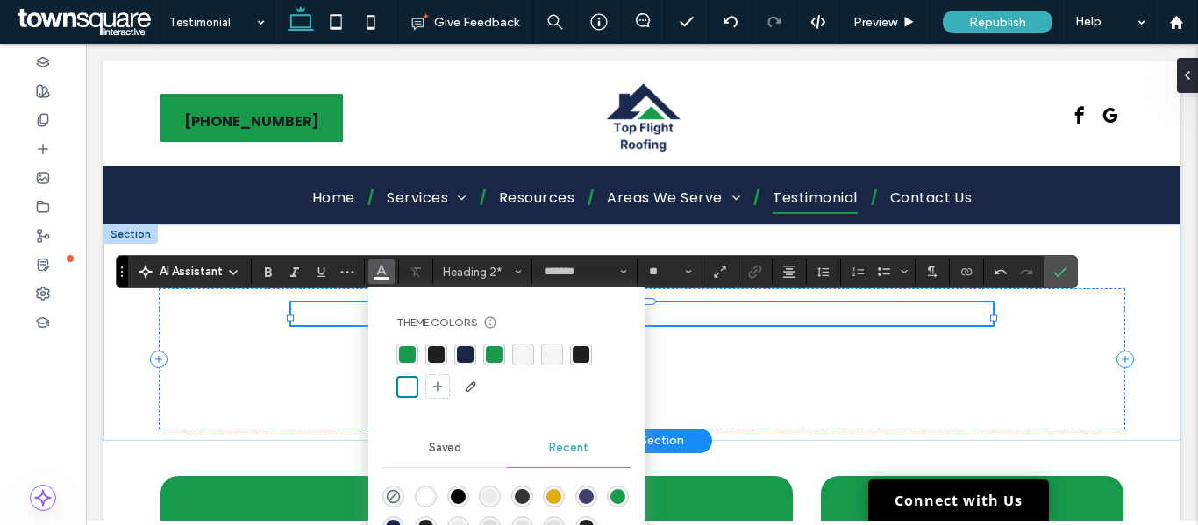
click at [432, 348] on div "rgba(31, 31, 31, 1)" at bounding box center [436, 354] width 17 height 17
click at [701, 325] on h2 "﻿" at bounding box center [642, 314] width 702 height 23
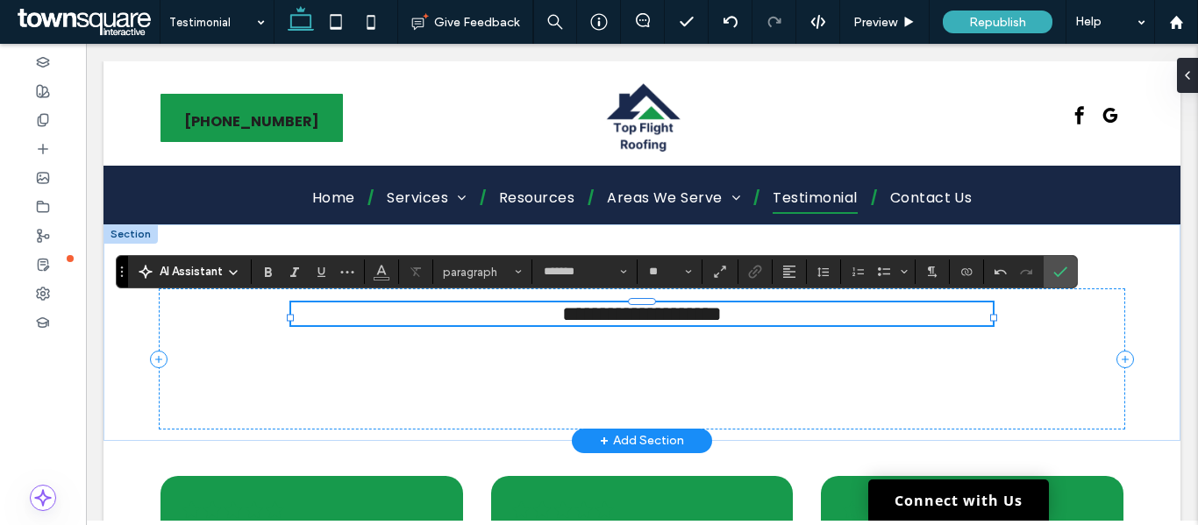
click at [584, 318] on span "**********" at bounding box center [642, 313] width 160 height 21
click at [274, 267] on icon "Bold" at bounding box center [268, 272] width 14 height 14
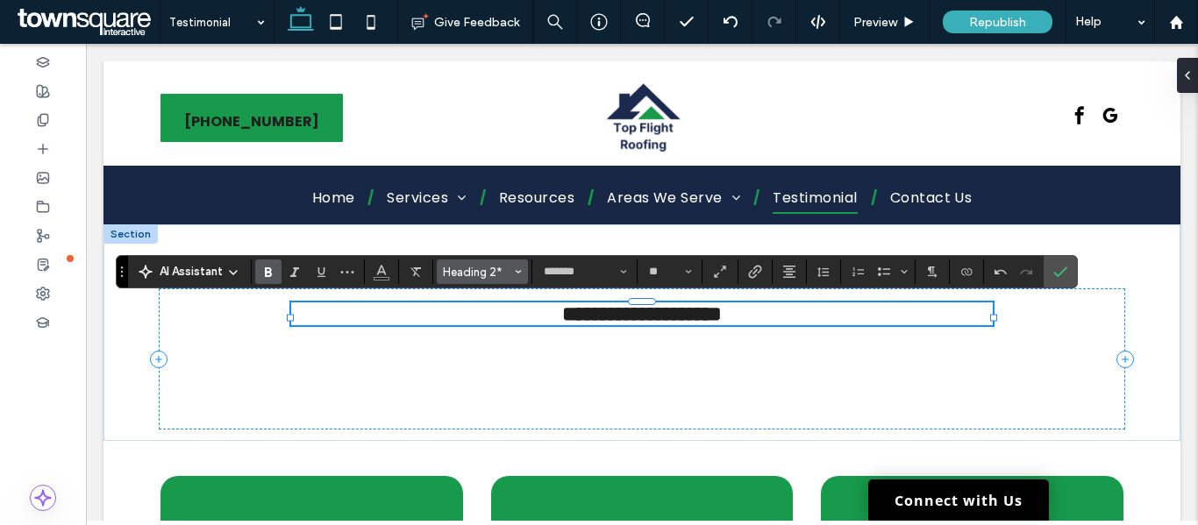
click at [498, 272] on span "Heading 2*" at bounding box center [477, 272] width 68 height 13
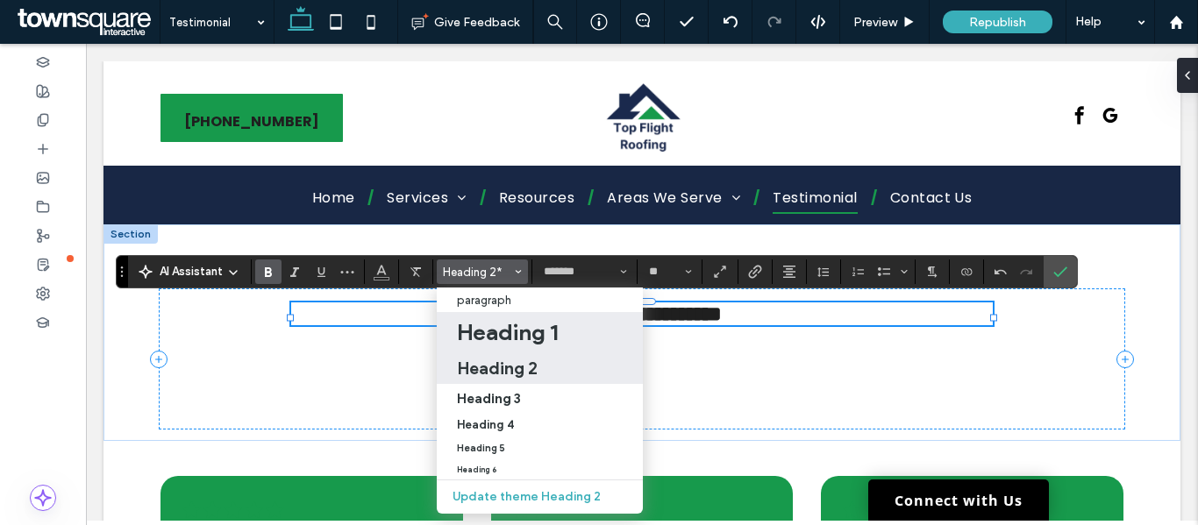
click at [506, 337] on h1 "Heading 1" at bounding box center [507, 332] width 101 height 28
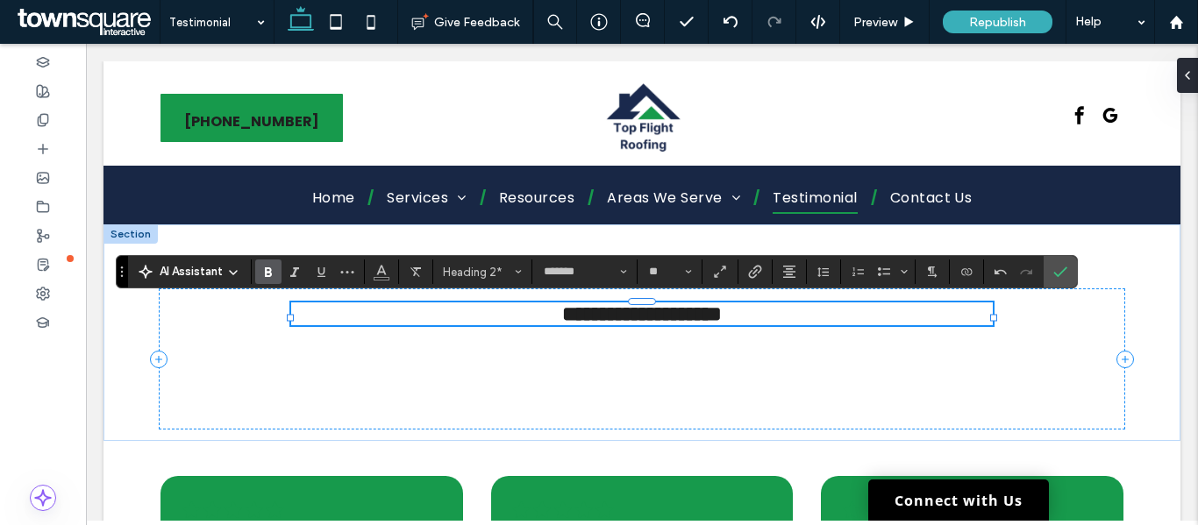
type input "**"
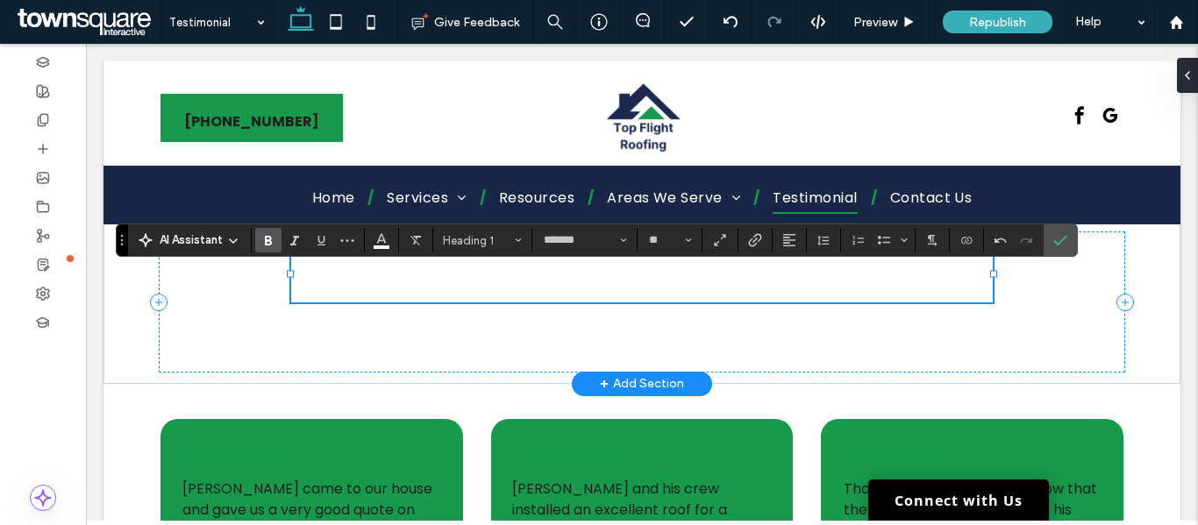
scroll to position [88, 0]
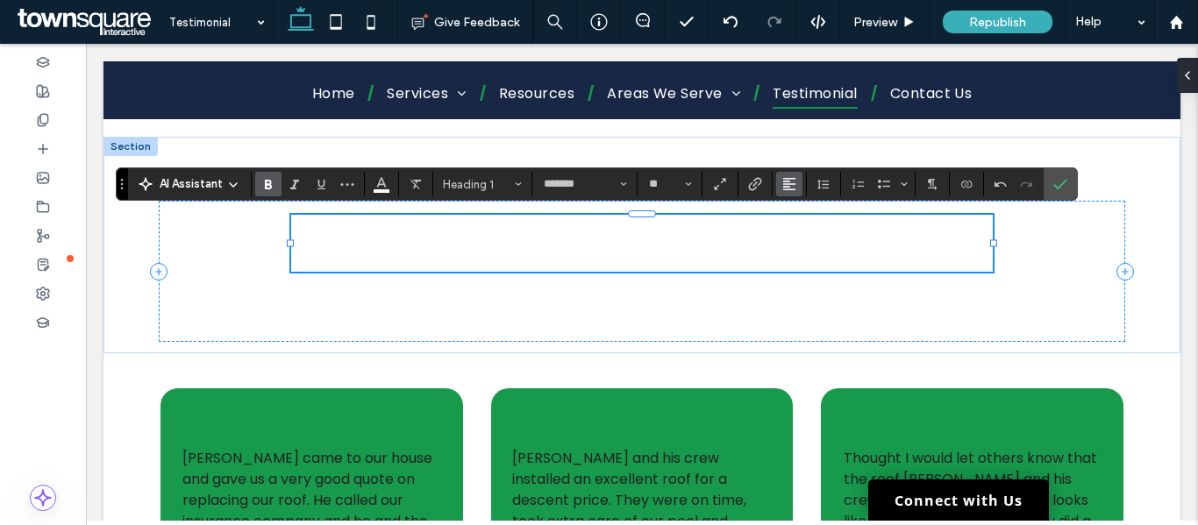
click at [787, 182] on use "Alignment" at bounding box center [789, 184] width 12 height 12
click at [794, 239] on label "ui.textEditor.alignment.center" at bounding box center [806, 237] width 61 height 25
click at [685, 303] on div "**********" at bounding box center [642, 271] width 967 height 141
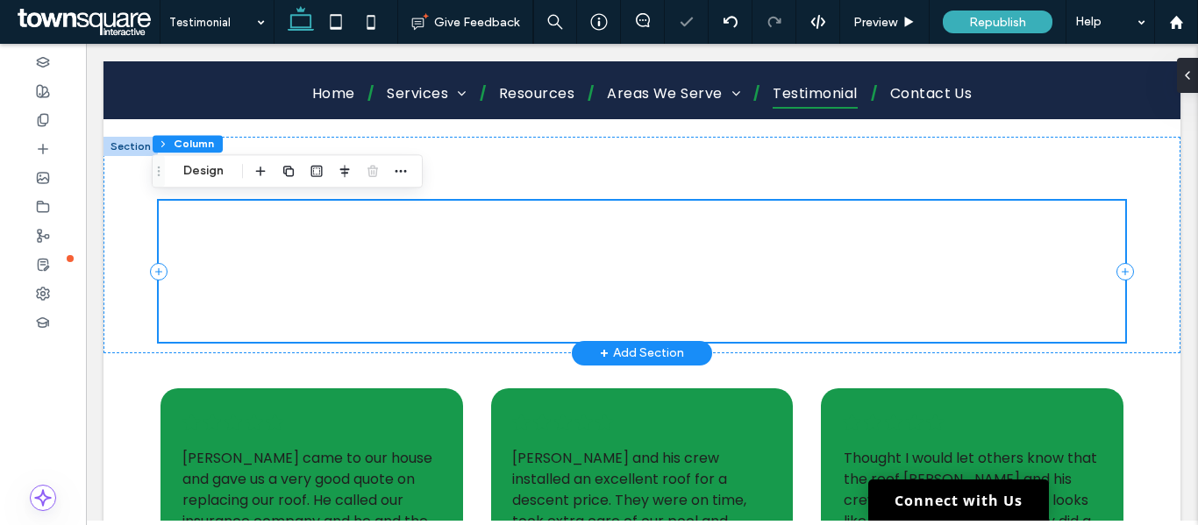
drag, startPoint x: 793, startPoint y: 296, endPoint x: 642, endPoint y: 260, distance: 155.3
click at [789, 296] on div "What Our Clients Say" at bounding box center [642, 271] width 967 height 141
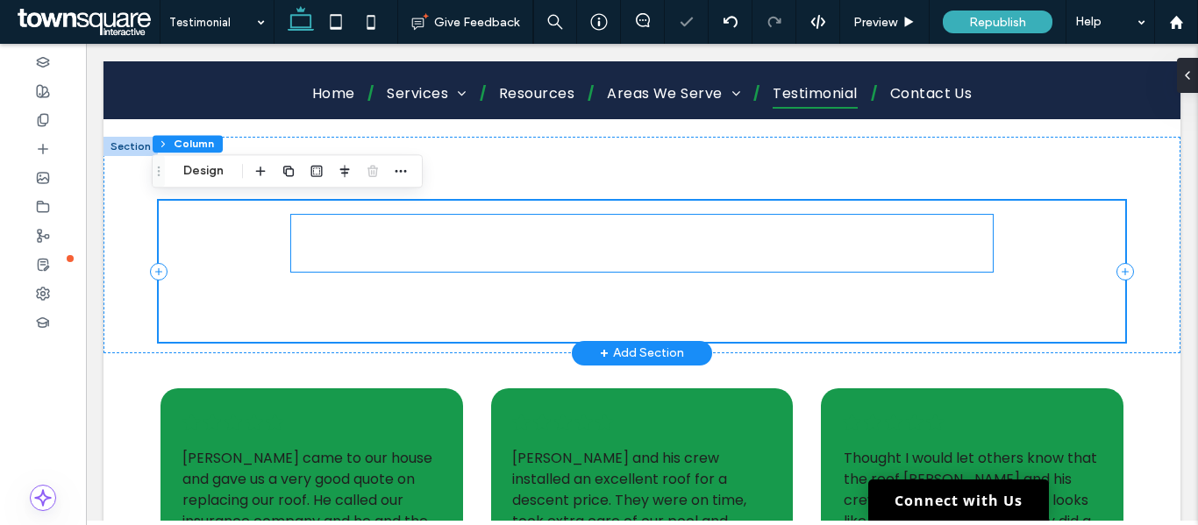
click at [632, 253] on span "What Our Clients Say" at bounding box center [642, 243] width 479 height 62
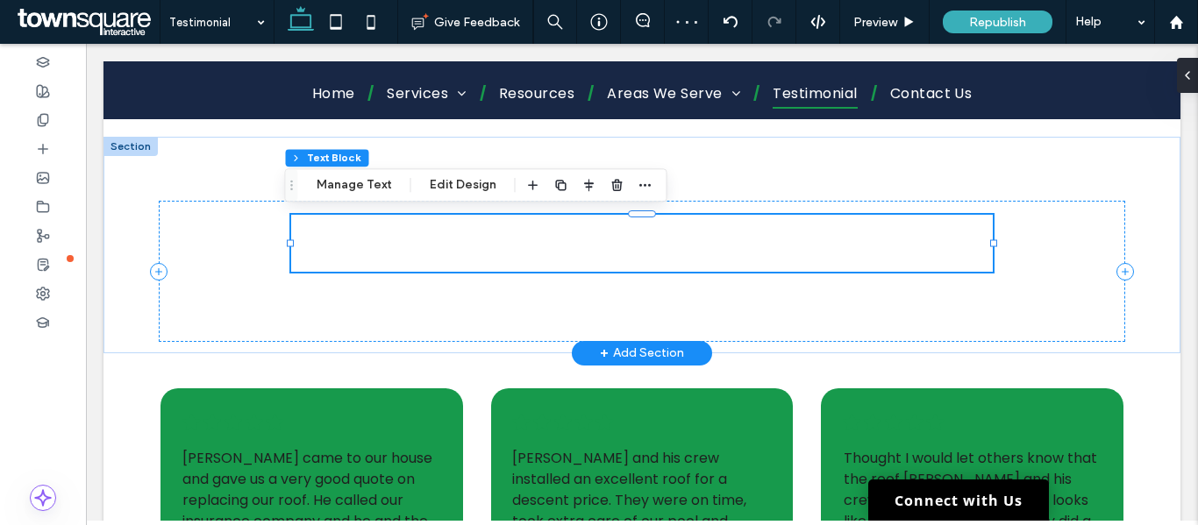
click at [403, 268] on span "What Our Clients Say" at bounding box center [642, 243] width 479 height 62
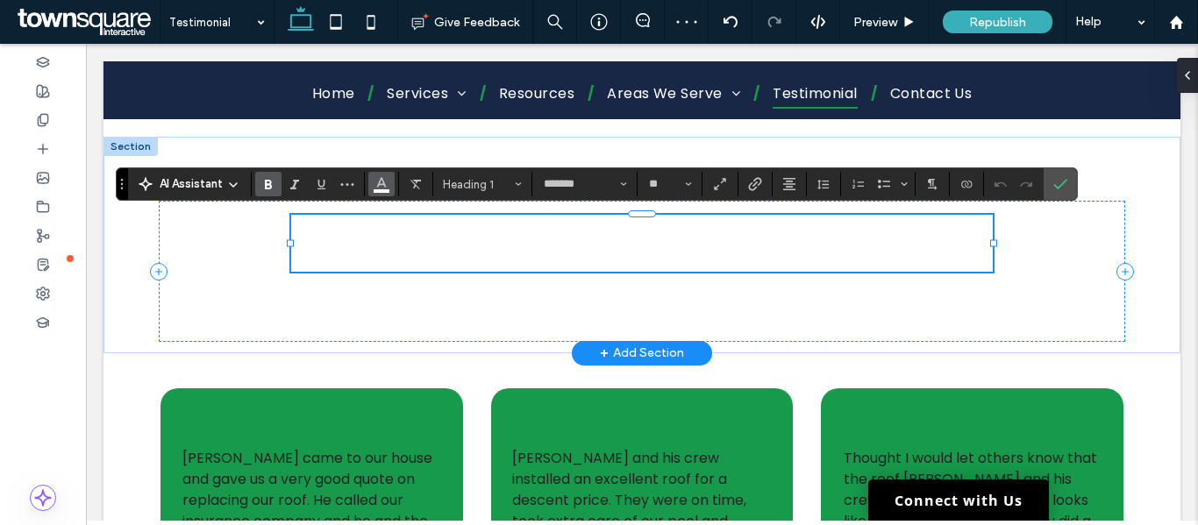
click at [381, 188] on icon "Color" at bounding box center [382, 182] width 14 height 14
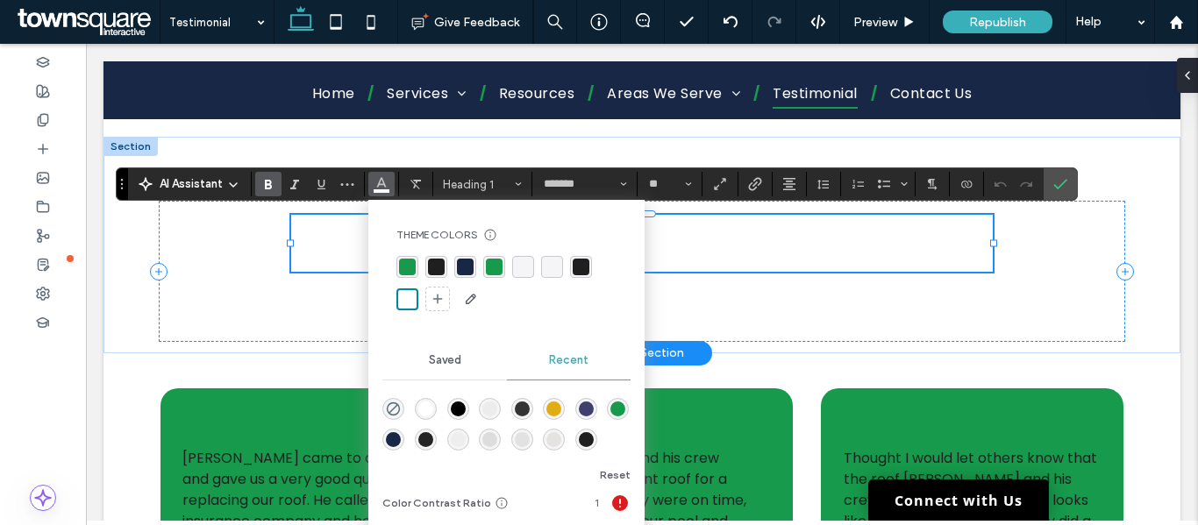
click at [439, 271] on div "rgba(31, 31, 31, 1)" at bounding box center [436, 267] width 17 height 17
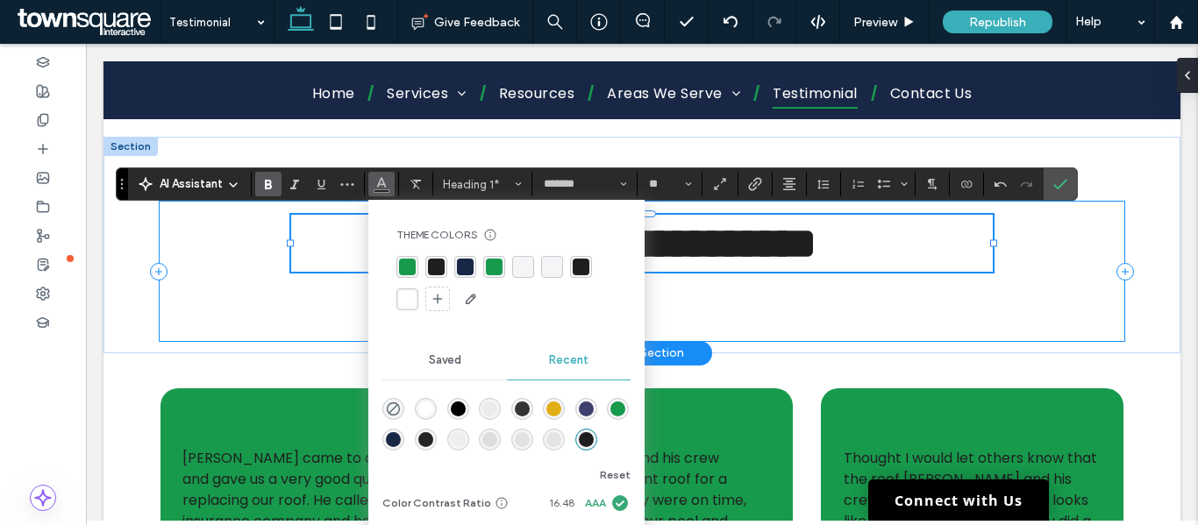
click at [961, 289] on div "**********" at bounding box center [642, 271] width 967 height 141
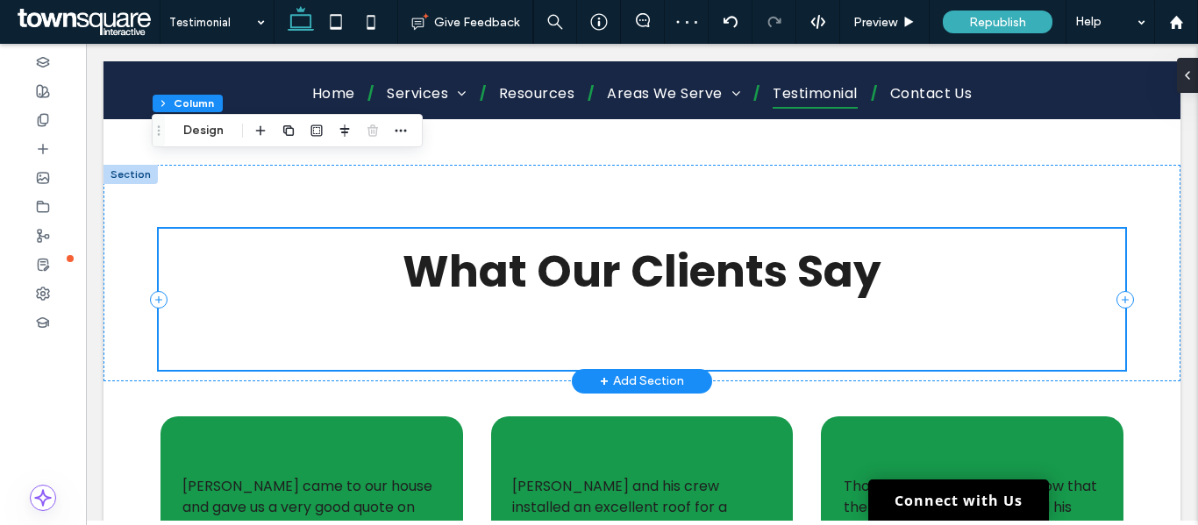
scroll to position [0, 0]
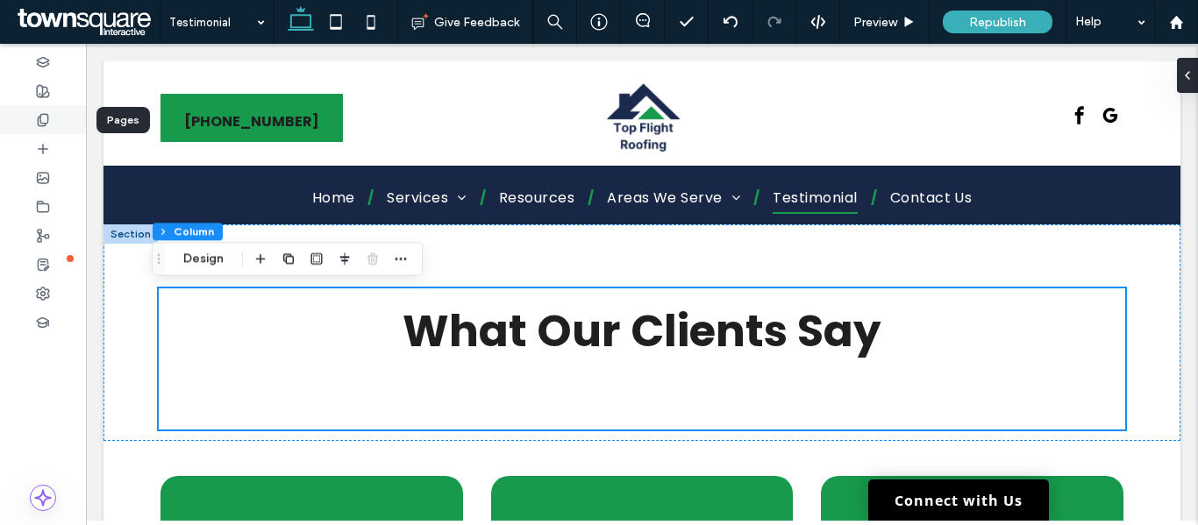
click at [53, 127] on div at bounding box center [43, 119] width 86 height 29
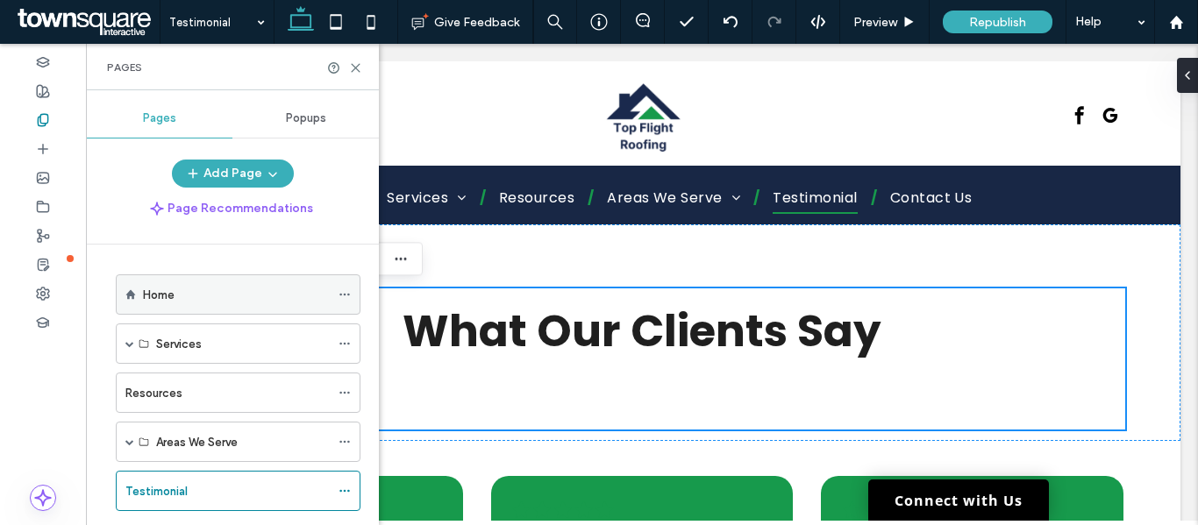
click at [195, 300] on div "Home" at bounding box center [236, 295] width 187 height 18
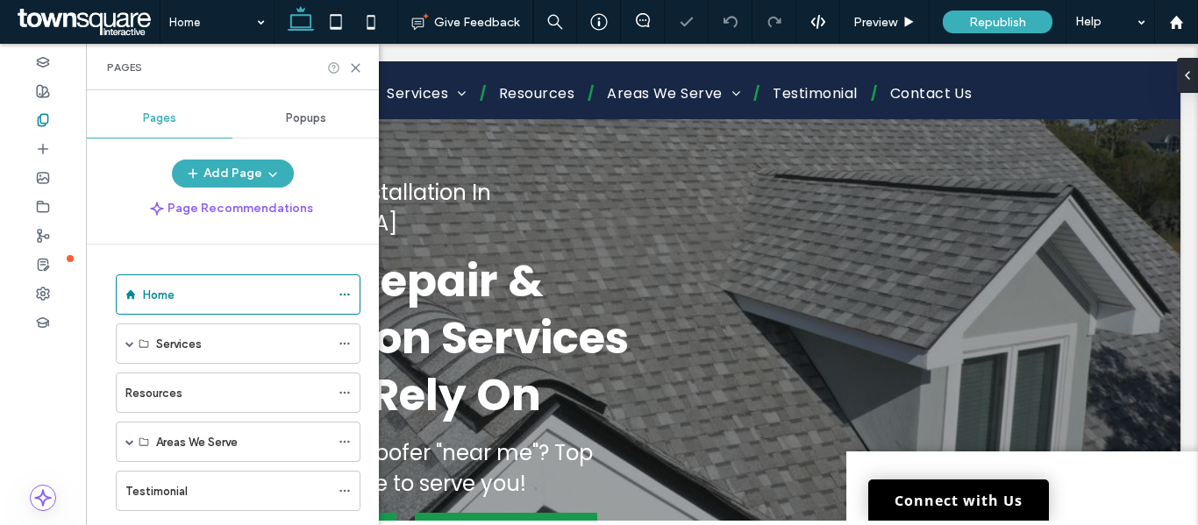
scroll to position [526, 0]
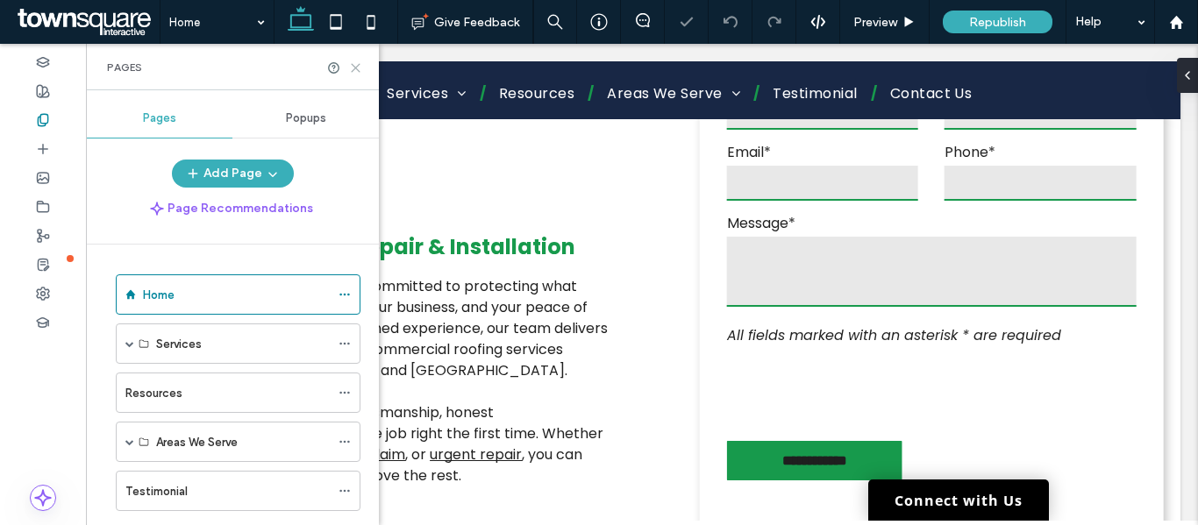
click at [354, 67] on use at bounding box center [356, 68] width 8 height 8
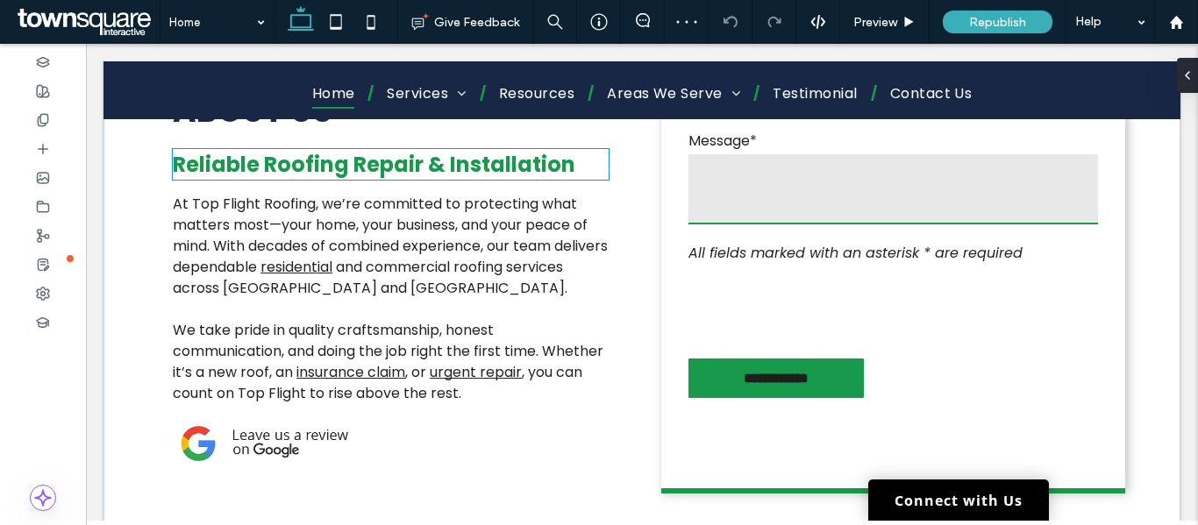
scroll to position [614, 0]
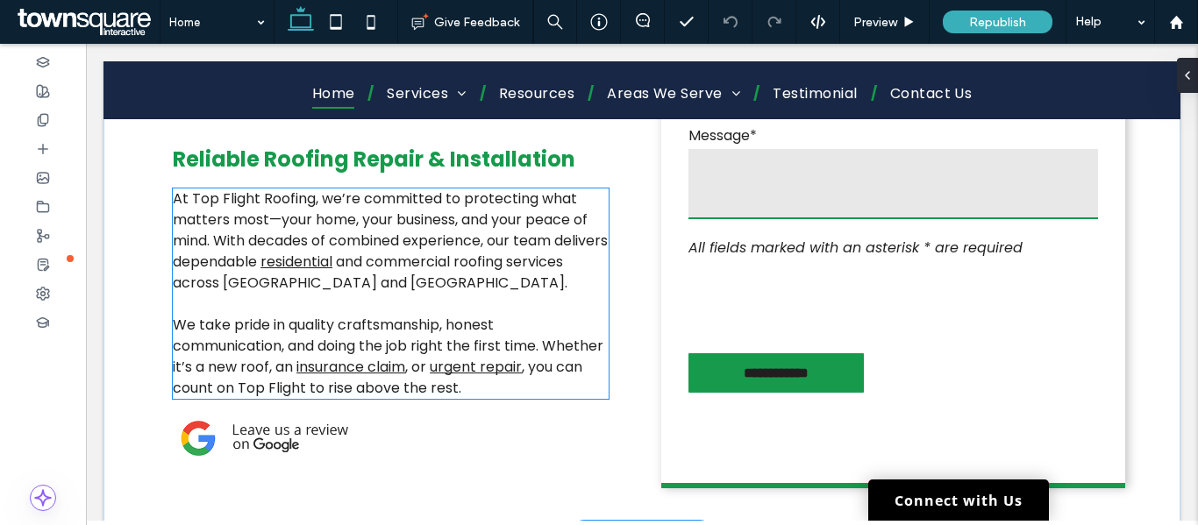
click at [348, 211] on span "At Top Flight Roofing, we’re committed to protecting what matters most—your hom…" at bounding box center [390, 230] width 435 height 83
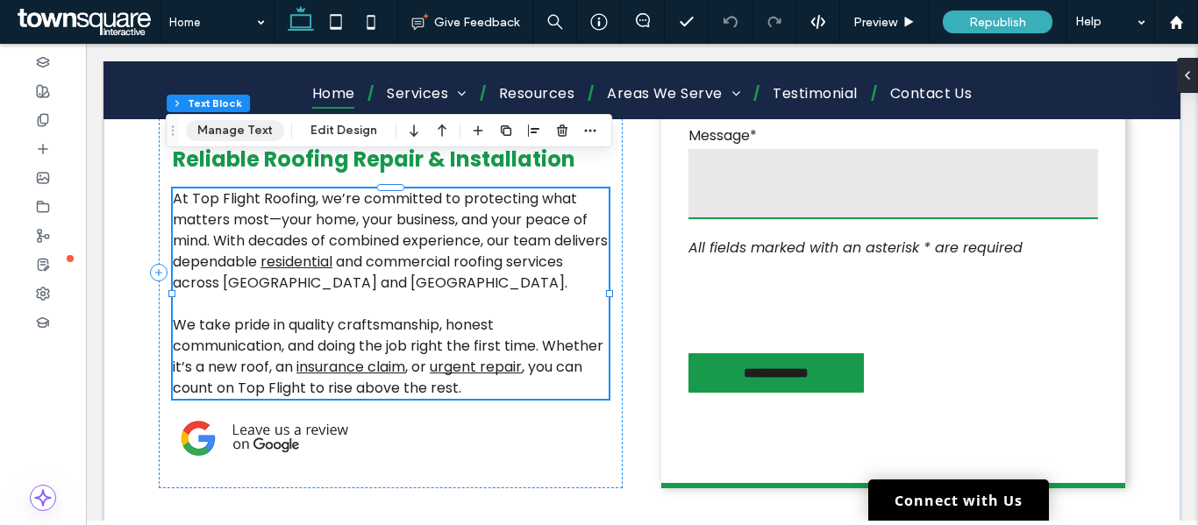
click at [227, 132] on button "Manage Text" at bounding box center [235, 130] width 98 height 21
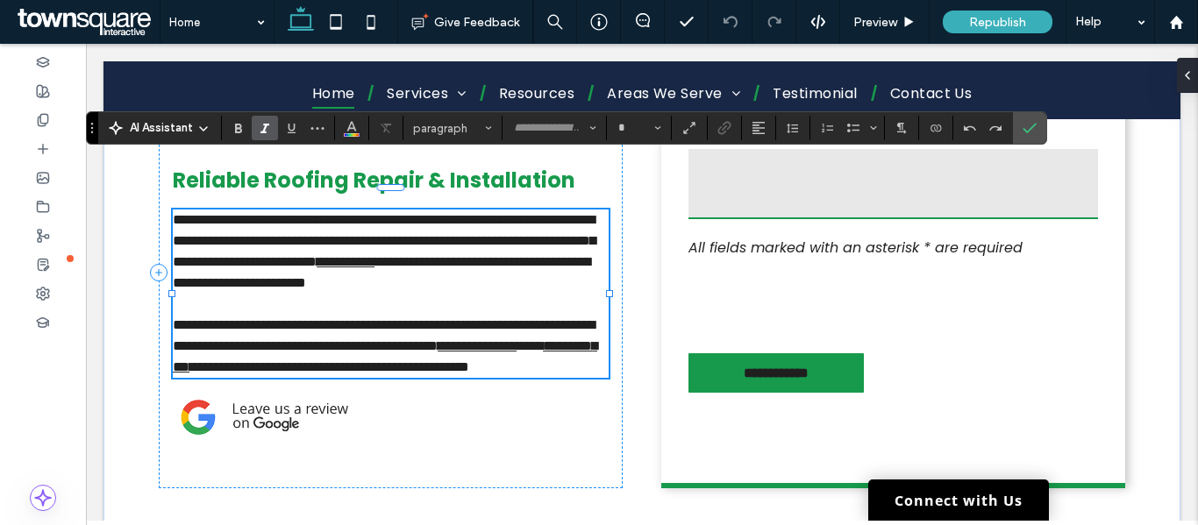
type input "*******"
type input "**"
click at [162, 122] on span "AI Assistant" at bounding box center [161, 128] width 63 height 18
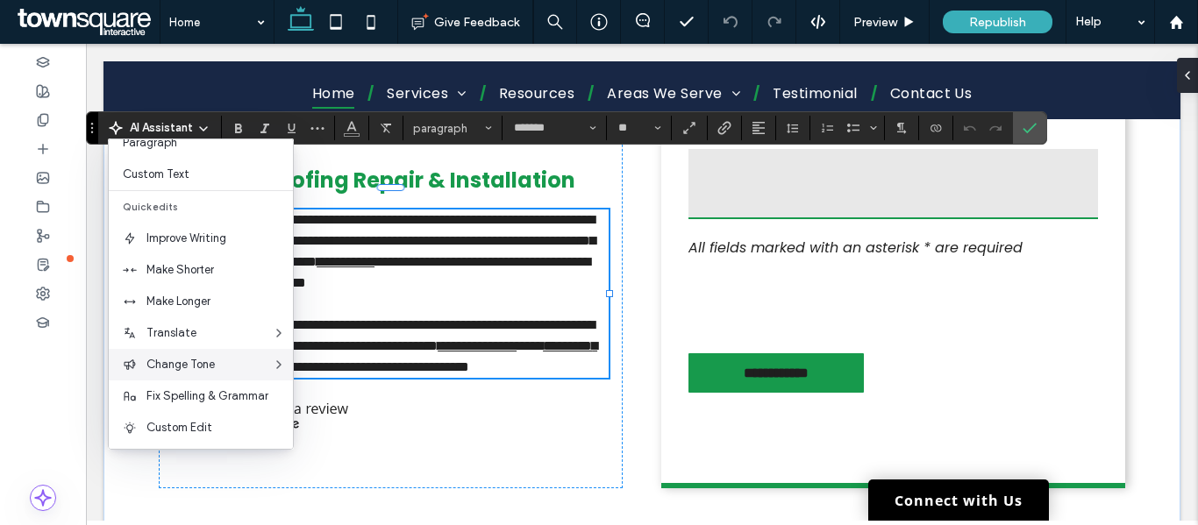
scroll to position [116, 0]
click at [192, 303] on span "Make Longer" at bounding box center [219, 300] width 146 height 18
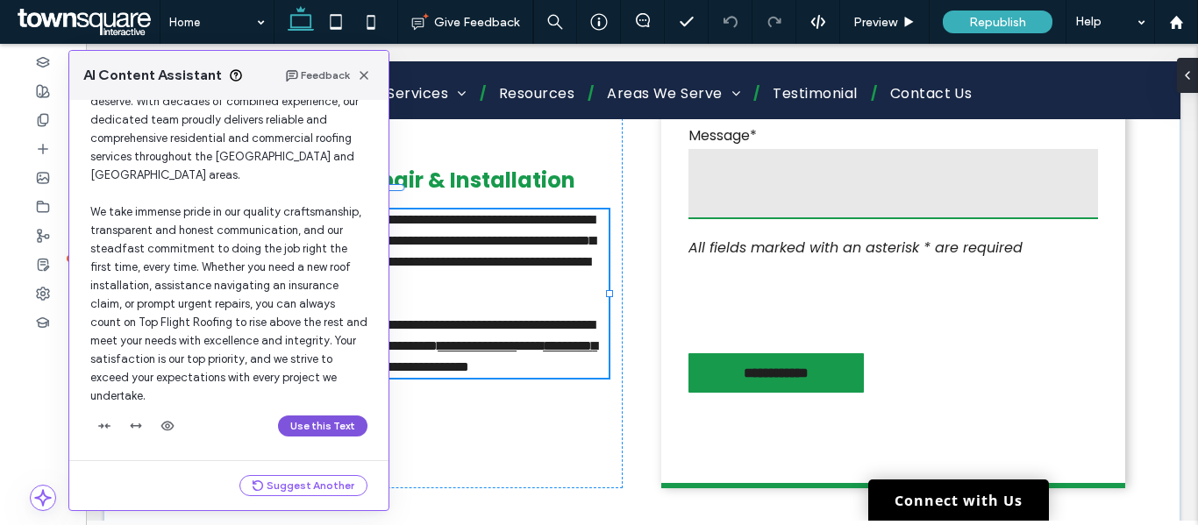
scroll to position [149, 0]
click at [316, 426] on button "Use this Text" at bounding box center [322, 425] width 89 height 21
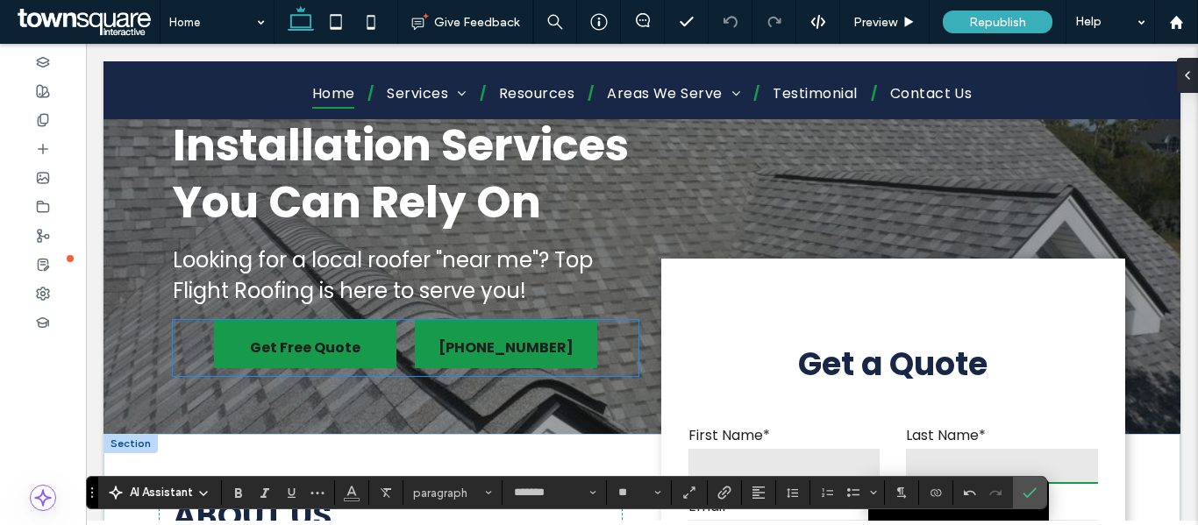
scroll to position [0, 0]
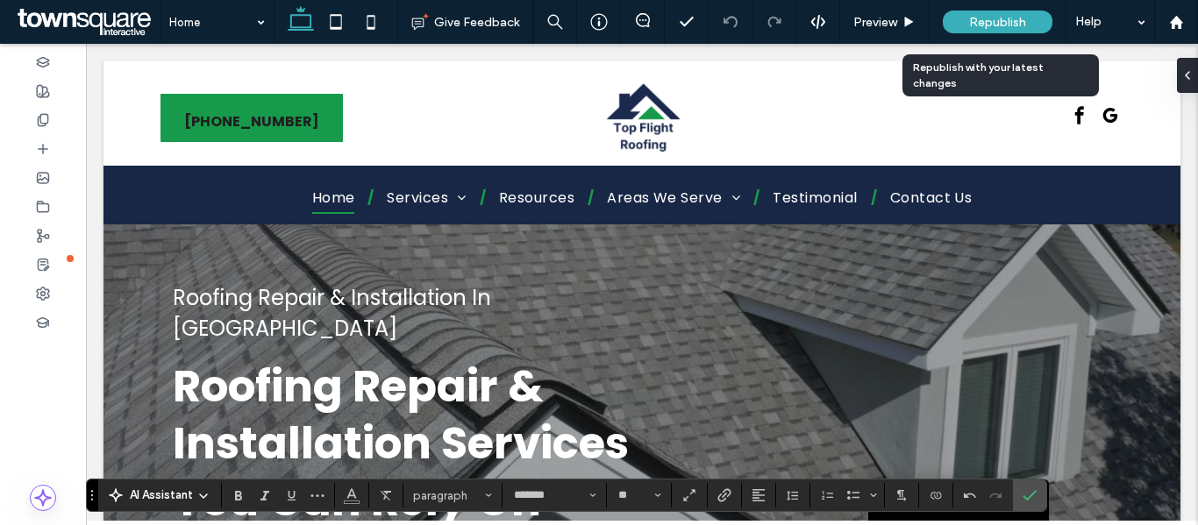
click at [1001, 17] on span "Republish" at bounding box center [997, 22] width 57 height 15
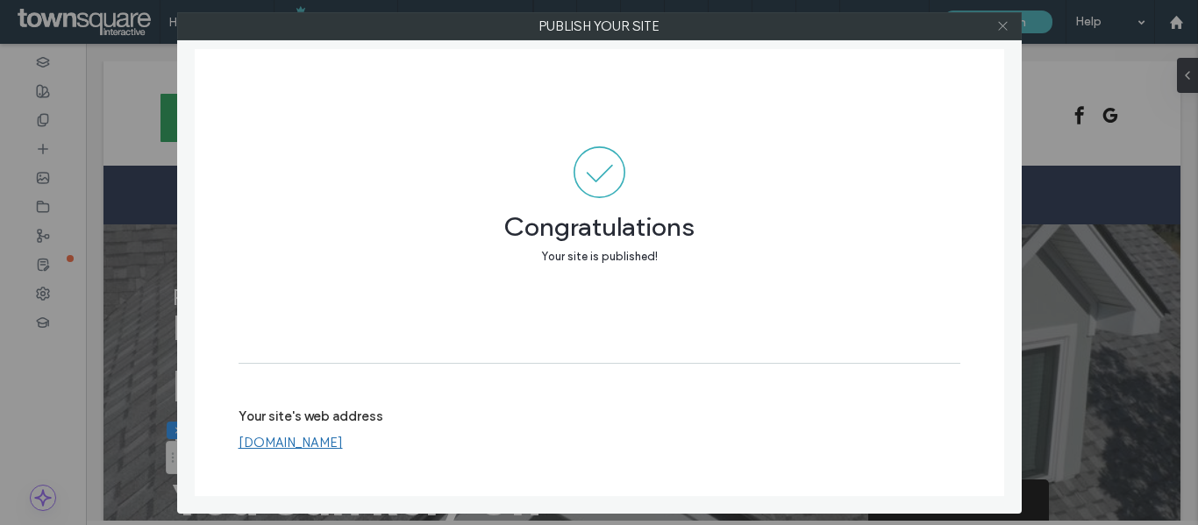
click at [1003, 32] on span at bounding box center [1002, 26] width 13 height 26
